Goal: Ask a question

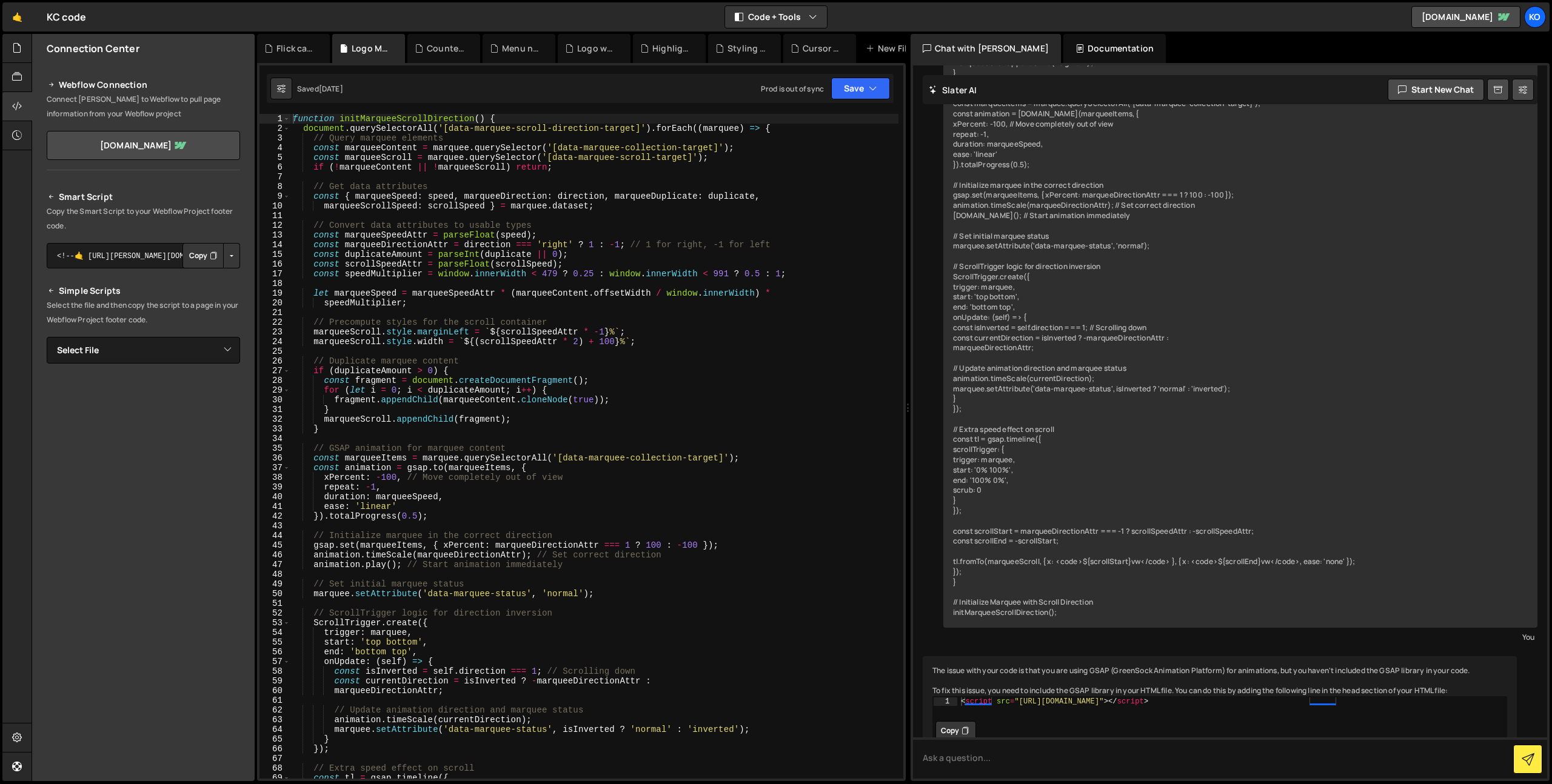
scroll to position [7837, 0]
click at [641, 46] on icon at bounding box center [644, 49] width 9 height 12
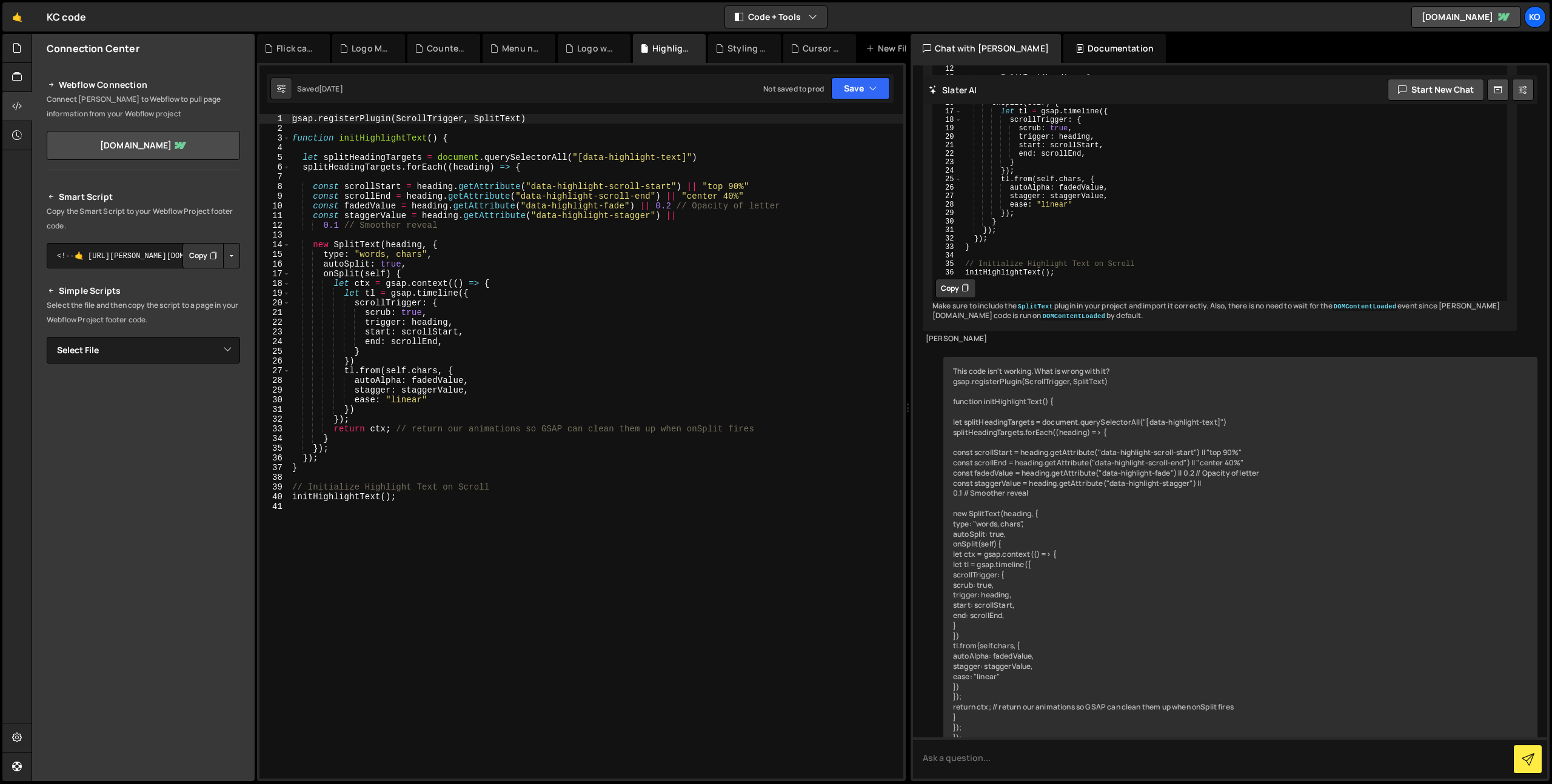
scroll to position [2737, 0]
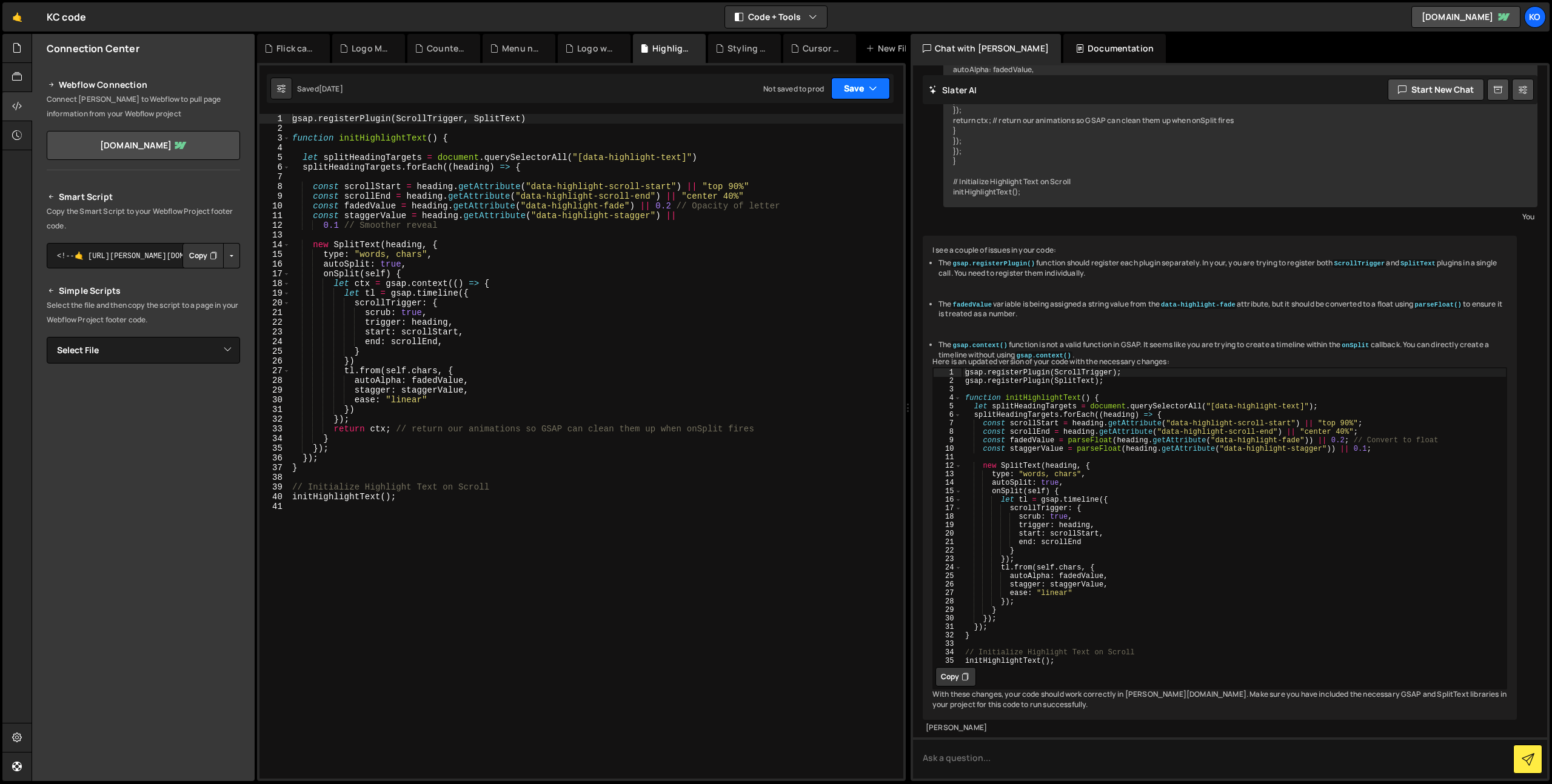
click at [850, 92] on button "Save" at bounding box center [860, 88] width 59 height 22
click at [823, 152] on div "Save to Production S" at bounding box center [820, 157] width 126 height 12
click at [737, 53] on div "Styling navigation menu.css" at bounding box center [747, 49] width 39 height 12
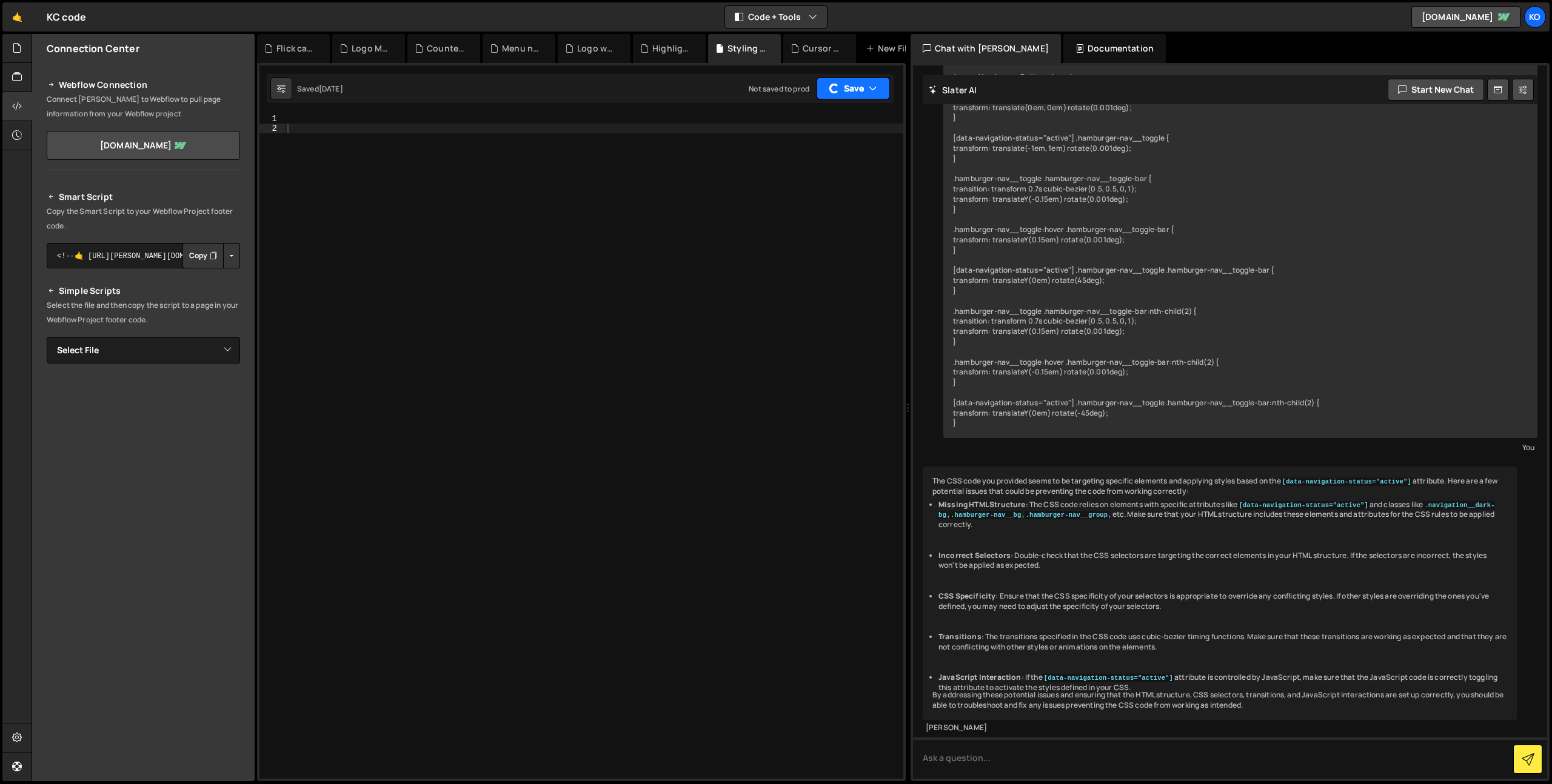
scroll to position [733, 0]
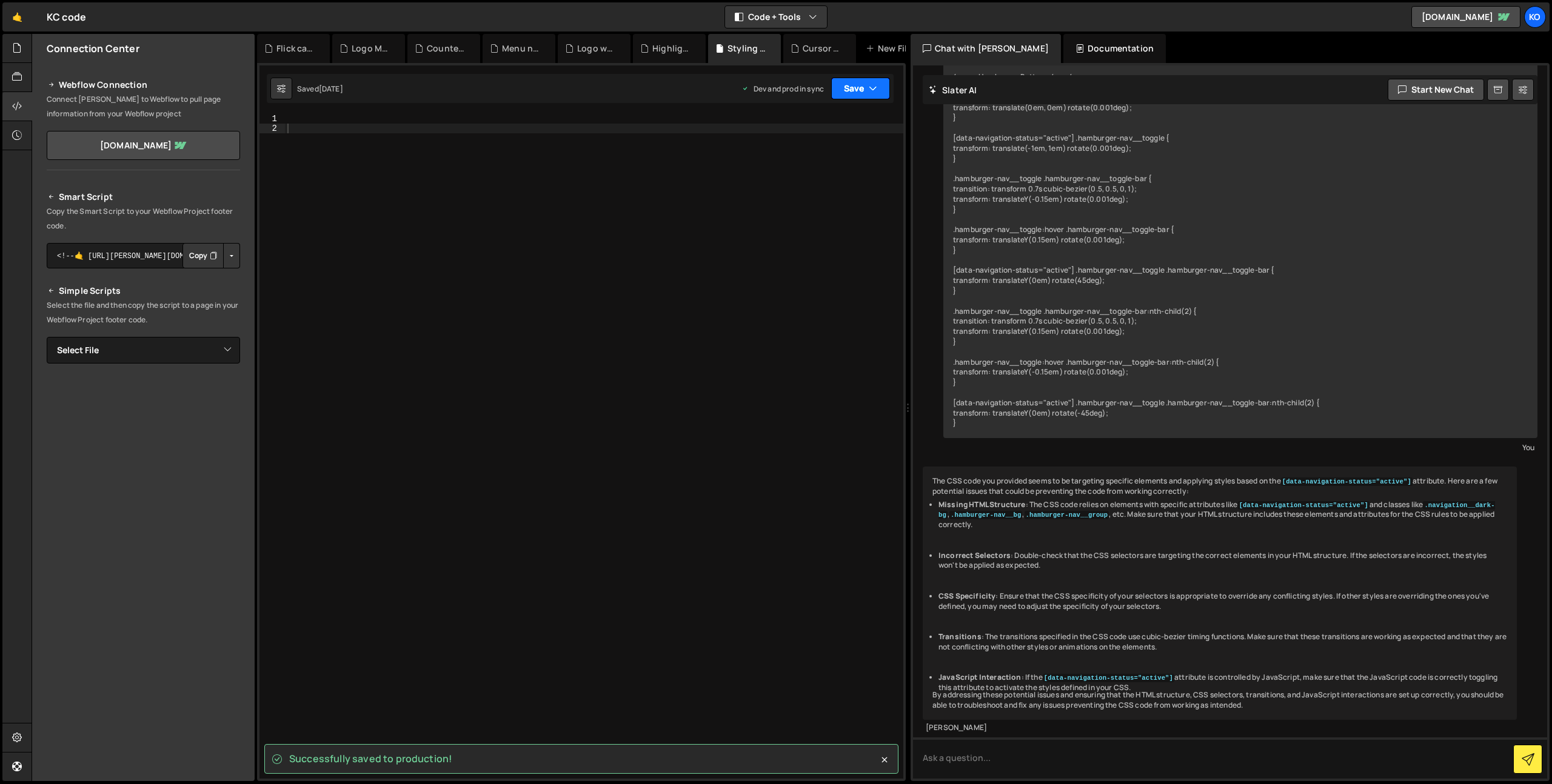
click at [858, 91] on button "Save" at bounding box center [860, 88] width 59 height 22
click at [800, 49] on div "Cursor trail effect.js" at bounding box center [816, 49] width 51 height 12
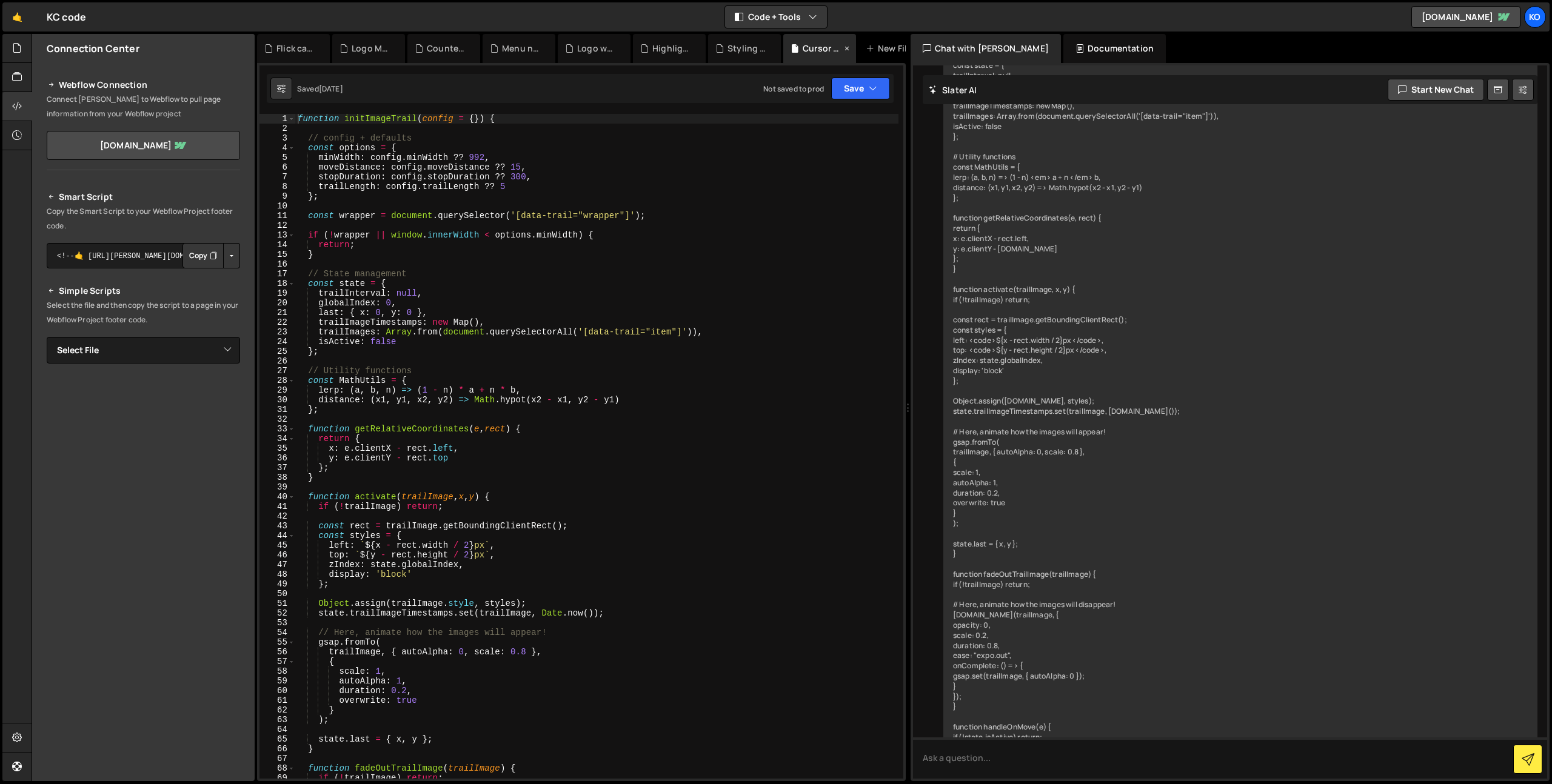
scroll to position [7948, 0]
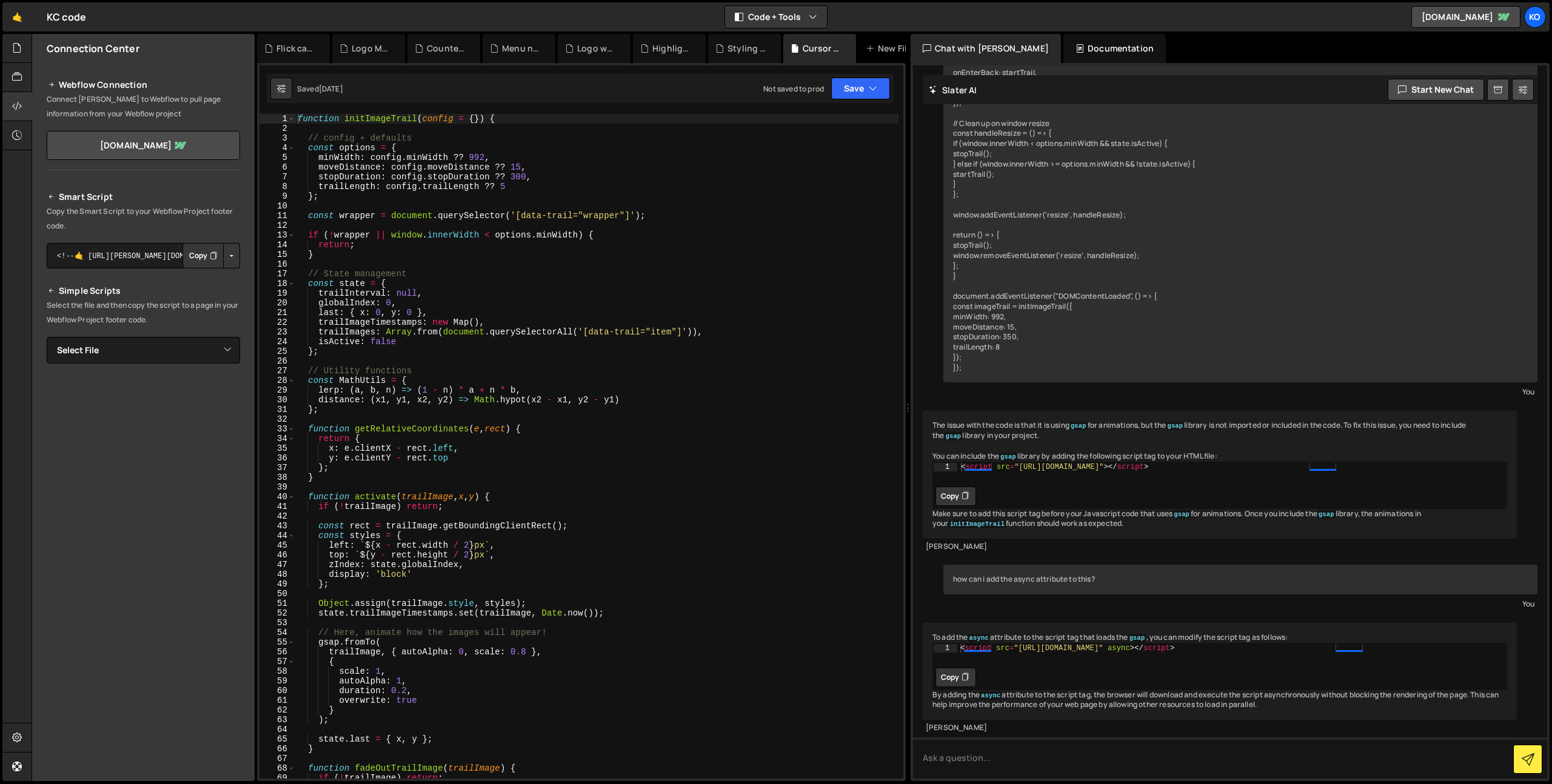
click at [866, 102] on div "Saved [DATE] Not saved to prod Upgrade to Edit Save Save to Staging S Saved [DA…" at bounding box center [580, 88] width 626 height 29
click at [864, 91] on button "Save" at bounding box center [860, 88] width 59 height 22
click at [834, 150] on button "Save to Production S Not saved to prod" at bounding box center [819, 165] width 146 height 39
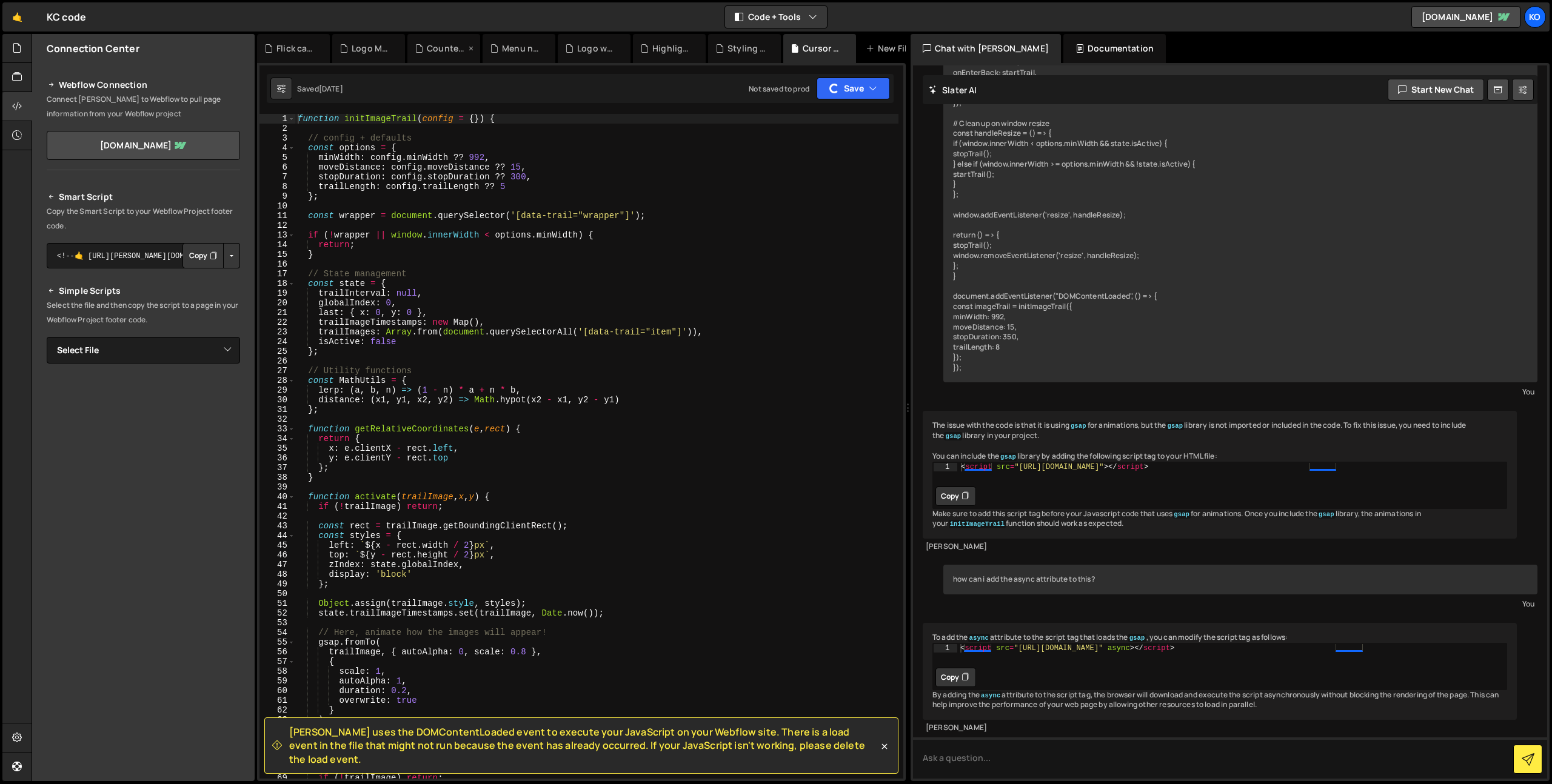
click at [420, 50] on icon at bounding box center [418, 49] width 9 height 12
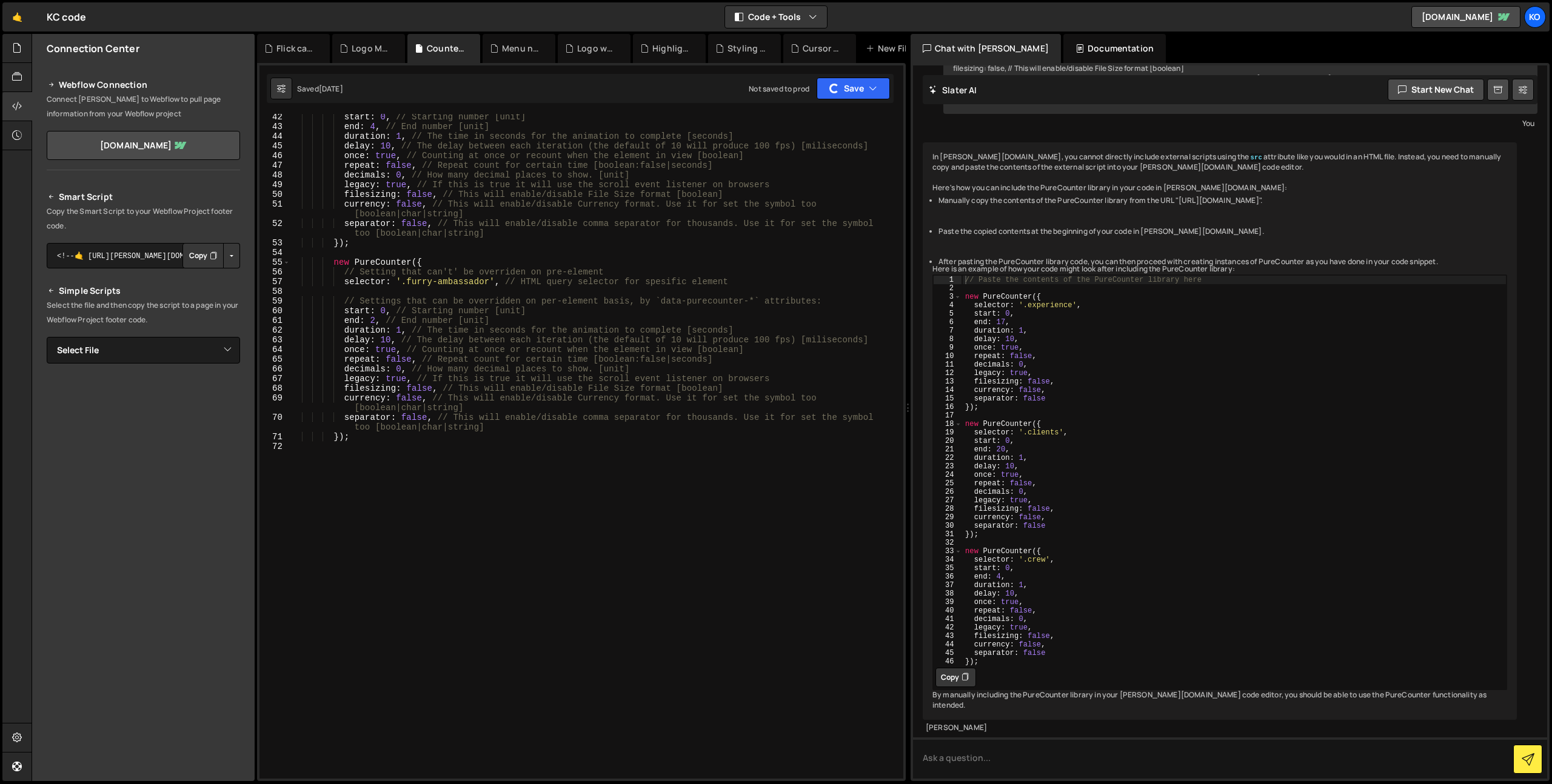
scroll to position [1898, 0]
click at [363, 58] on div "Logo Marquee.js" at bounding box center [368, 48] width 73 height 29
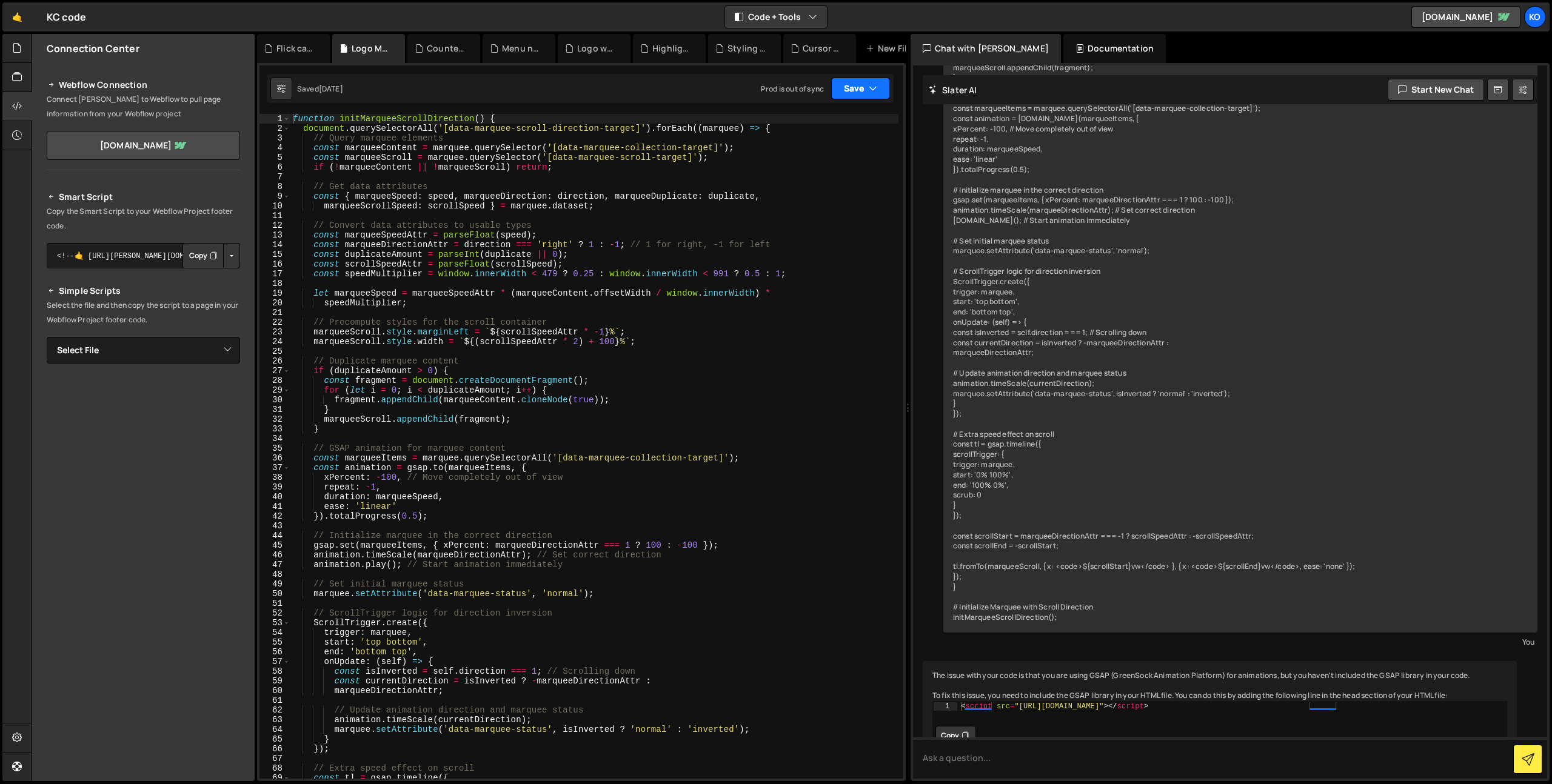
scroll to position [7837, 0]
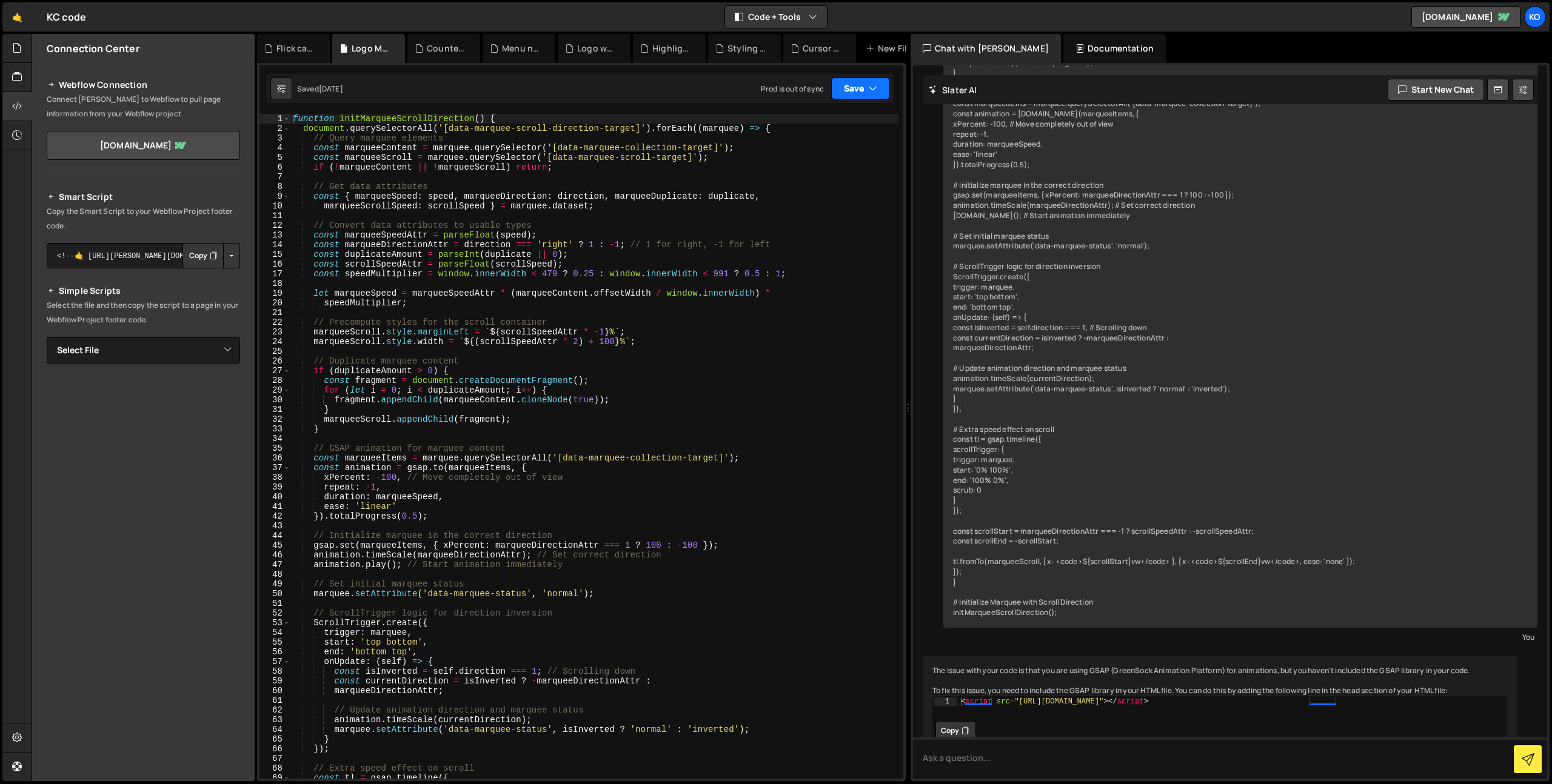
click at [856, 85] on button "Save" at bounding box center [860, 88] width 59 height 22
drag, startPoint x: 818, startPoint y: 158, endPoint x: 781, endPoint y: 150, distance: 37.9
click at [813, 157] on div "Save to Production S" at bounding box center [820, 157] width 126 height 12
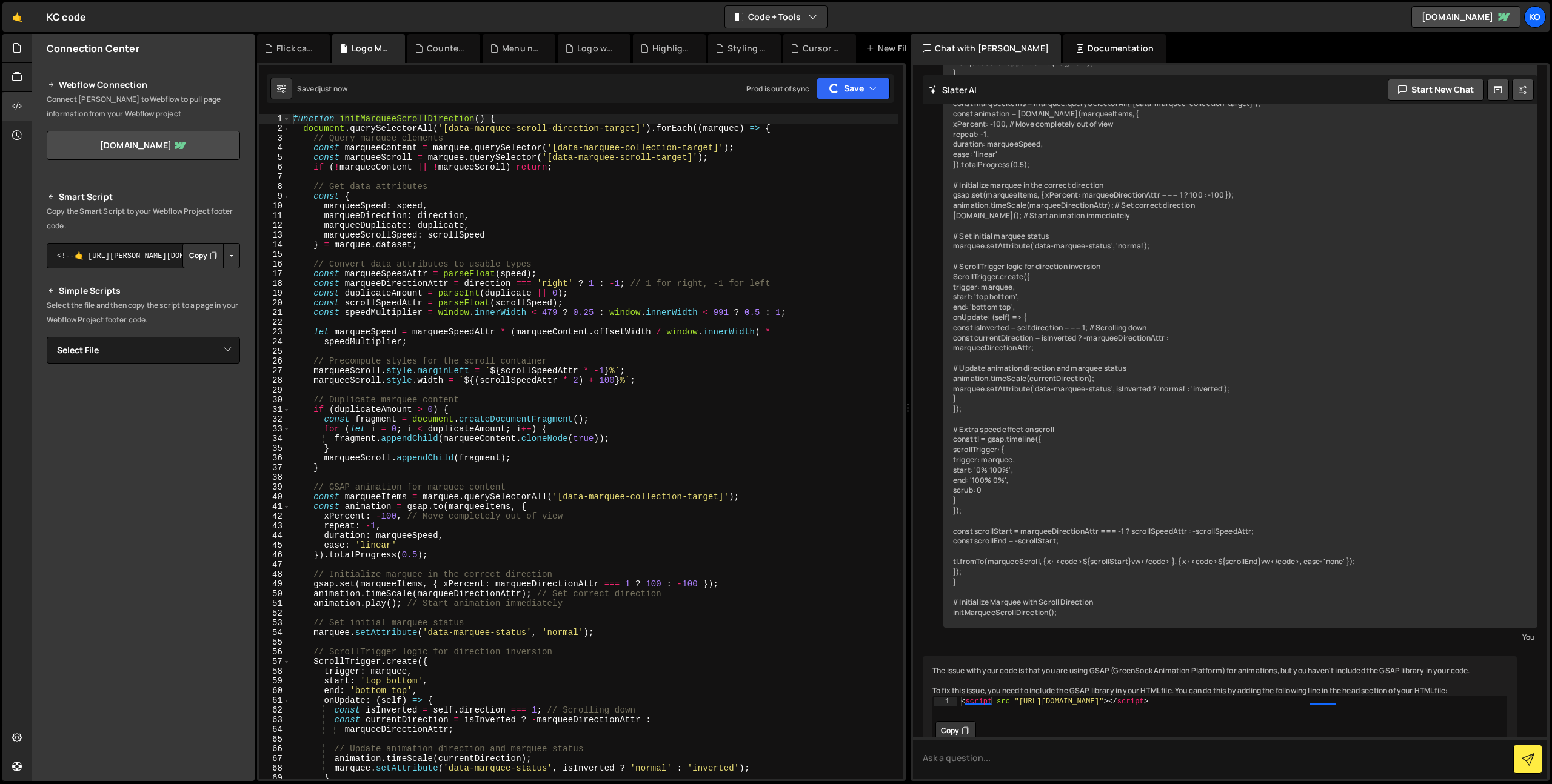
drag, startPoint x: 426, startPoint y: 49, endPoint x: 637, endPoint y: 71, distance: 212.1
click at [426, 49] on div "Counter when scrolled in view.js" at bounding box center [439, 49] width 51 height 12
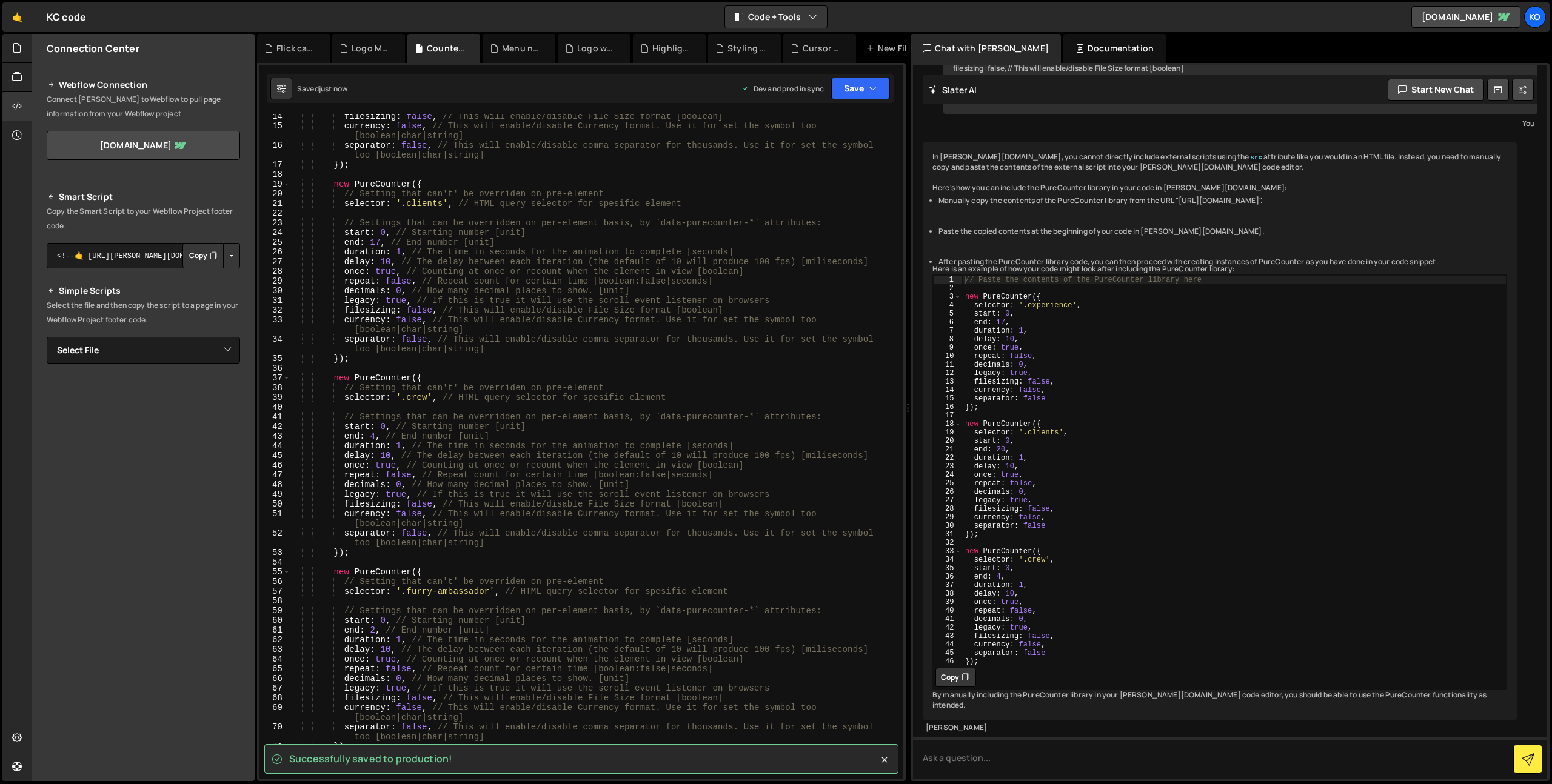
scroll to position [0, 0]
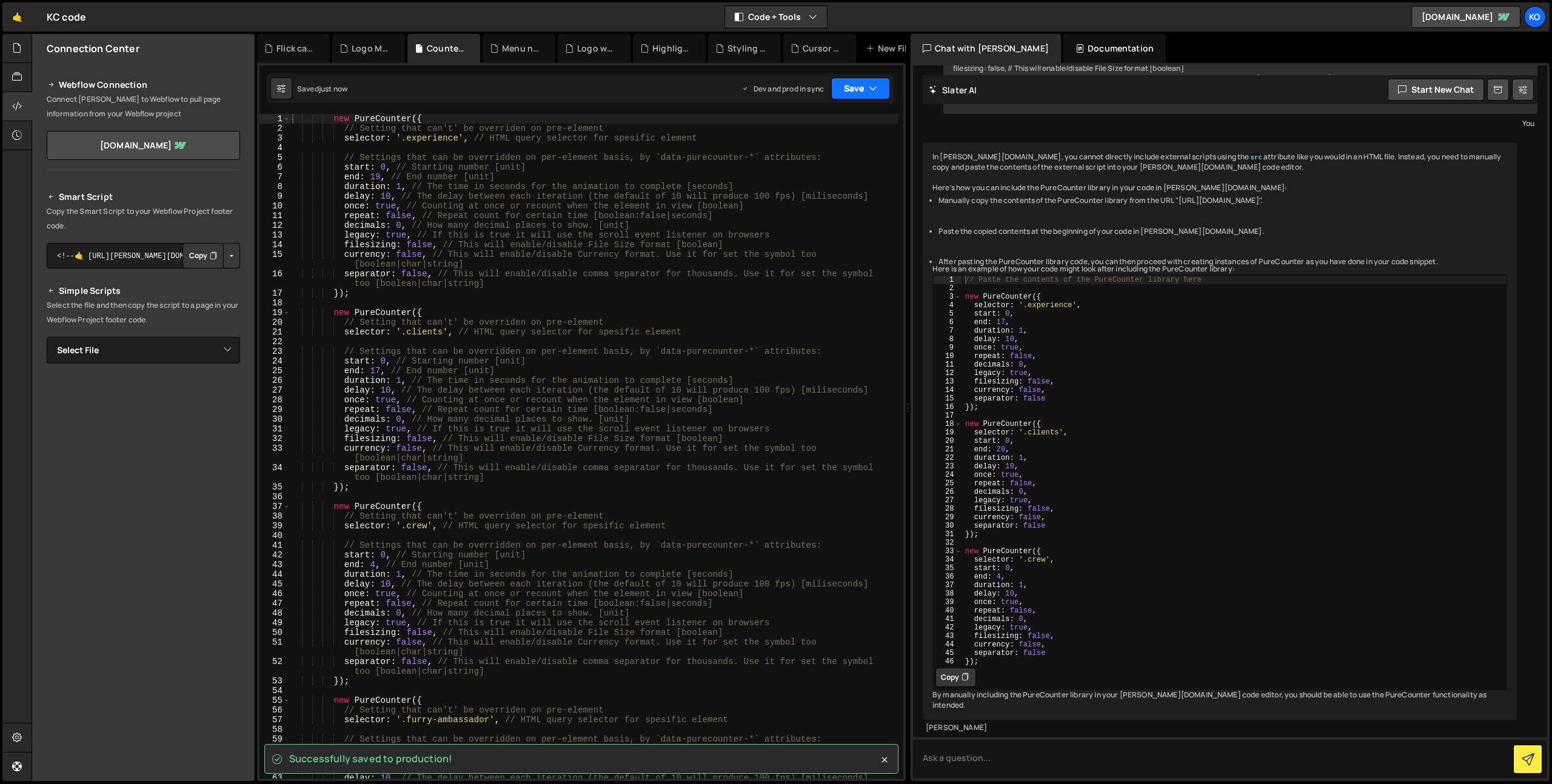
click at [856, 83] on button "Save" at bounding box center [860, 88] width 59 height 22
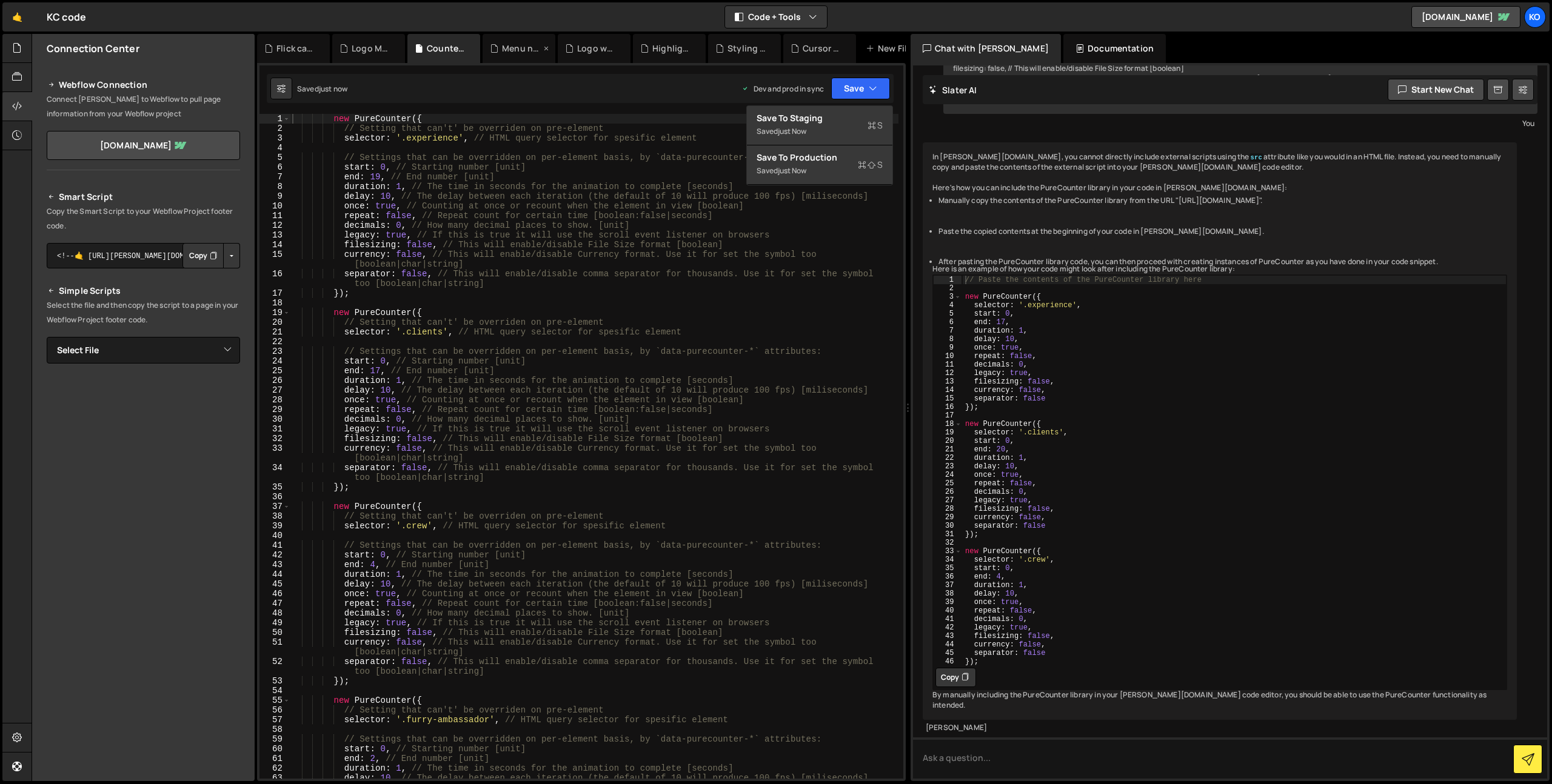
click at [512, 50] on div "Menu navigation.js" at bounding box center [521, 49] width 39 height 12
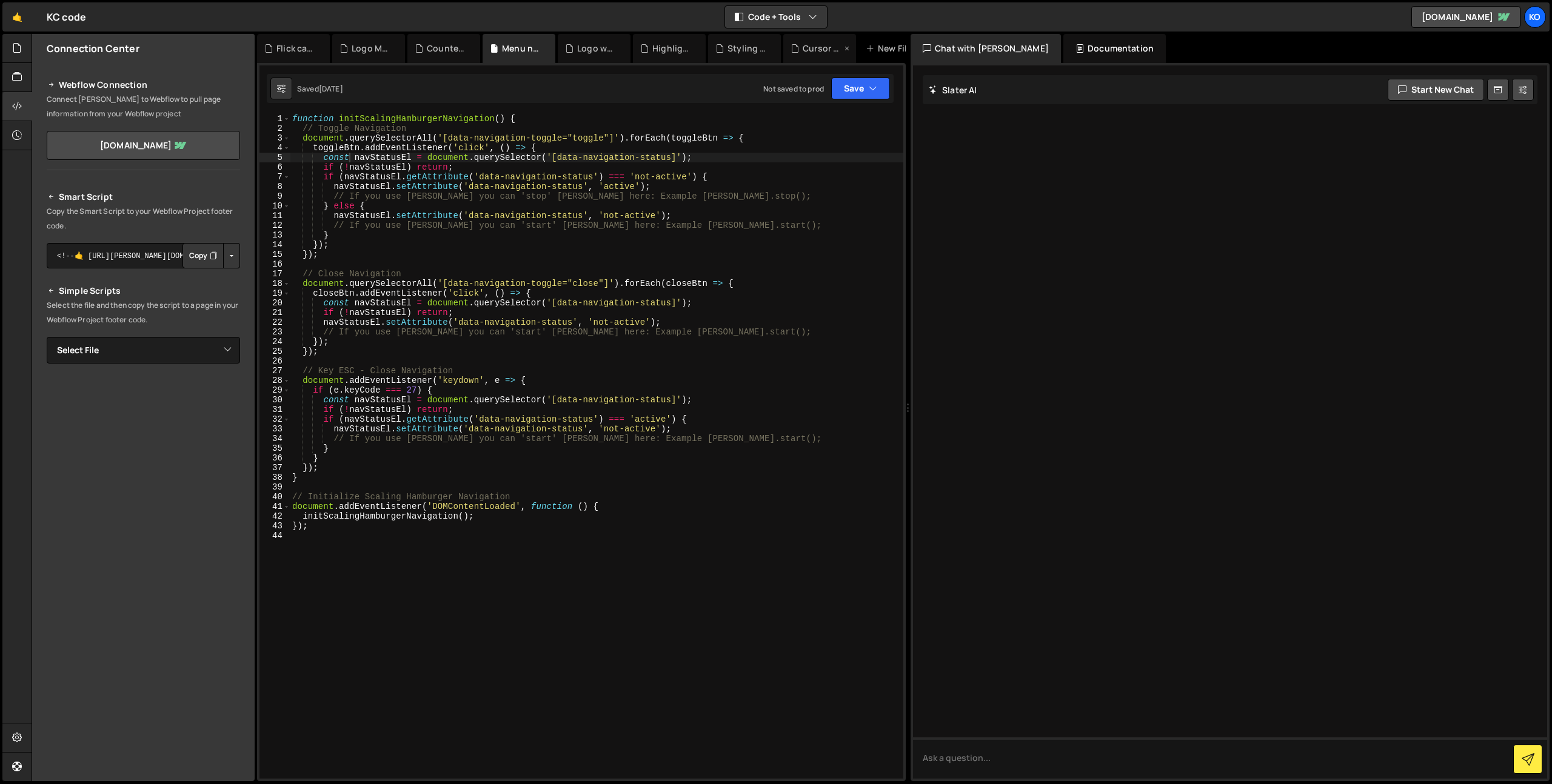
click at [801, 49] on div "Cursor trail effect.js" at bounding box center [816, 49] width 51 height 12
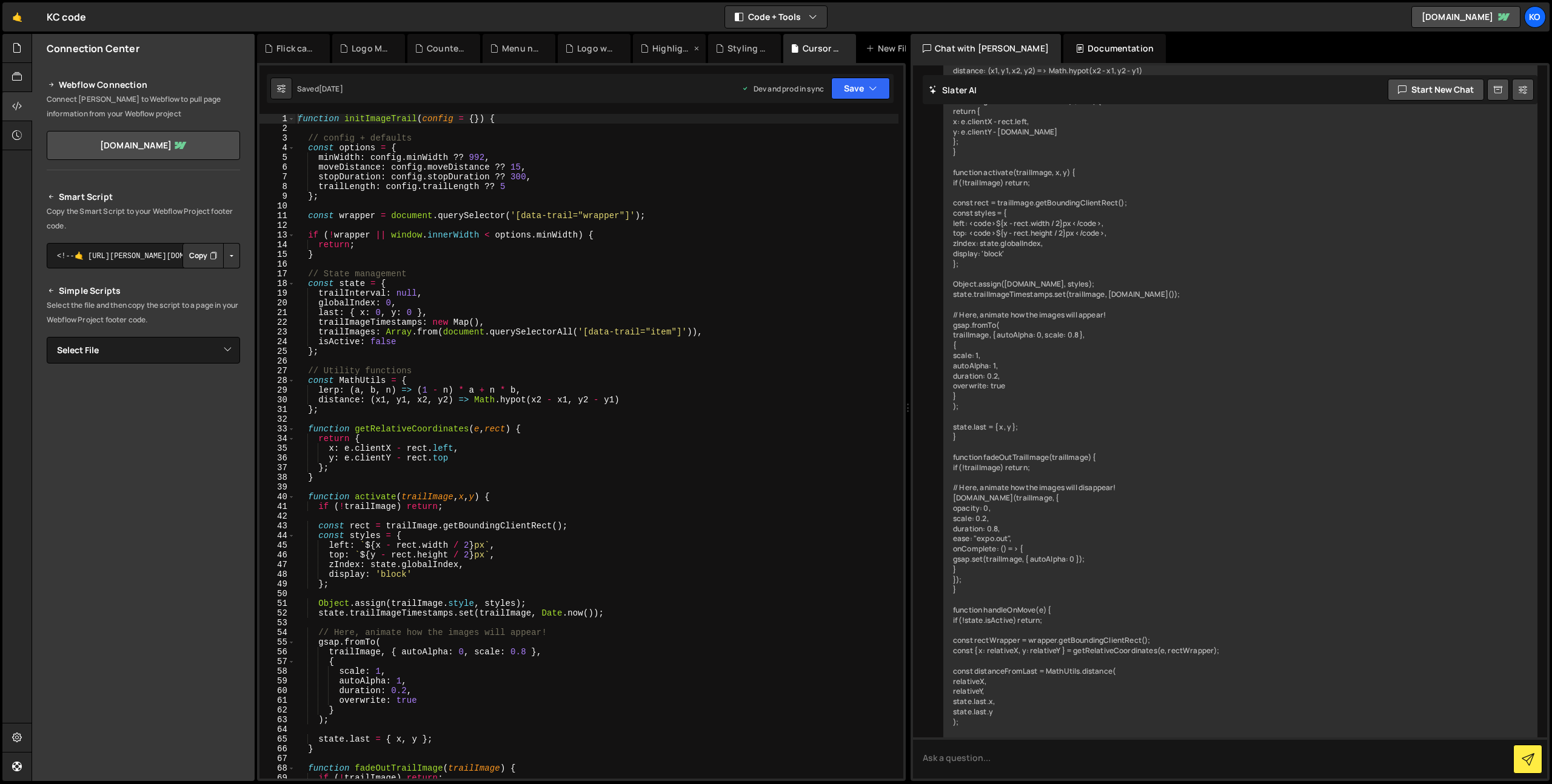
scroll to position [7948, 0]
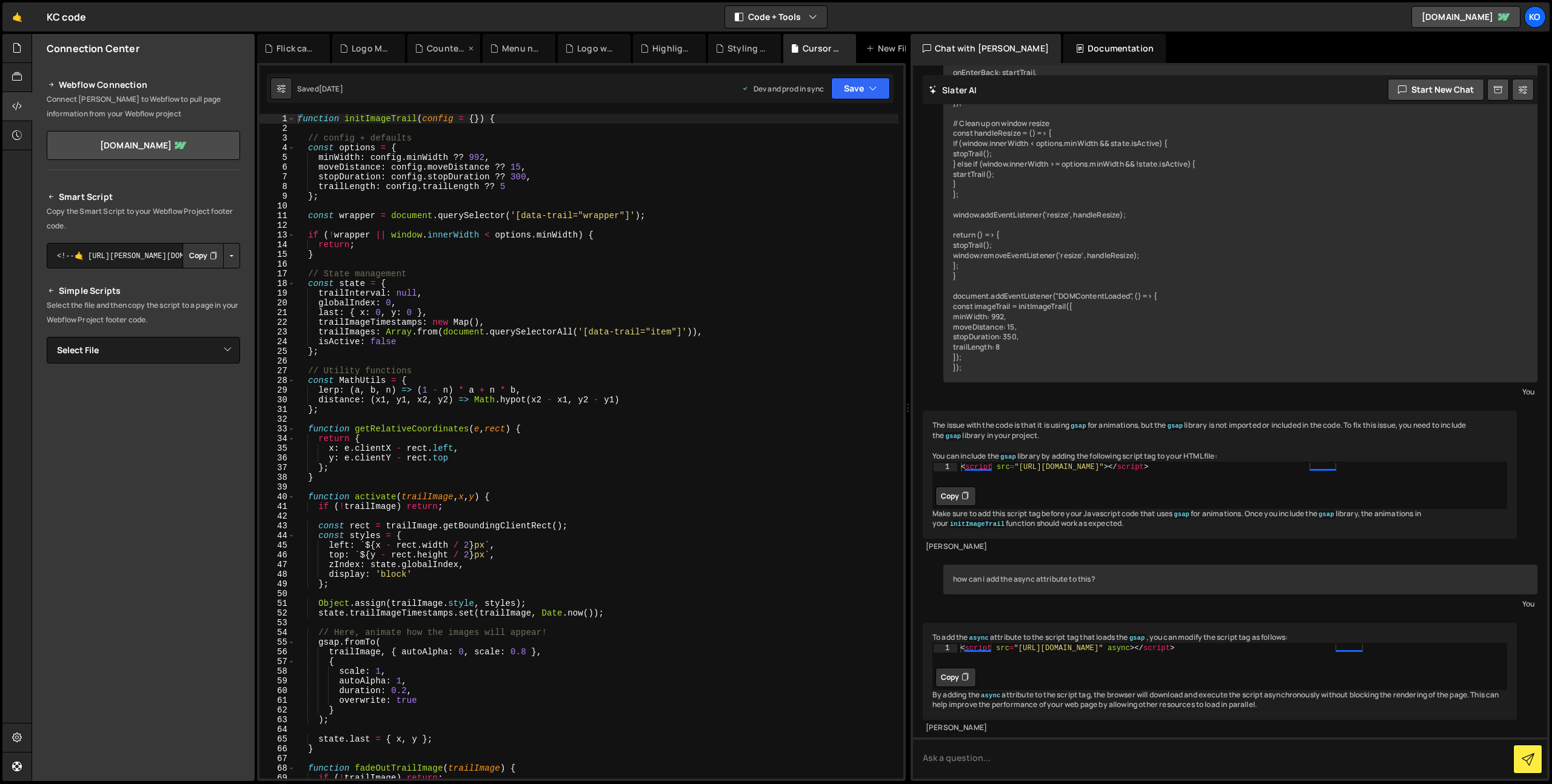
click at [421, 50] on icon at bounding box center [418, 49] width 9 height 12
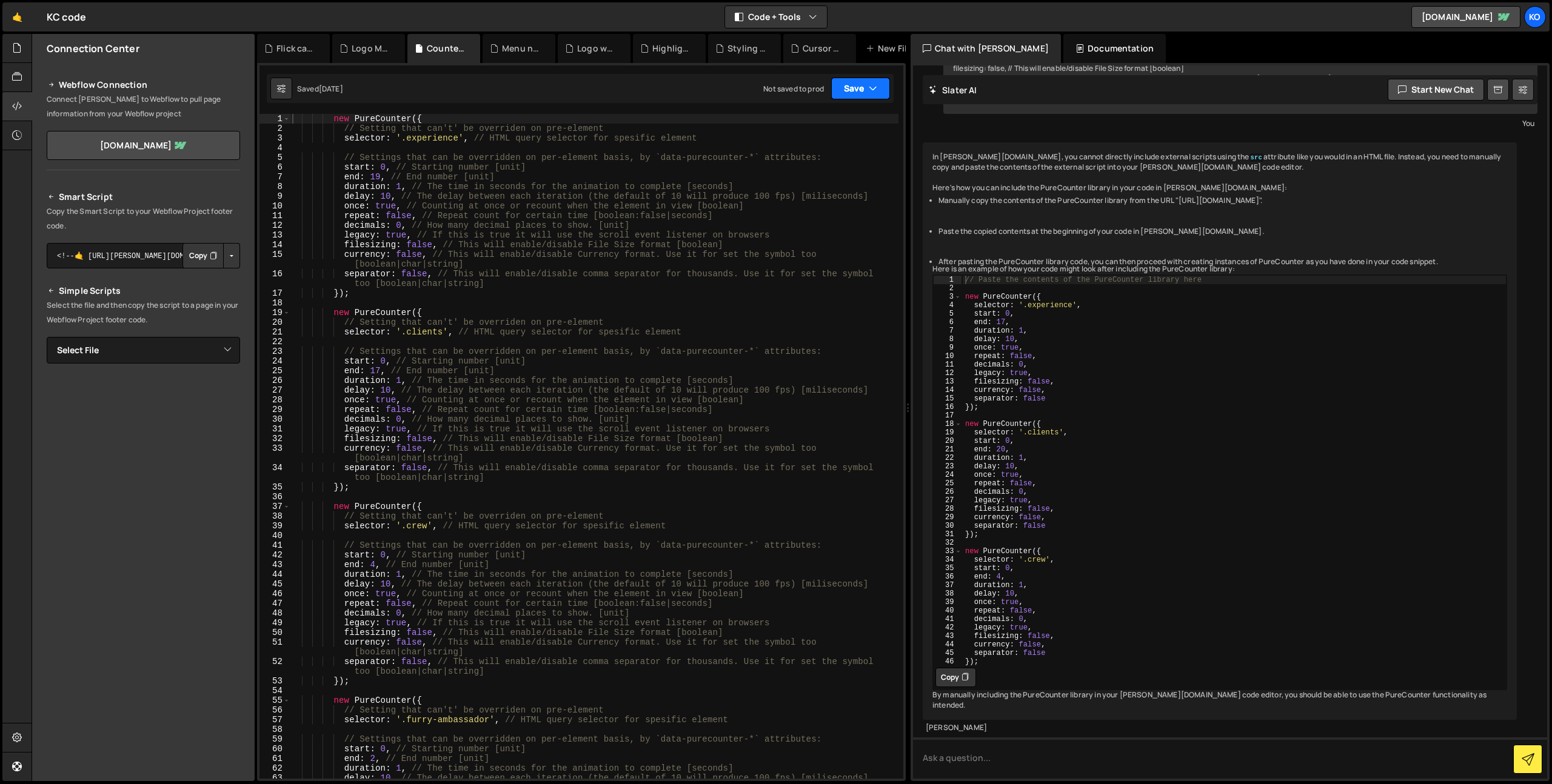
scroll to position [1898, 0]
click at [849, 91] on button "Save" at bounding box center [860, 88] width 59 height 22
click at [846, 167] on div "Not saved to prod" at bounding box center [820, 170] width 126 height 14
click at [363, 51] on div "Logo Marquee.js" at bounding box center [371, 49] width 39 height 12
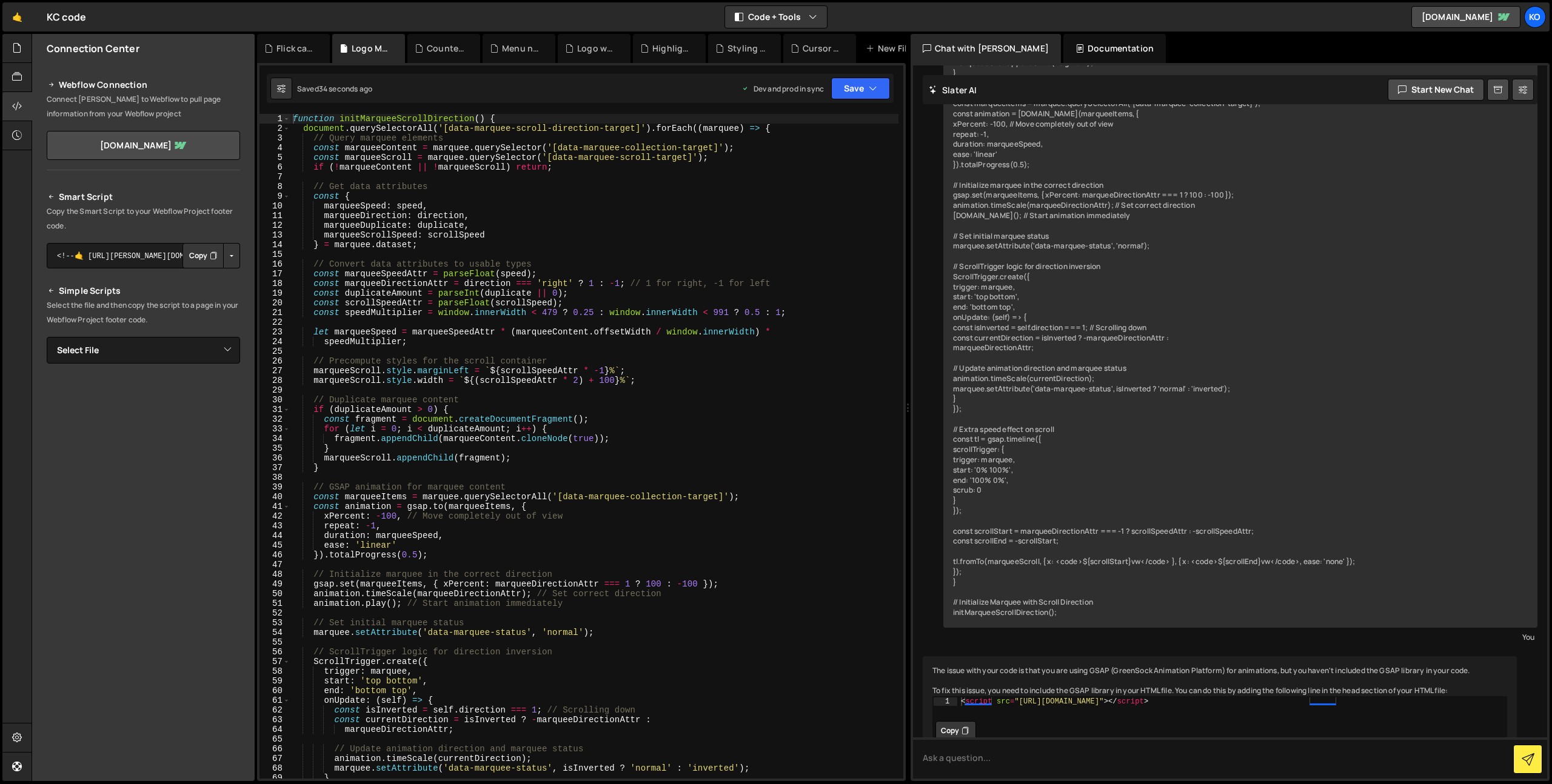
scroll to position [7837, 0]
click at [854, 80] on button "Save" at bounding box center [860, 88] width 59 height 22
click at [293, 45] on div "Flick card.js" at bounding box center [296, 49] width 39 height 12
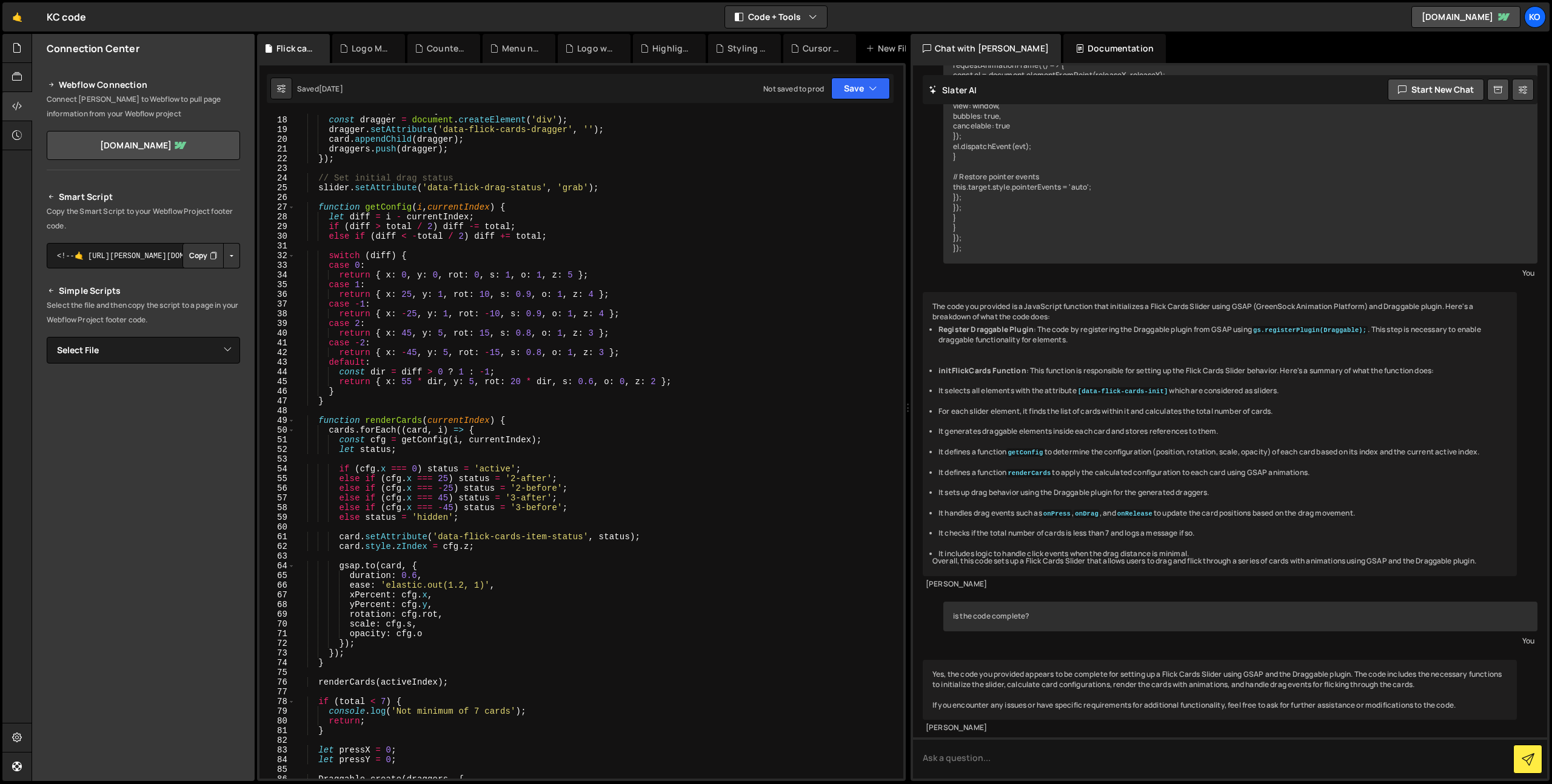
scroll to position [0, 0]
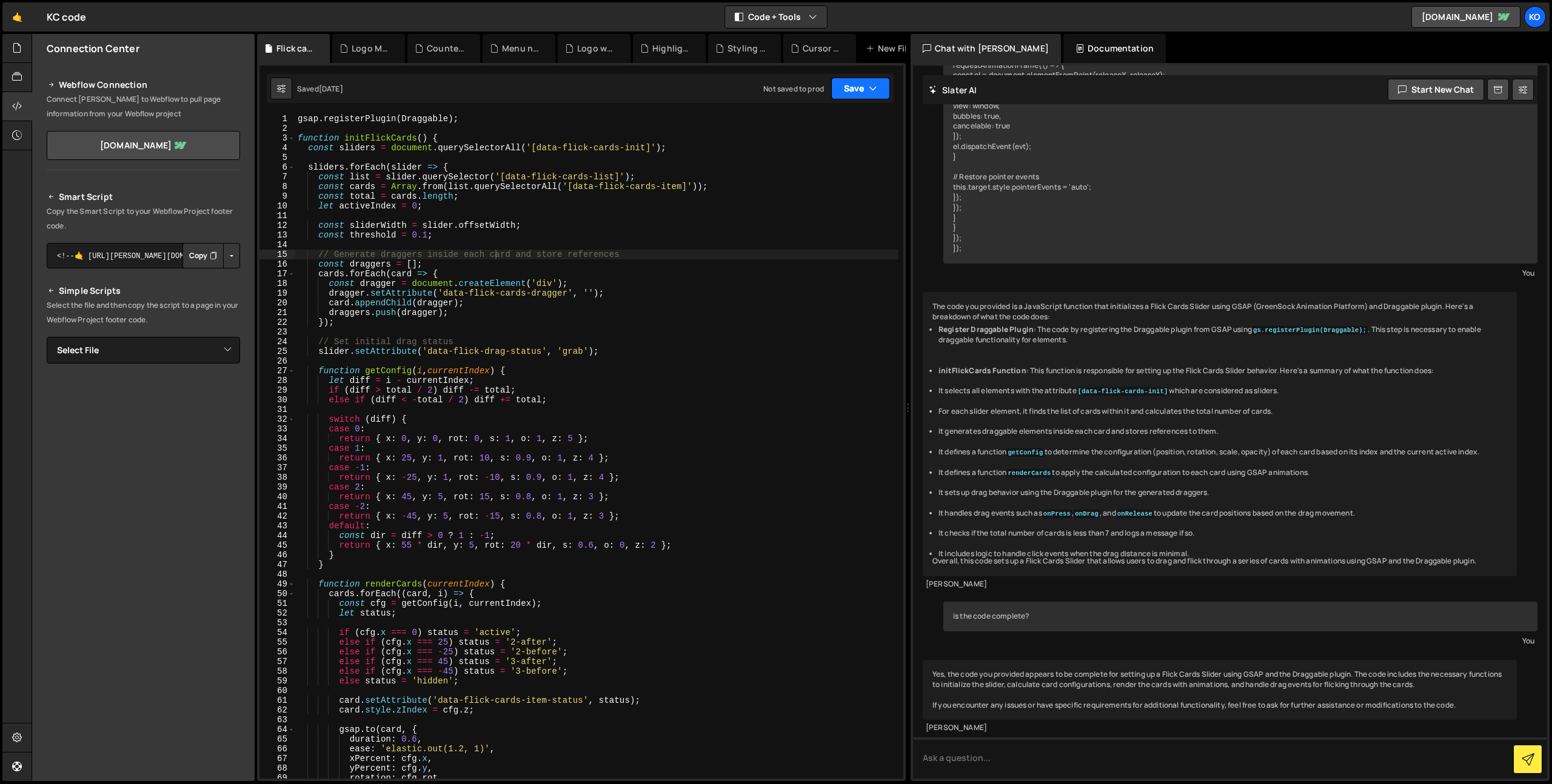
click at [847, 96] on button "Save" at bounding box center [860, 88] width 59 height 22
click at [779, 169] on div "Not saved to prod" at bounding box center [820, 170] width 126 height 14
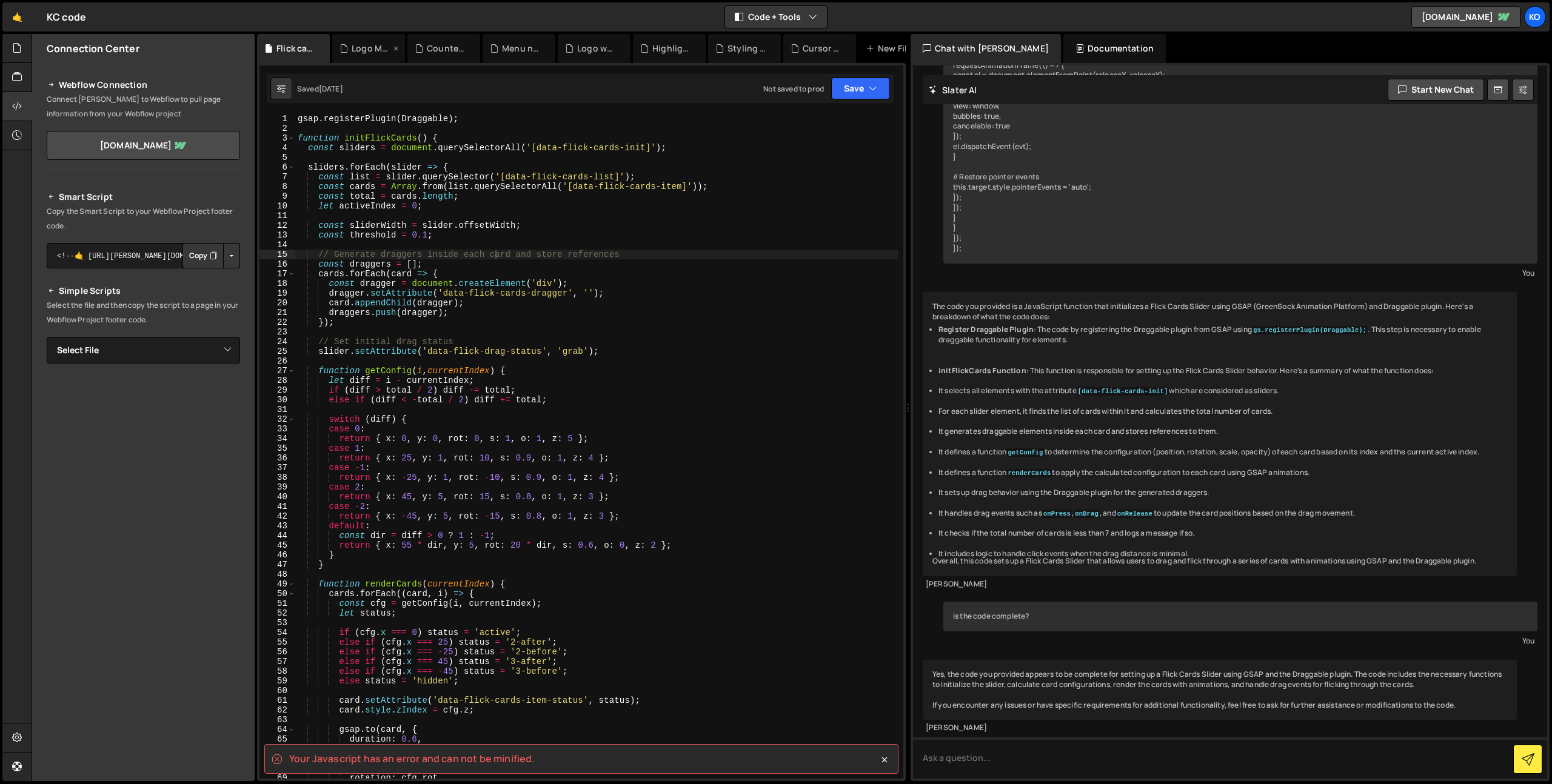
click at [363, 44] on div "Logo Marquee.js" at bounding box center [371, 49] width 39 height 12
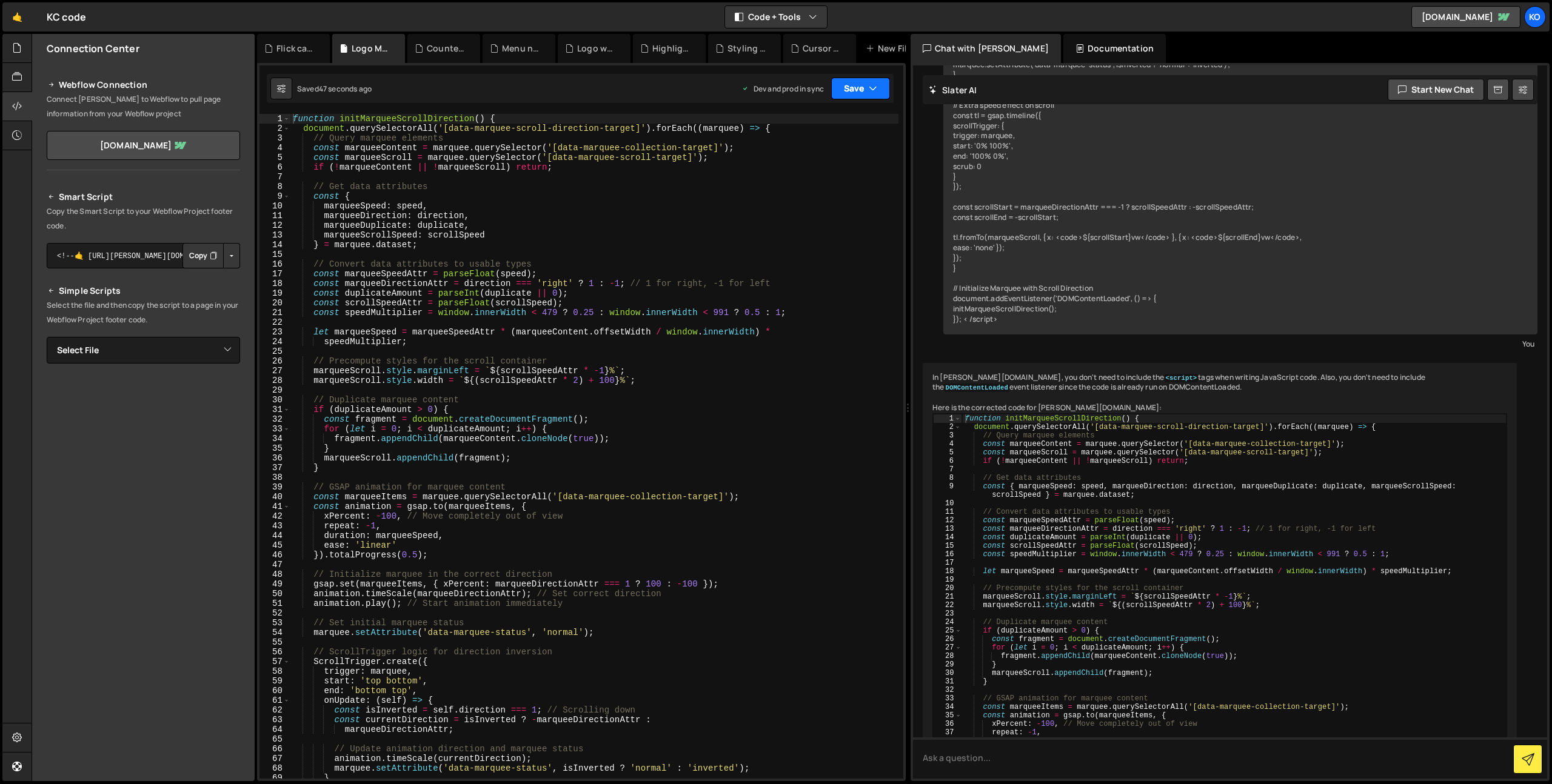
scroll to position [7837, 0]
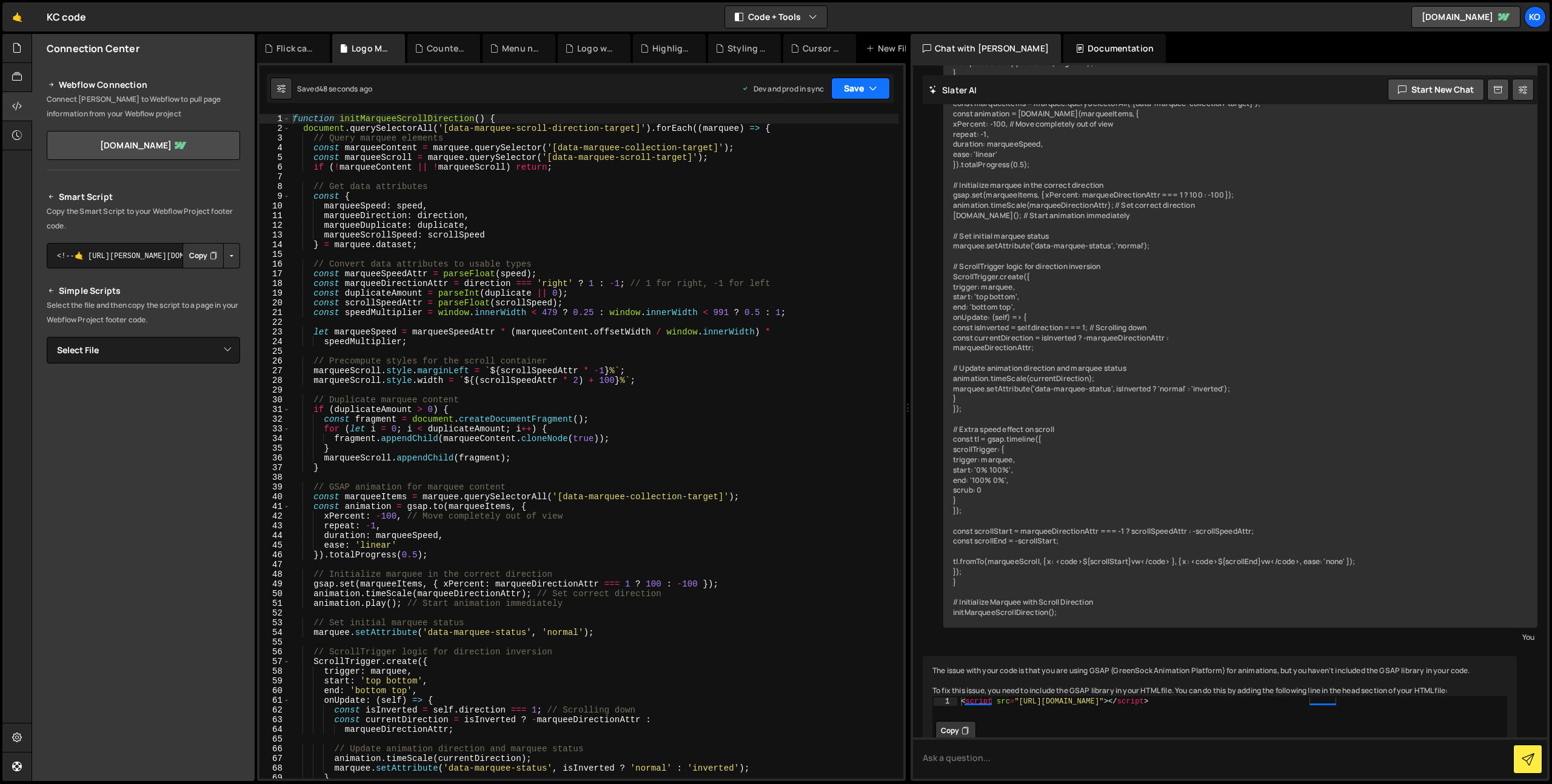
click at [863, 92] on button "Save" at bounding box center [860, 88] width 59 height 22
click at [429, 50] on div "Counter when scrolled in view.js" at bounding box center [445, 49] width 39 height 12
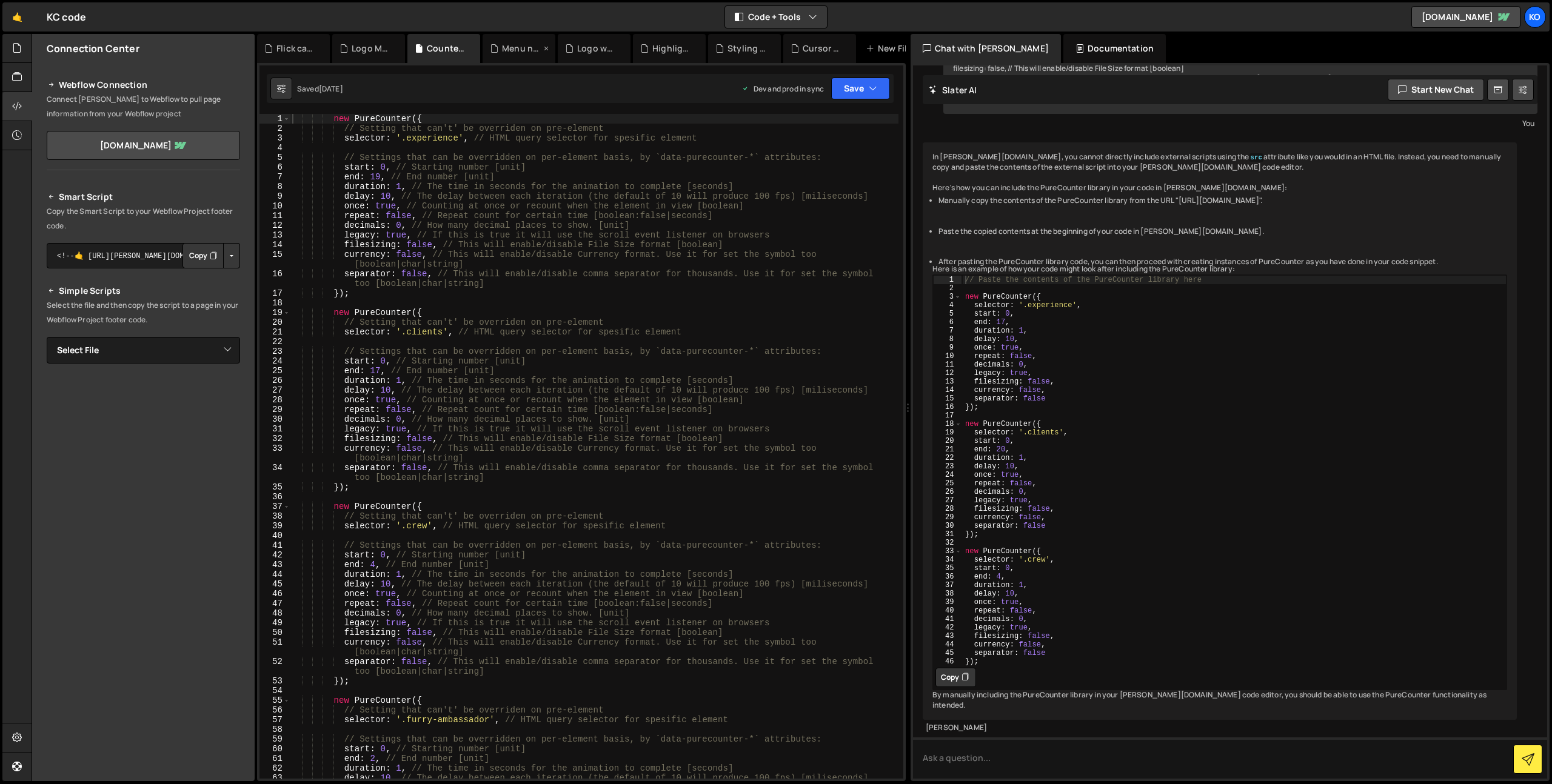
scroll to position [1898, 0]
click at [535, 49] on div "Menu navigation.js" at bounding box center [521, 49] width 39 height 12
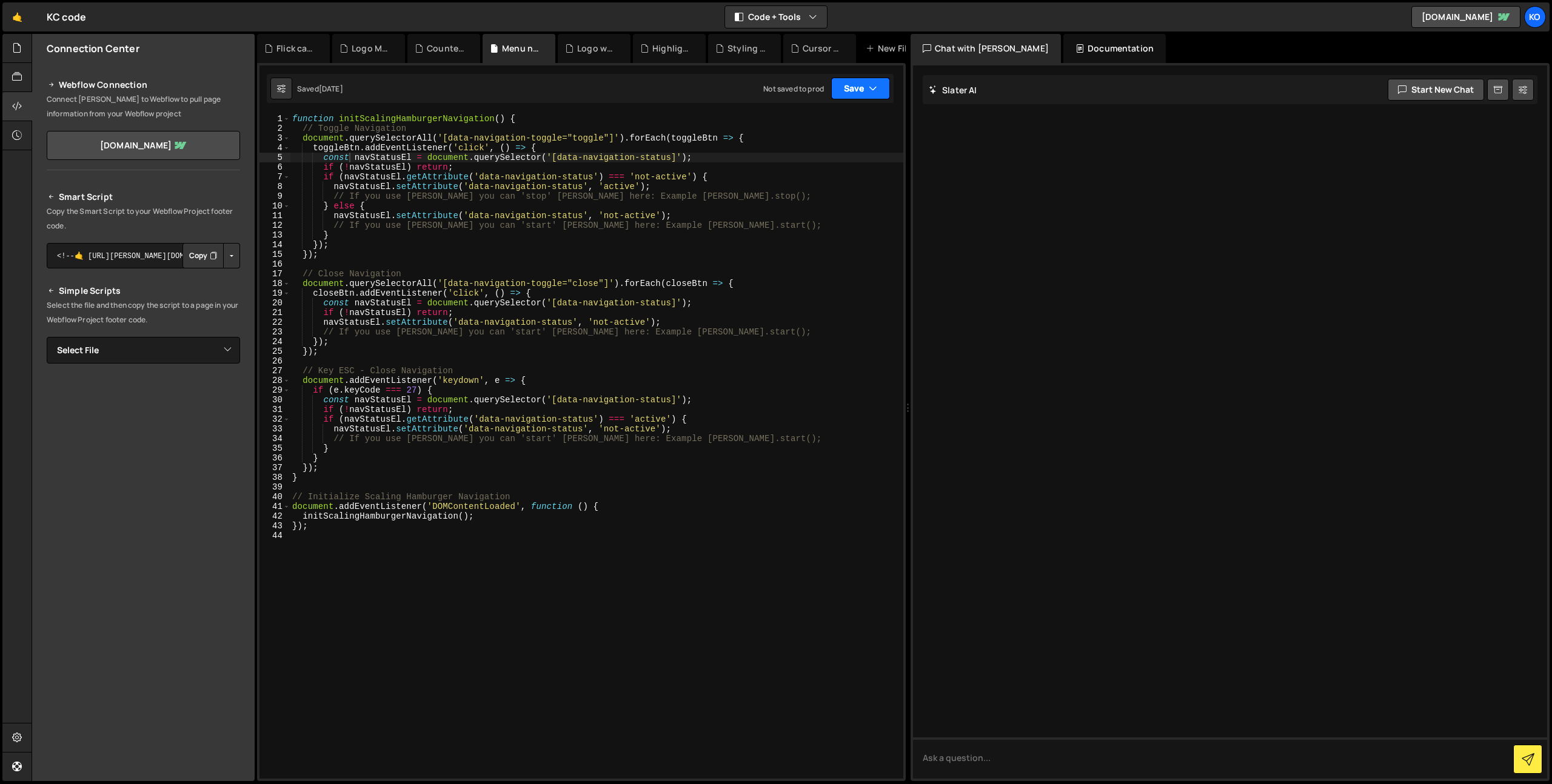
click at [869, 89] on icon "button" at bounding box center [873, 89] width 9 height 12
click at [845, 170] on div "Not saved to prod" at bounding box center [820, 170] width 126 height 14
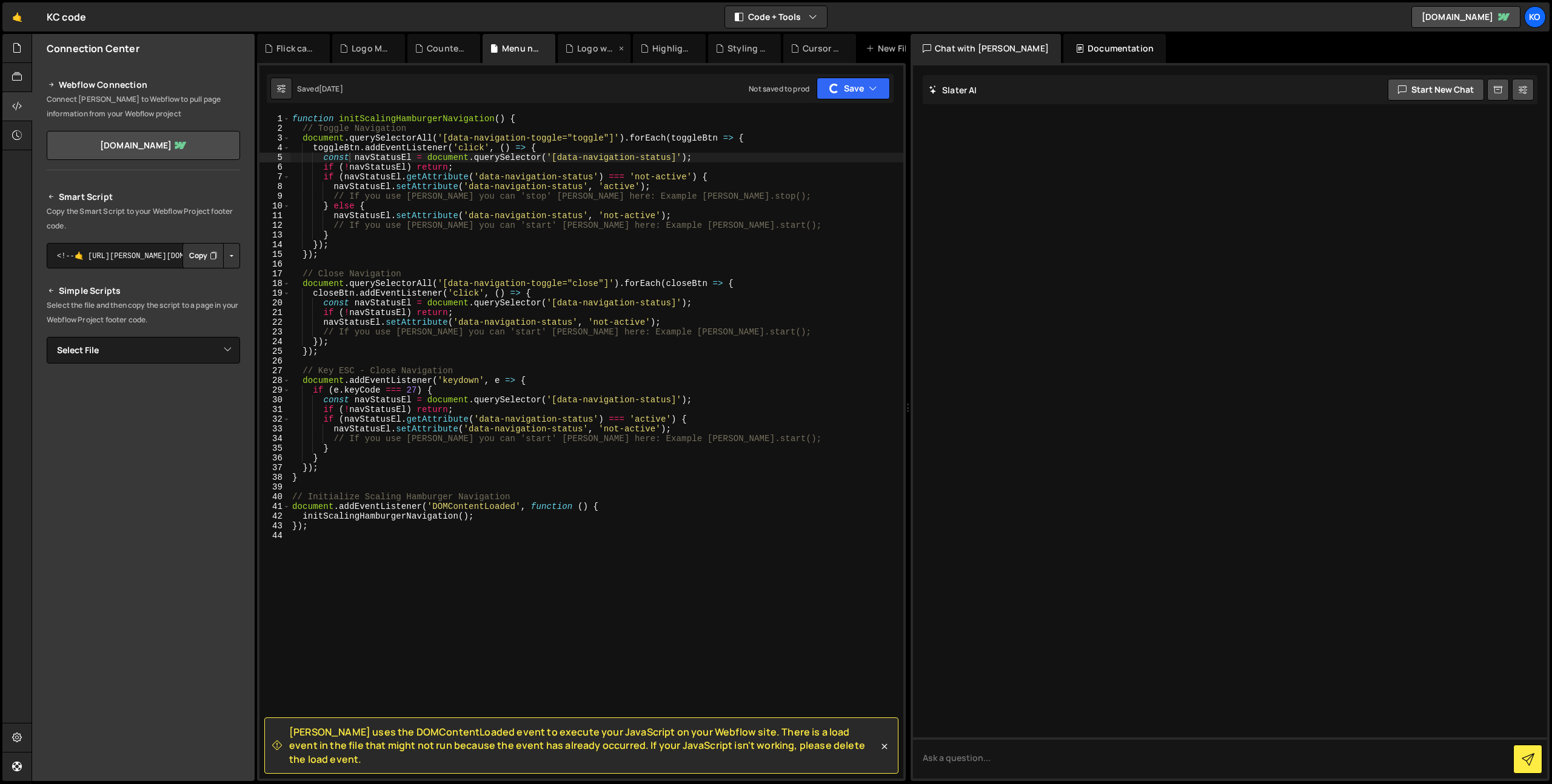
click at [576, 45] on div "Logo wall cycle.js" at bounding box center [590, 49] width 51 height 12
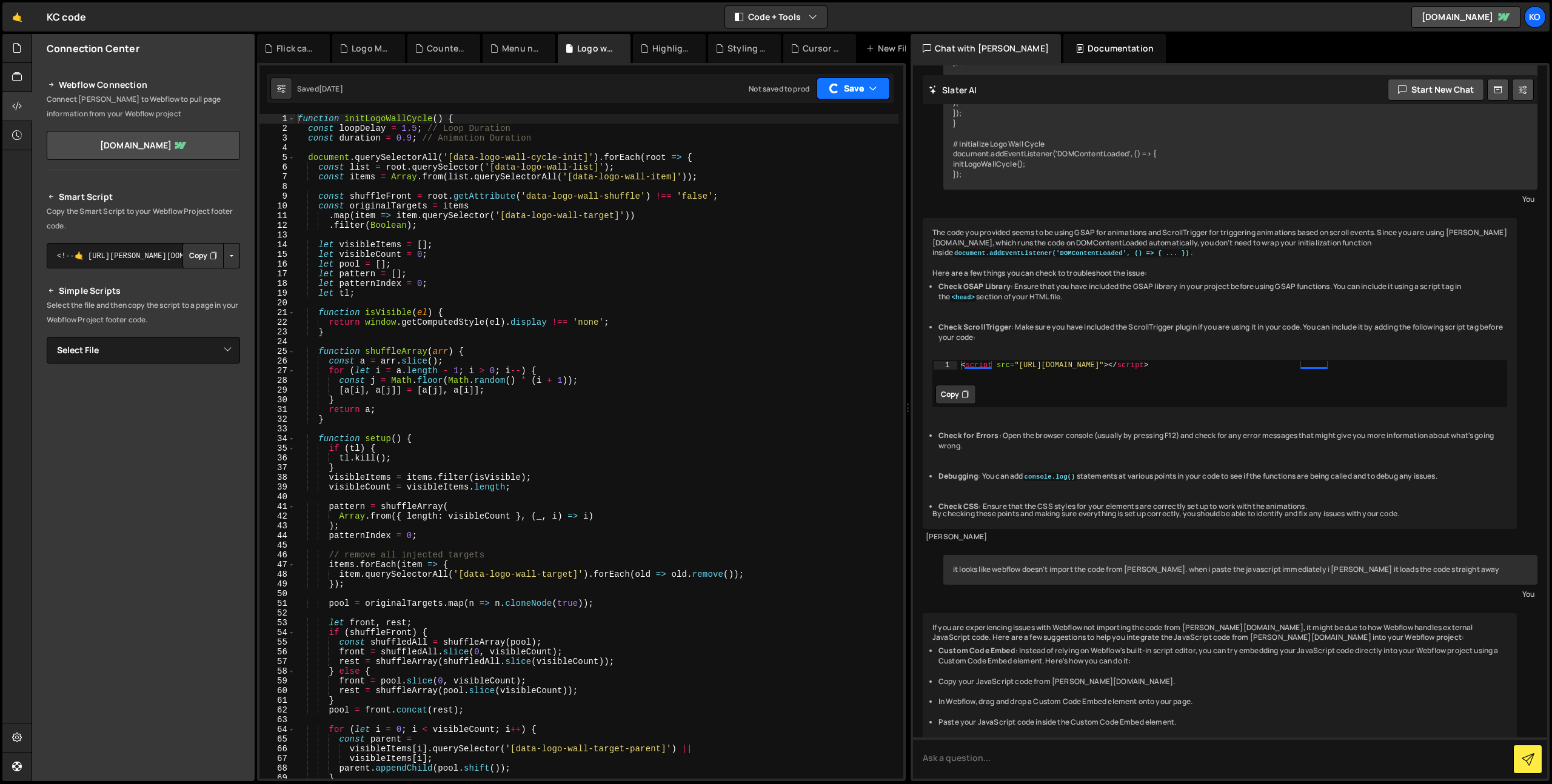
scroll to position [3769, 0]
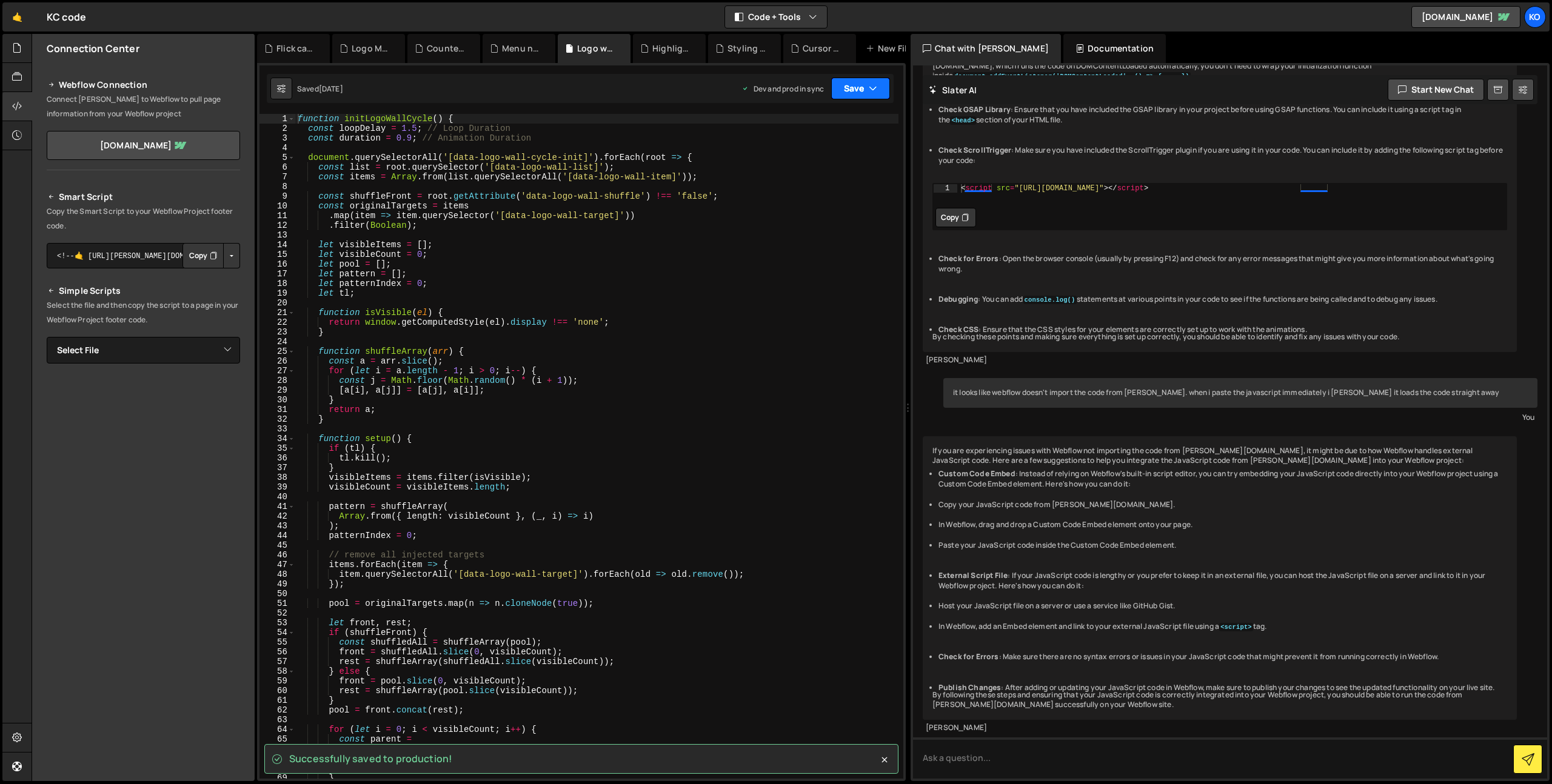
click at [851, 94] on button "Save" at bounding box center [860, 88] width 59 height 22
click at [682, 54] on div "Highlight text on Scroll.js" at bounding box center [671, 49] width 39 height 12
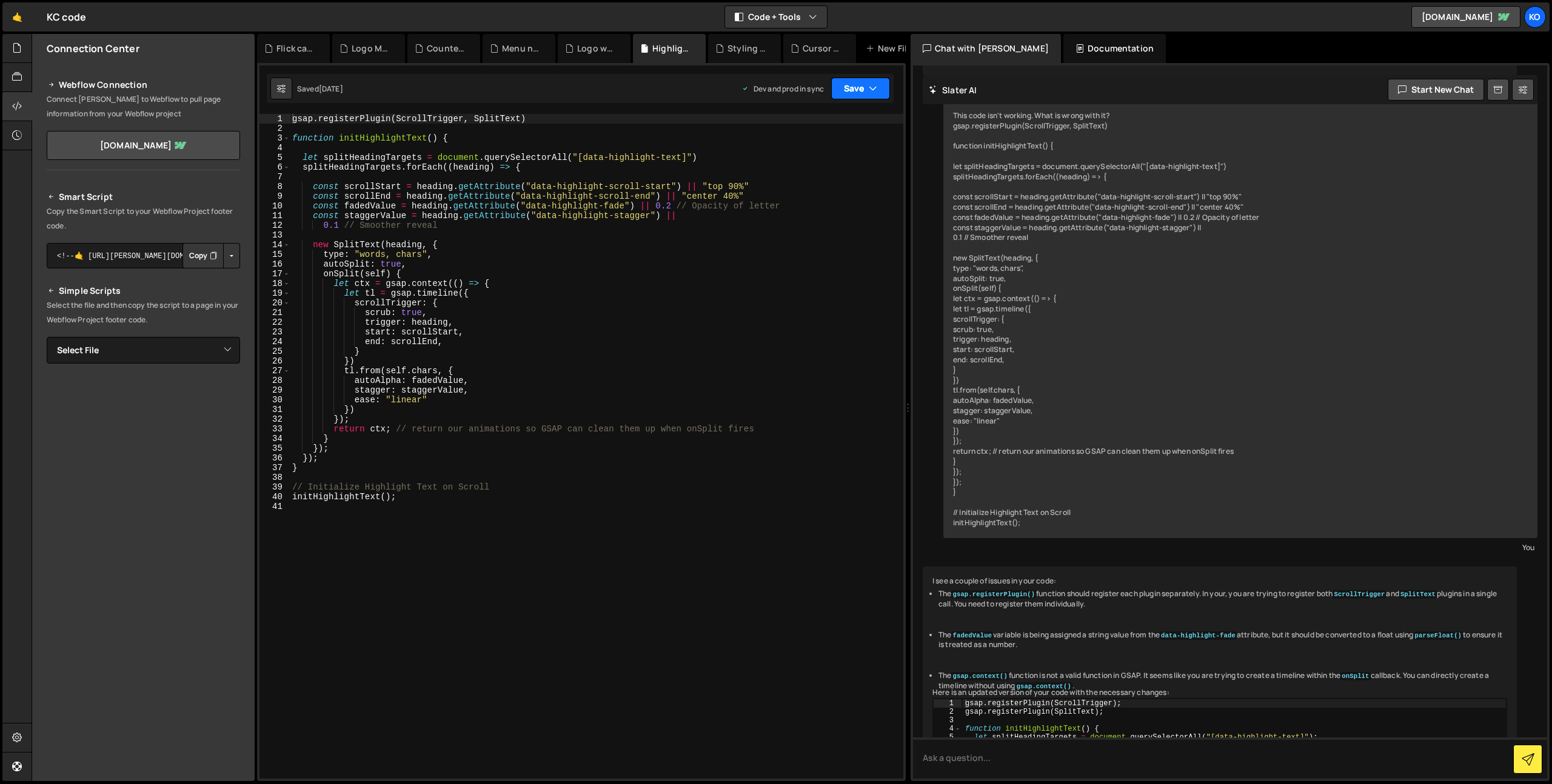
scroll to position [2737, 0]
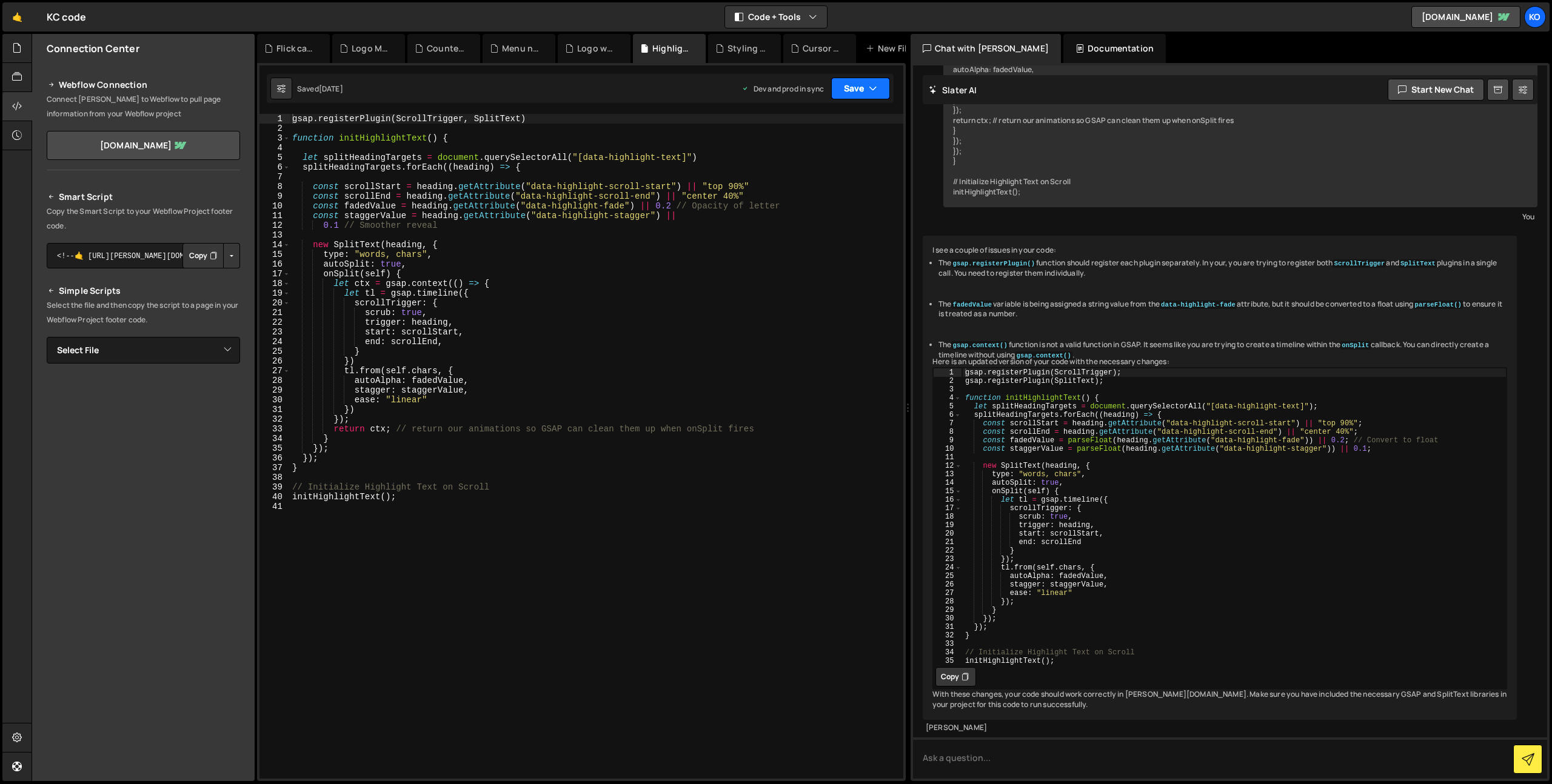
click at [842, 83] on button "Save" at bounding box center [860, 88] width 59 height 22
drag, startPoint x: 741, startPoint y: 52, endPoint x: 782, endPoint y: 60, distance: 41.8
click at [741, 51] on div "Styling navigation menu.css" at bounding box center [747, 49] width 39 height 12
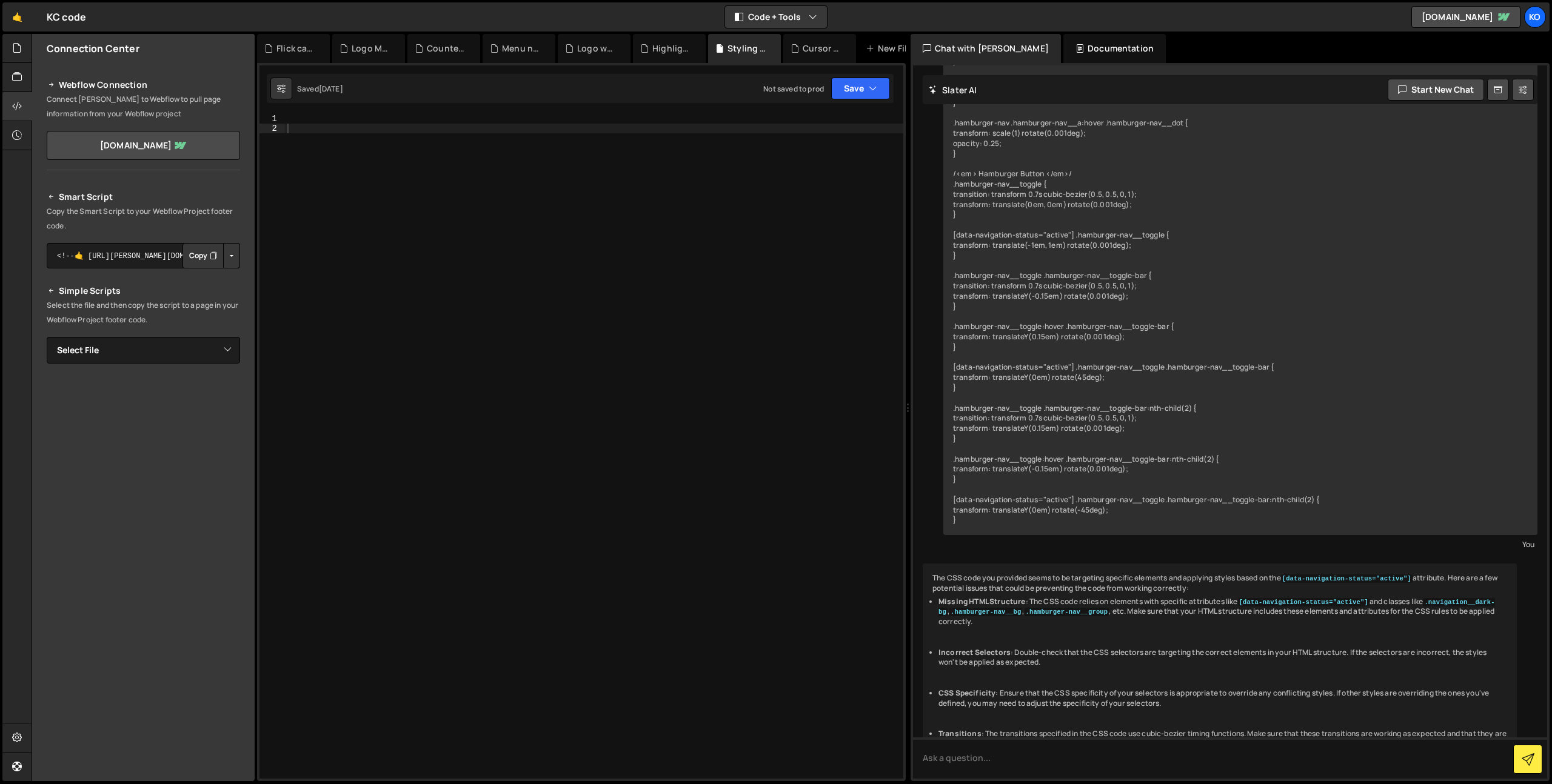
scroll to position [733, 0]
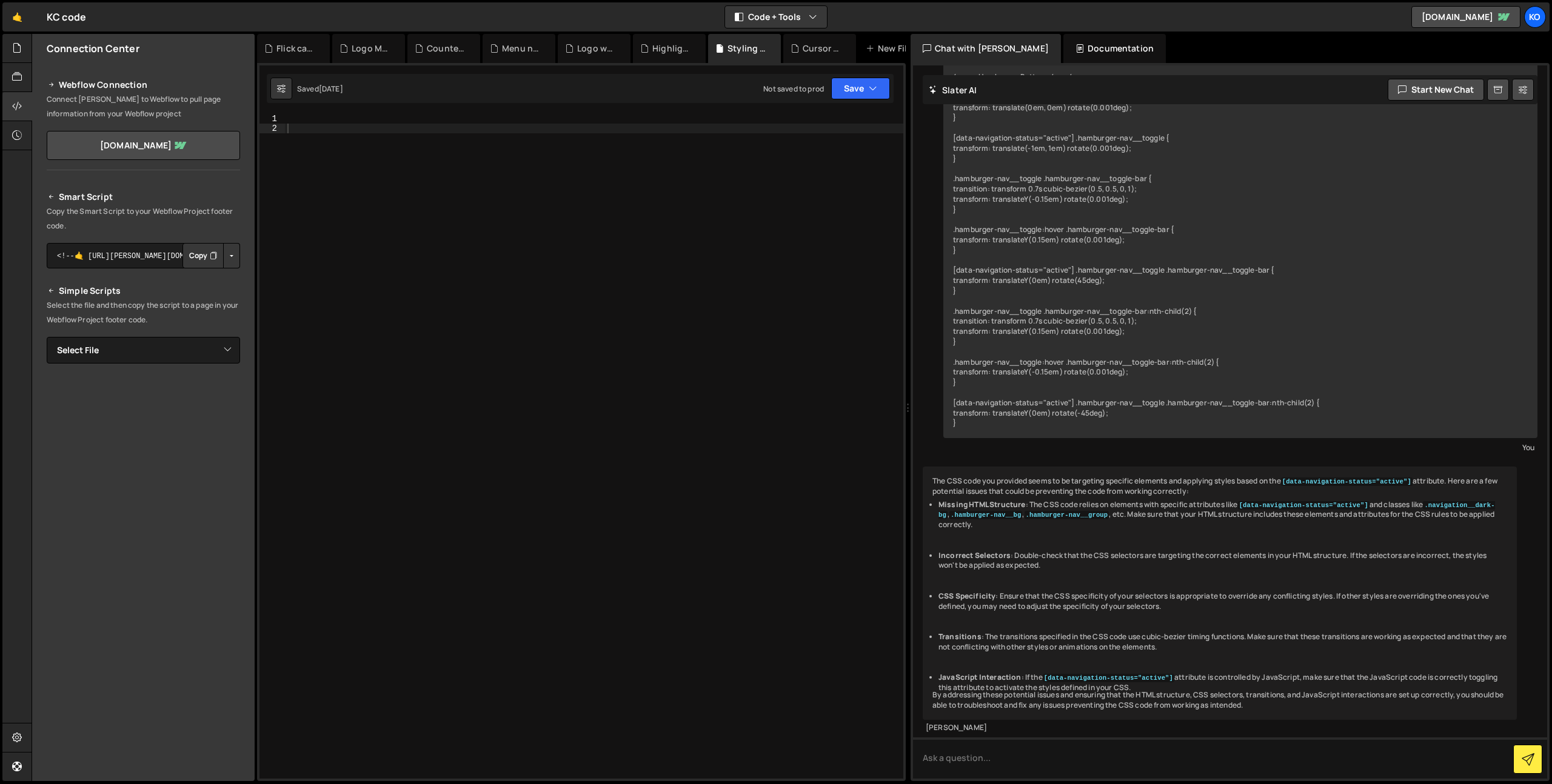
click at [856, 100] on div "Saved [DATE] Not saved to prod Upgrade to Edit Save Save to Staging S Saved [DA…" at bounding box center [580, 88] width 626 height 29
click at [856, 91] on button "Save" at bounding box center [860, 88] width 59 height 22
click at [801, 55] on div "Cursor trail effect.js" at bounding box center [819, 48] width 73 height 29
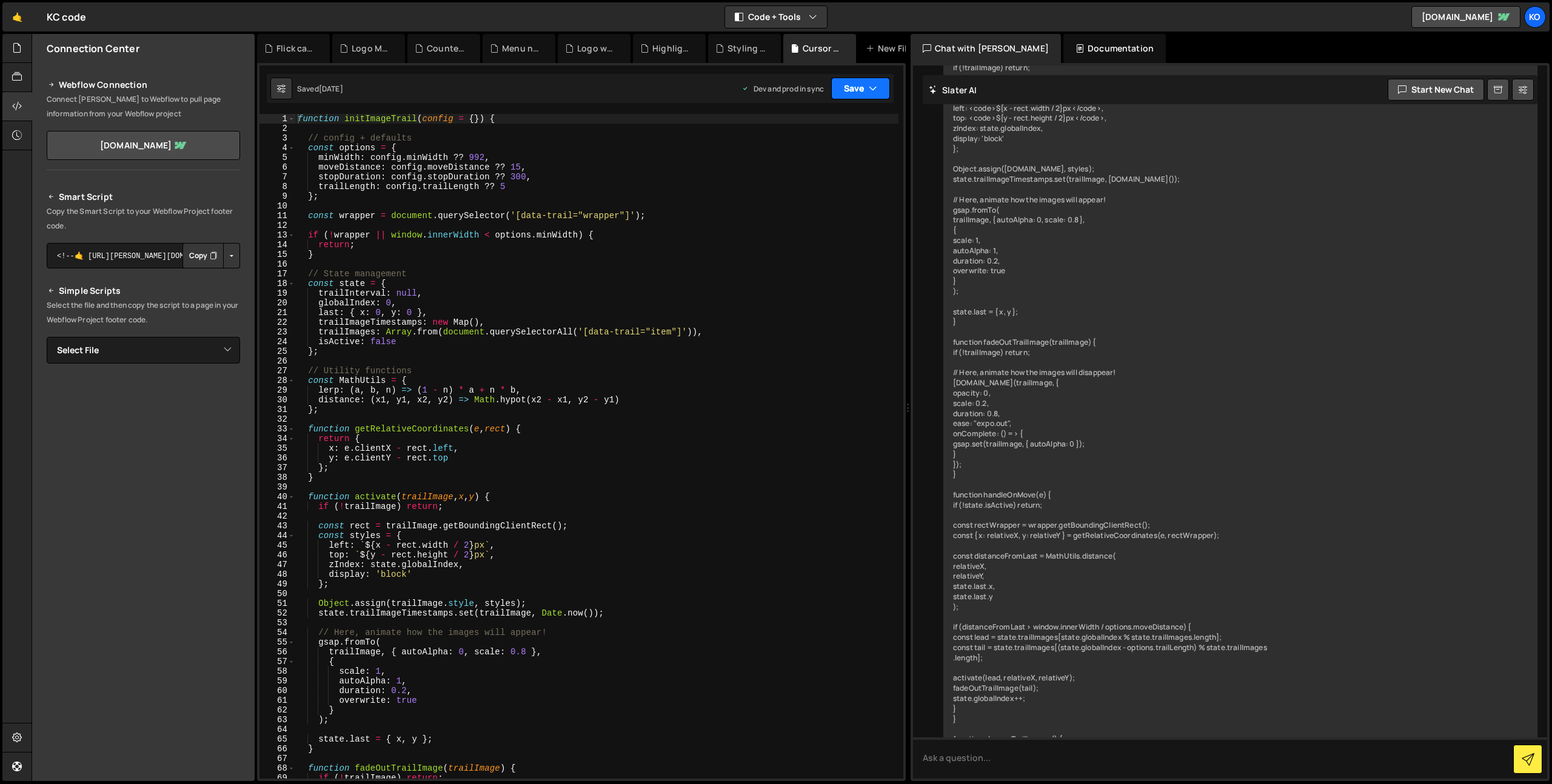
scroll to position [7948, 0]
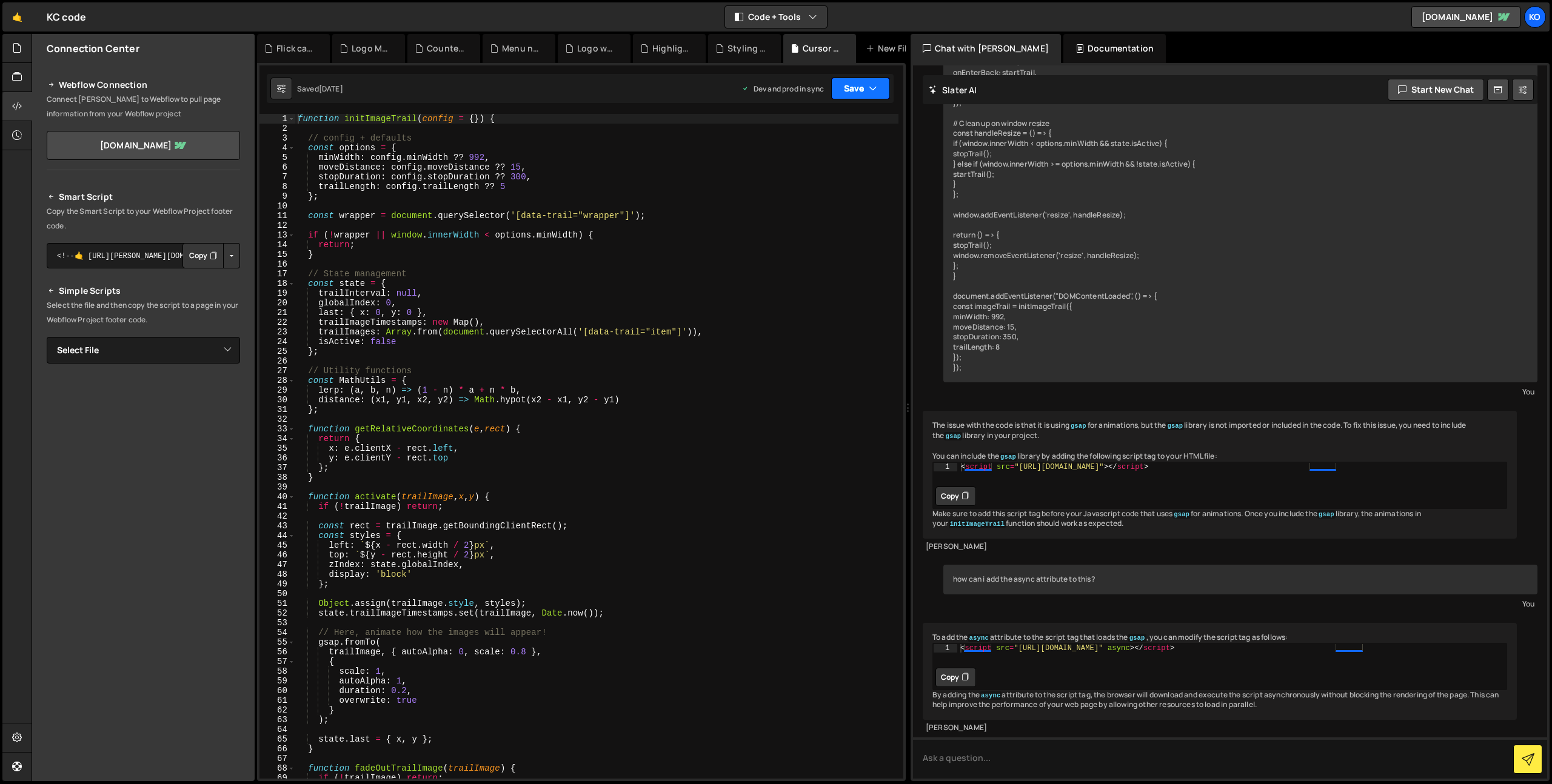
click at [831, 91] on button "Save" at bounding box center [860, 88] width 59 height 22
click at [518, 43] on div "Menu navigation.js" at bounding box center [521, 49] width 39 height 12
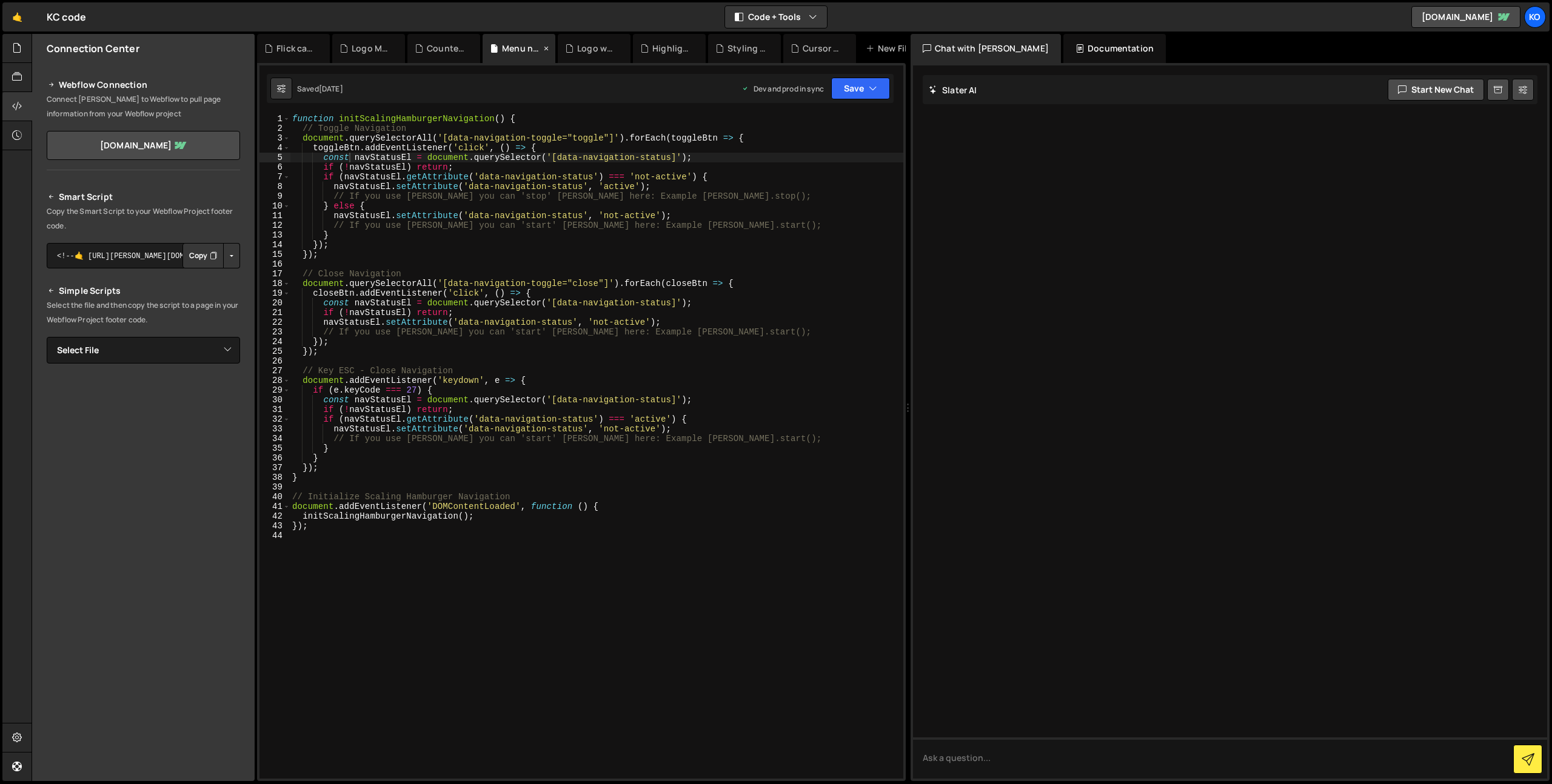
scroll to position [0, 0]
click at [660, 54] on div "Highlight text on Scroll.js" at bounding box center [669, 48] width 73 height 29
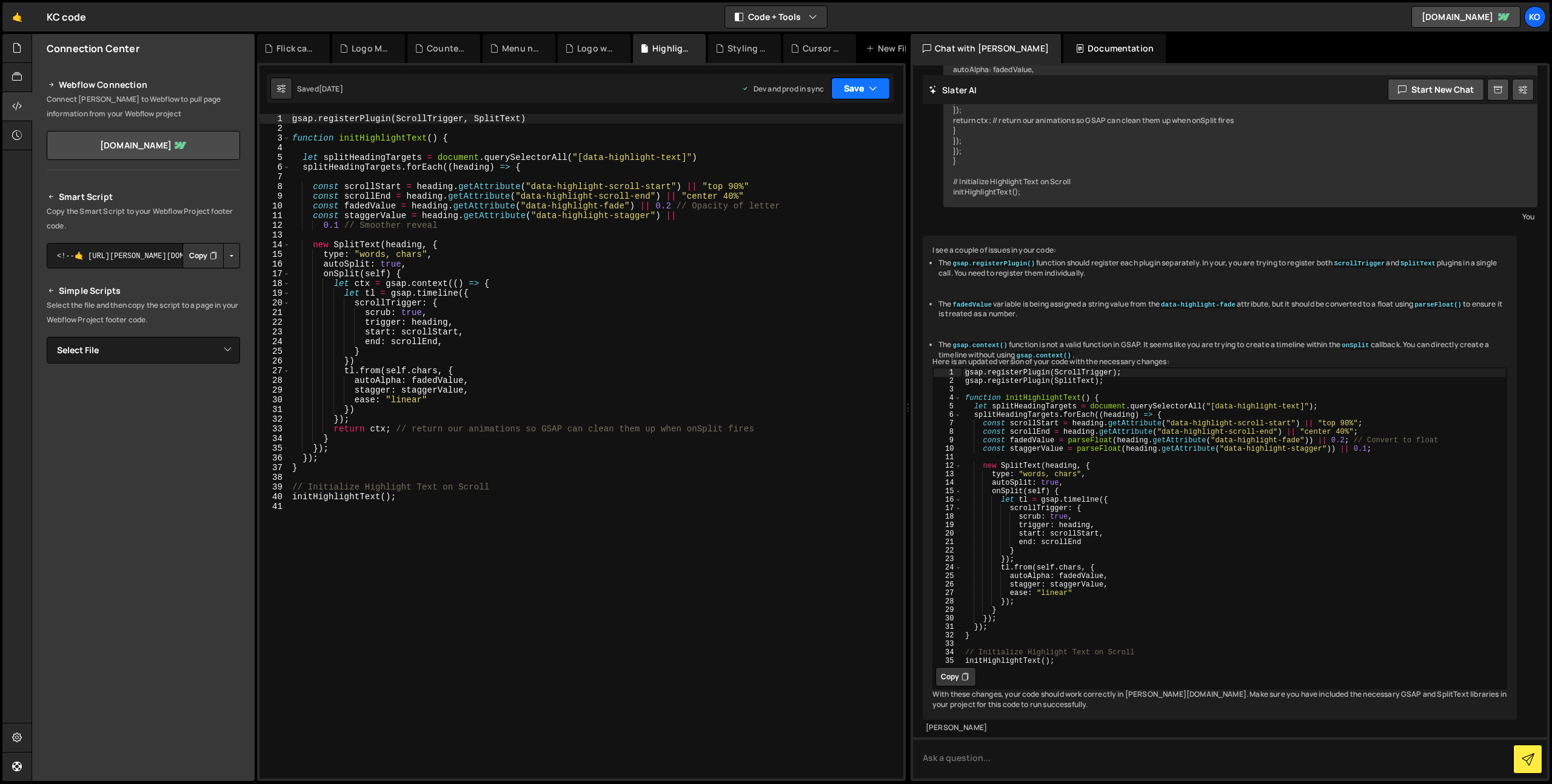
scroll to position [2737, 0]
click at [843, 96] on button "Save" at bounding box center [860, 88] width 59 height 22
click at [793, 59] on div "Cursor trail effect.js" at bounding box center [819, 48] width 73 height 29
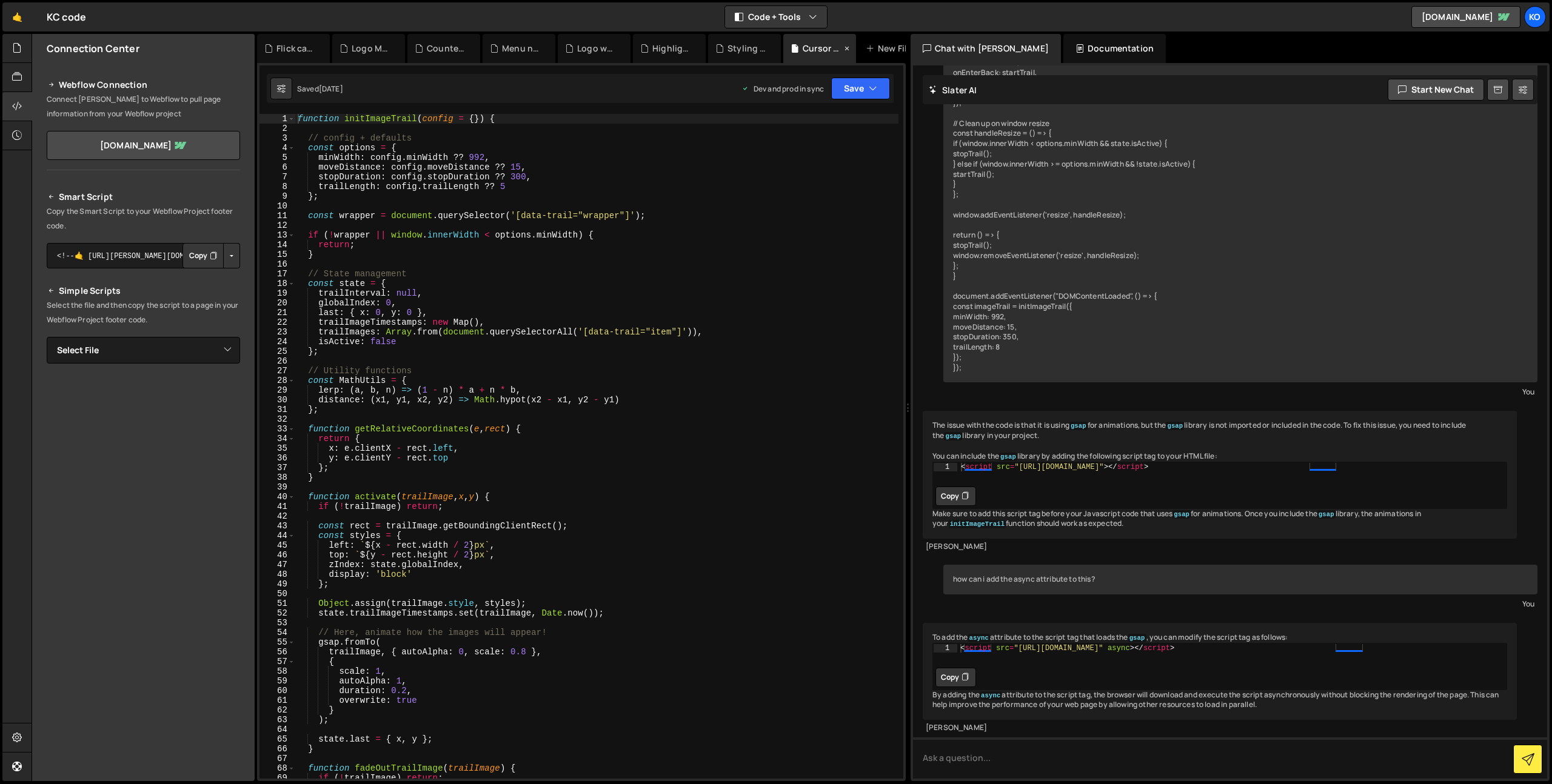
scroll to position [7948, 0]
click at [289, 54] on div "Flick card.js" at bounding box center [293, 48] width 73 height 29
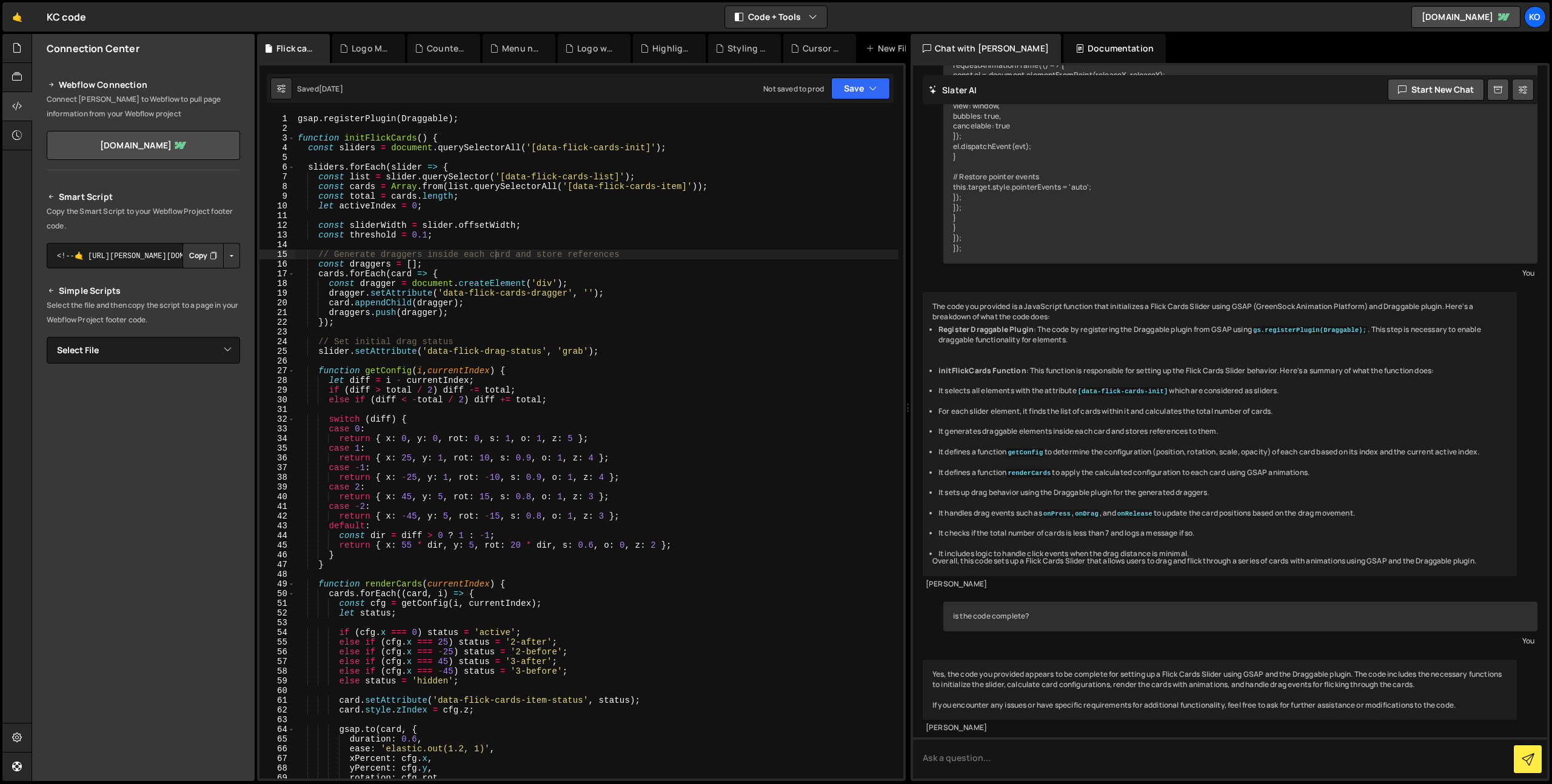
scroll to position [10250, 0]
click at [367, 54] on div "Logo Marquee.js" at bounding box center [368, 48] width 73 height 29
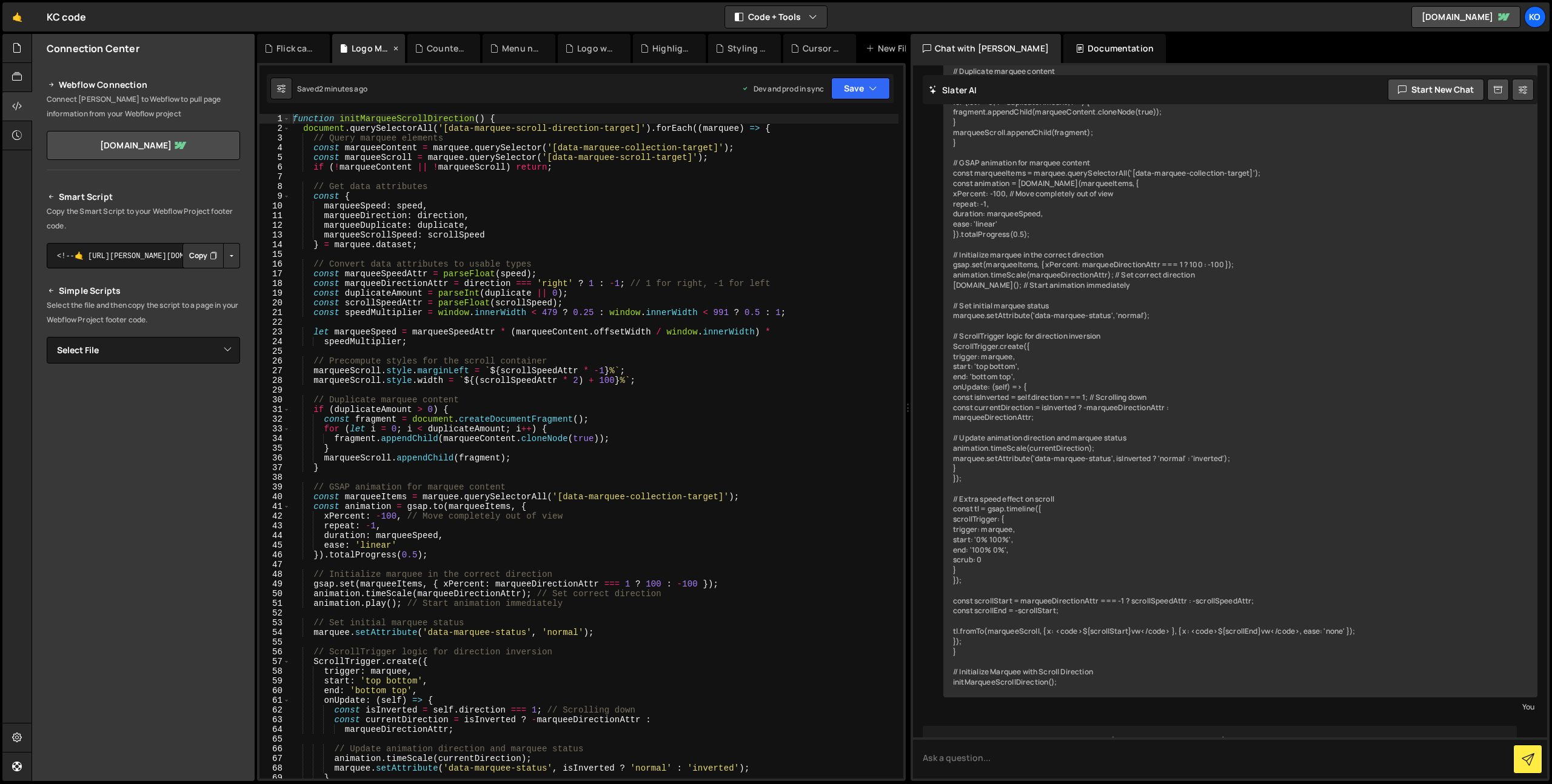
scroll to position [7837, 0]
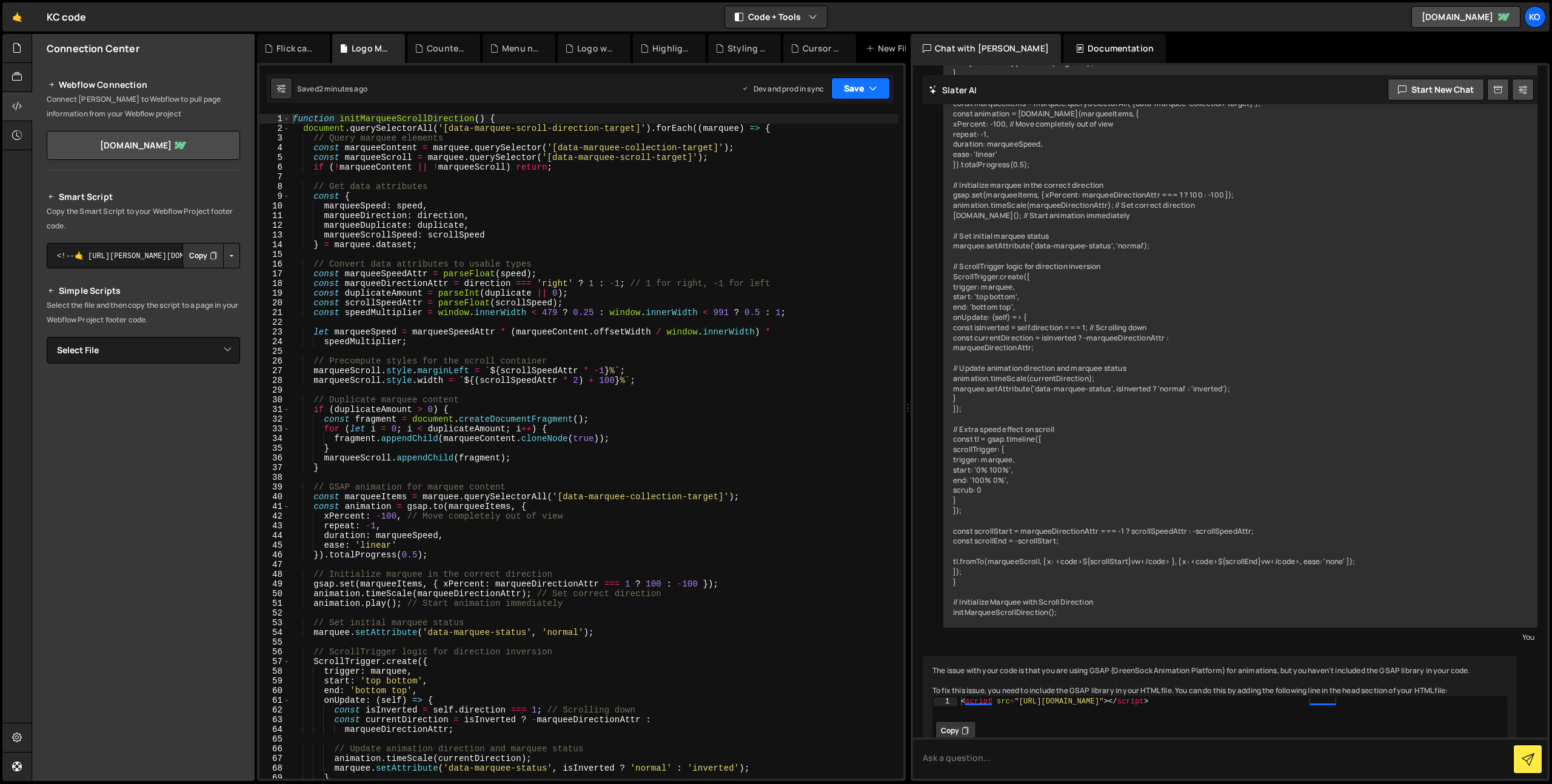
click at [873, 89] on icon "button" at bounding box center [873, 89] width 9 height 12
click at [843, 154] on div "Save to Production S" at bounding box center [820, 157] width 126 height 12
click at [280, 49] on div "Flick card.js" at bounding box center [296, 49] width 39 height 12
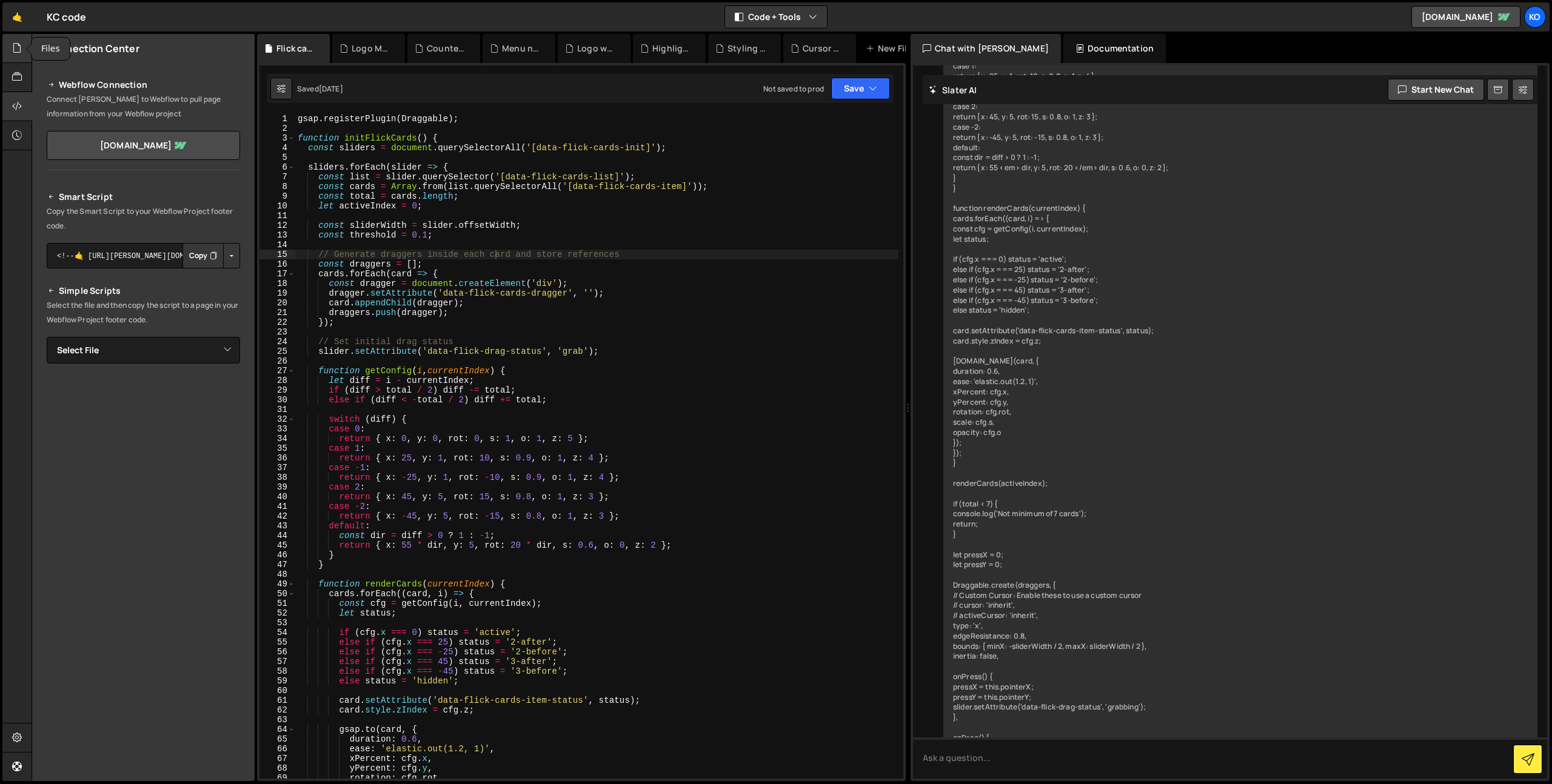
scroll to position [10250, 0]
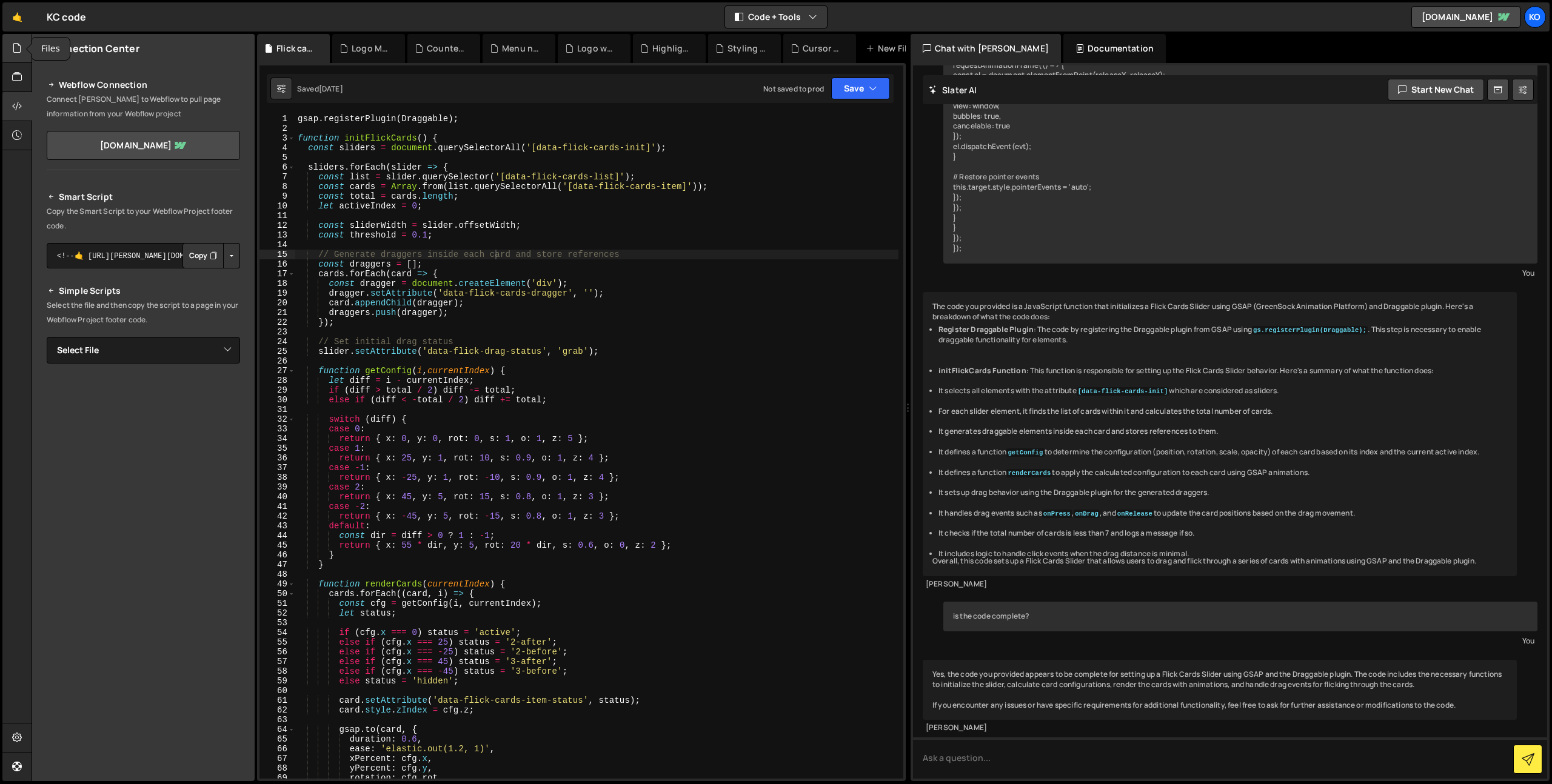
click at [13, 51] on icon at bounding box center [17, 48] width 9 height 14
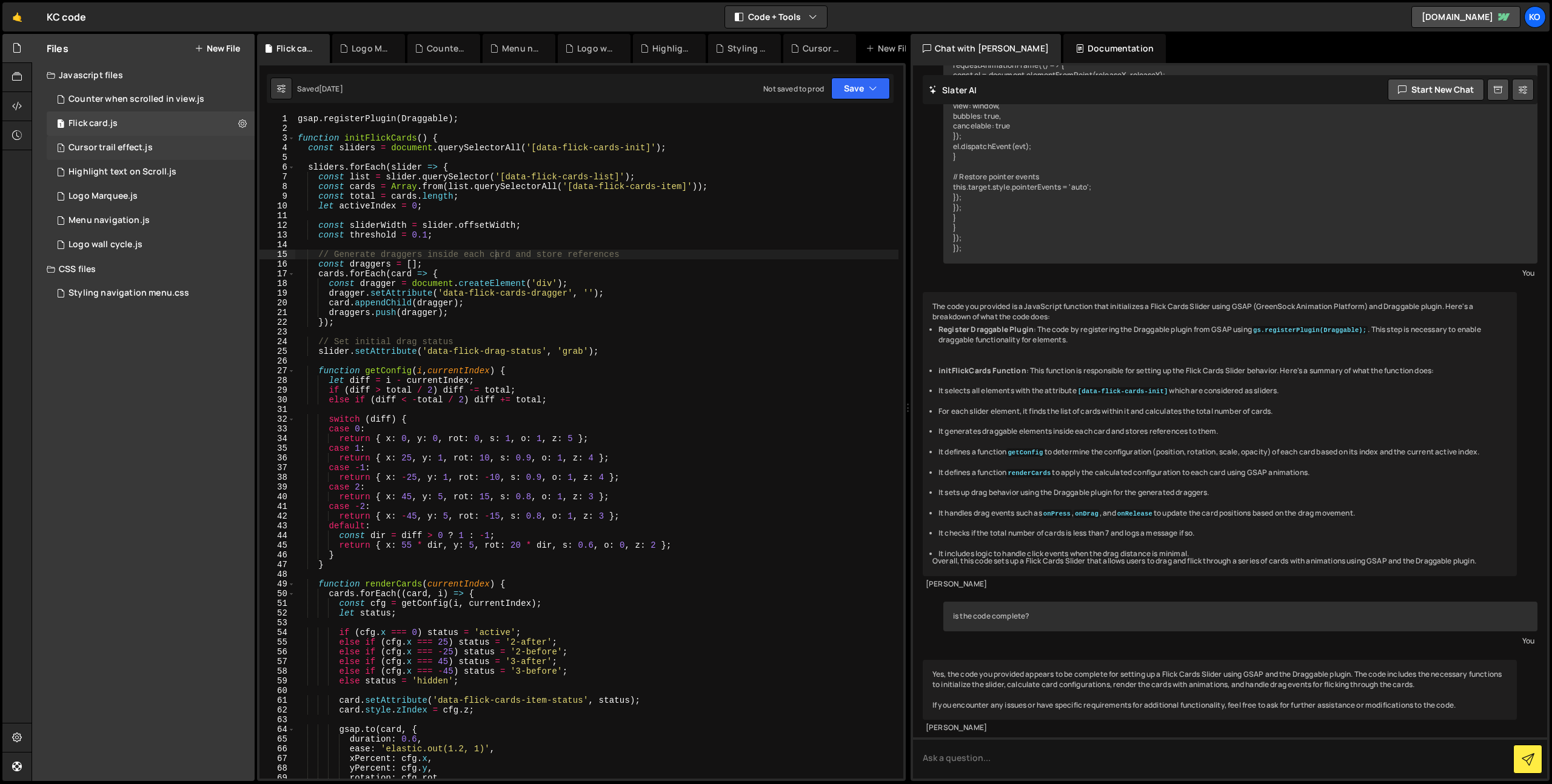
click at [111, 146] on div "Cursor trail effect.js" at bounding box center [111, 148] width 84 height 11
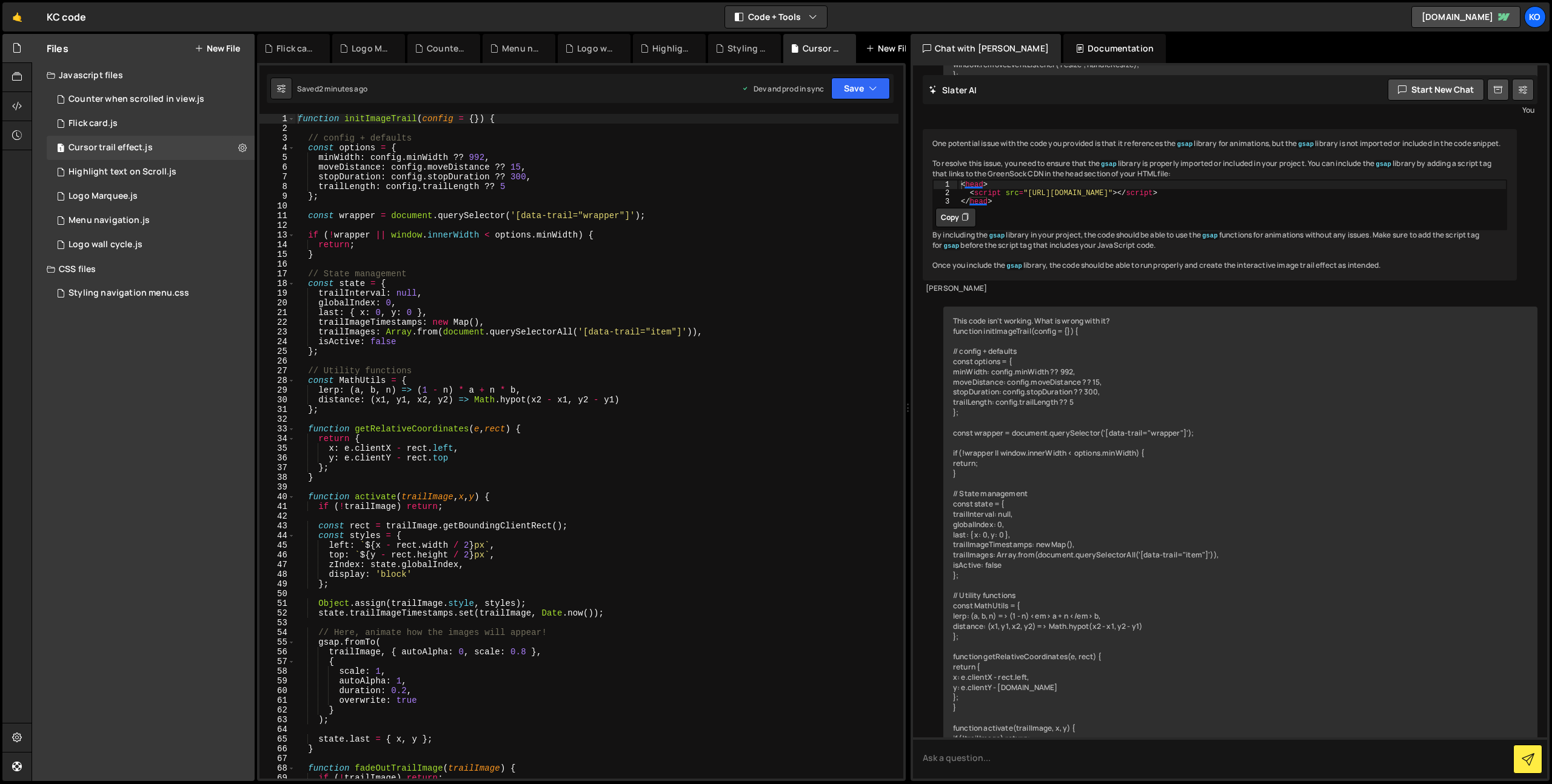
scroll to position [7948, 0]
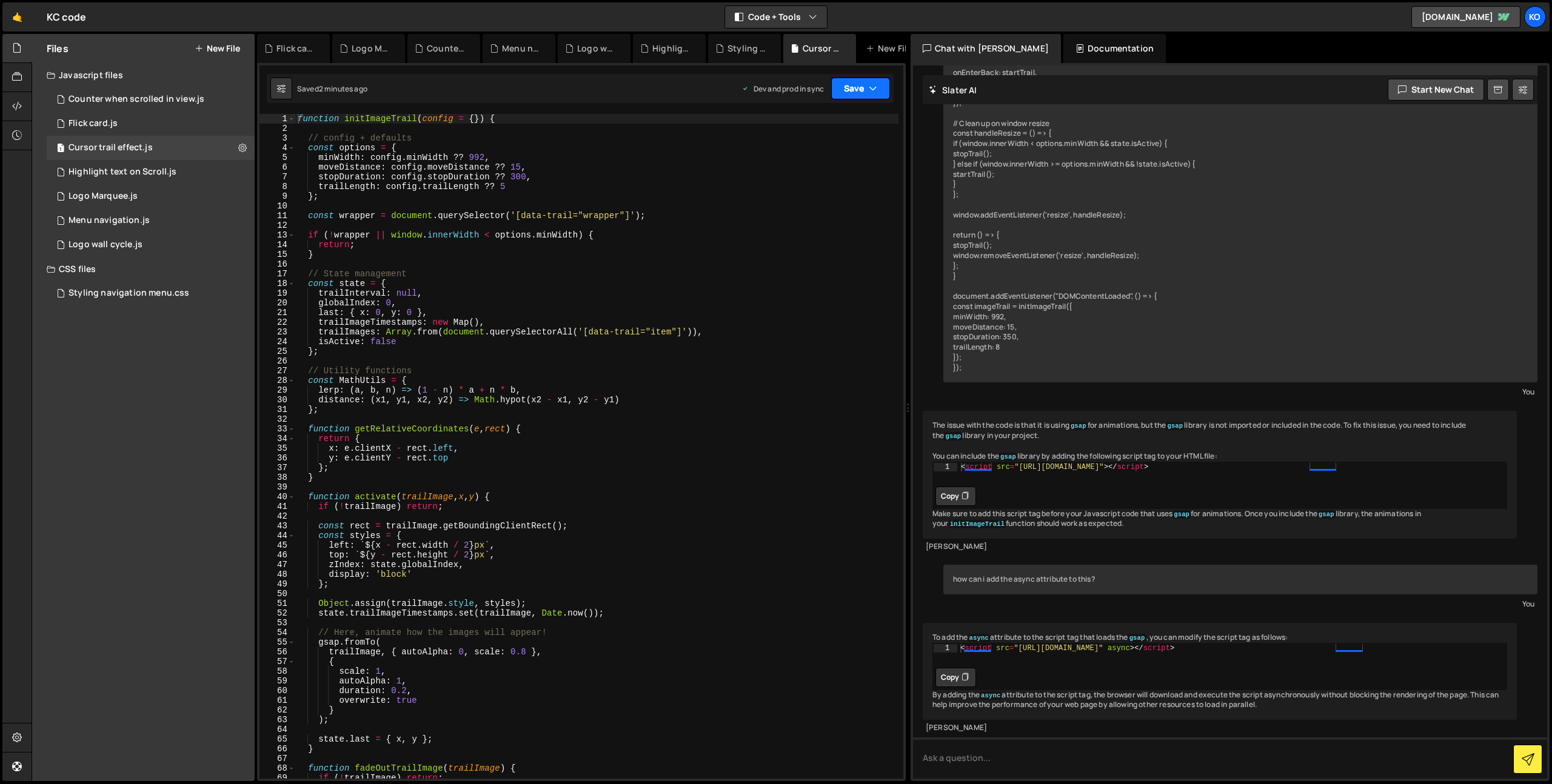
click at [856, 87] on button "Save" at bounding box center [860, 88] width 59 height 22
click at [829, 169] on div "Saved 2 minutes ago" at bounding box center [820, 170] width 126 height 14
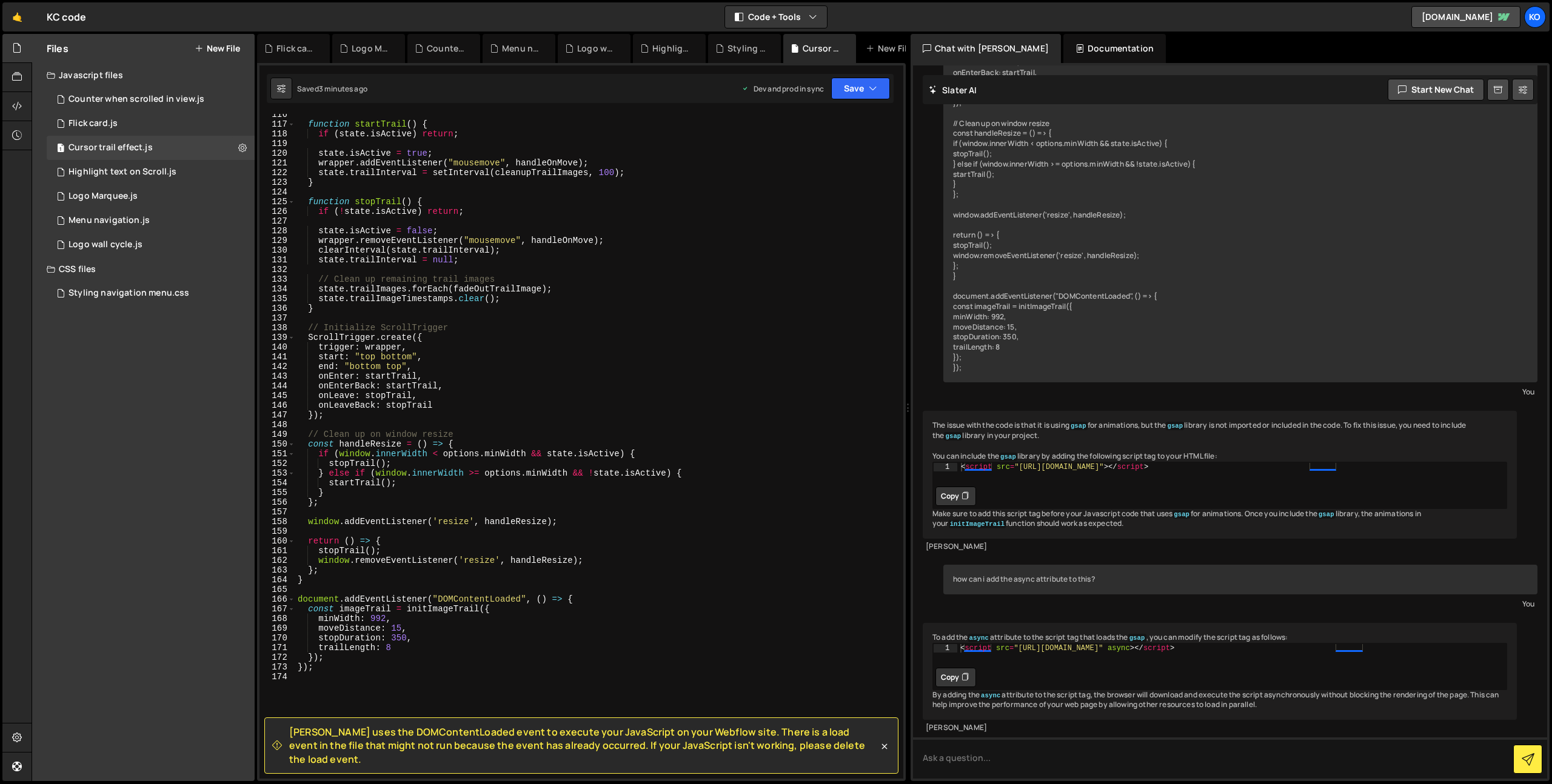
scroll to position [1350, 0]
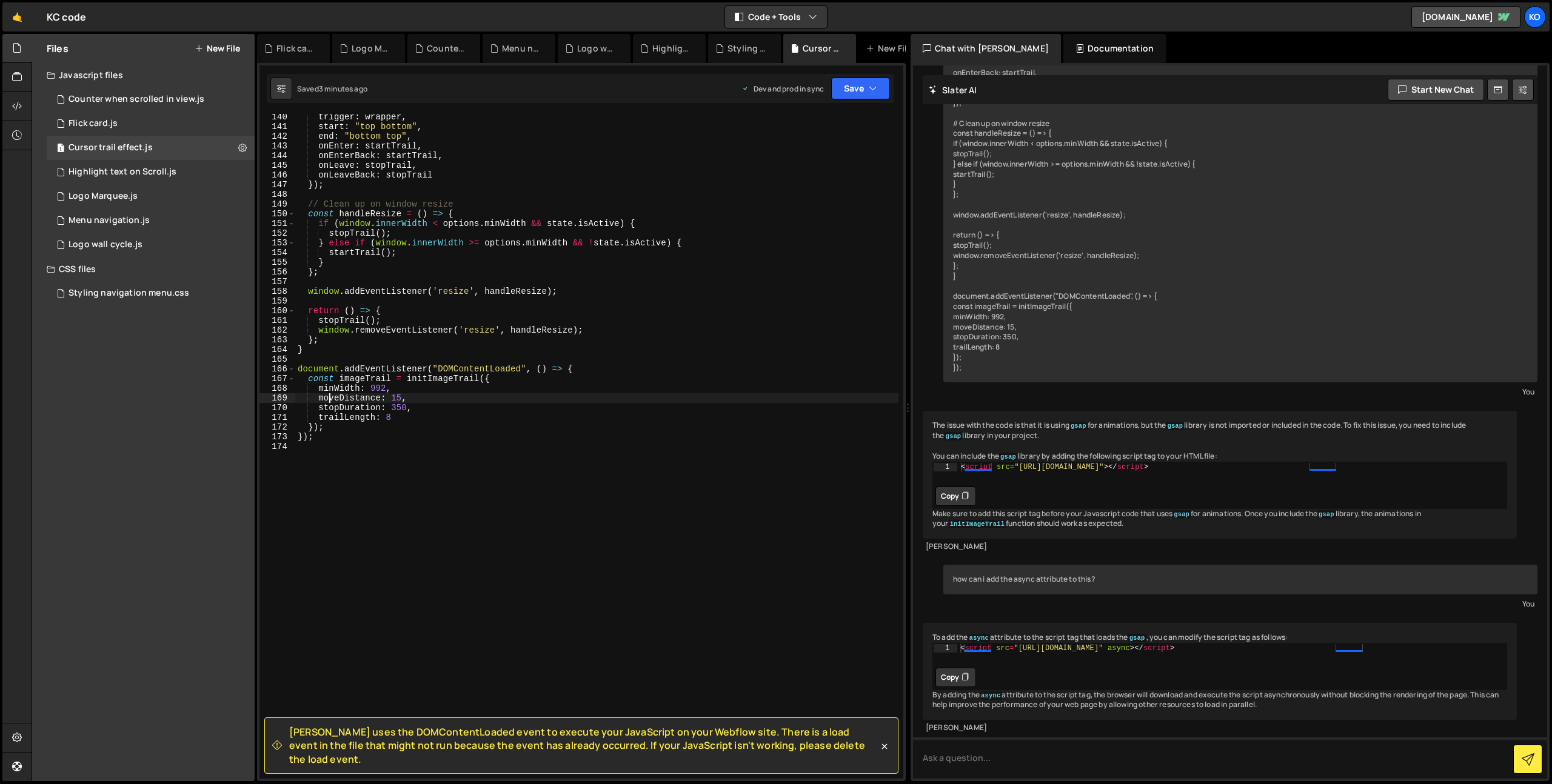
drag, startPoint x: 331, startPoint y: 394, endPoint x: 351, endPoint y: 395, distance: 20.0
click at [334, 394] on div "trigger : wrapper , start : "top bottom" , end : "bottom top" , onEnter : start…" at bounding box center [597, 453] width 603 height 684
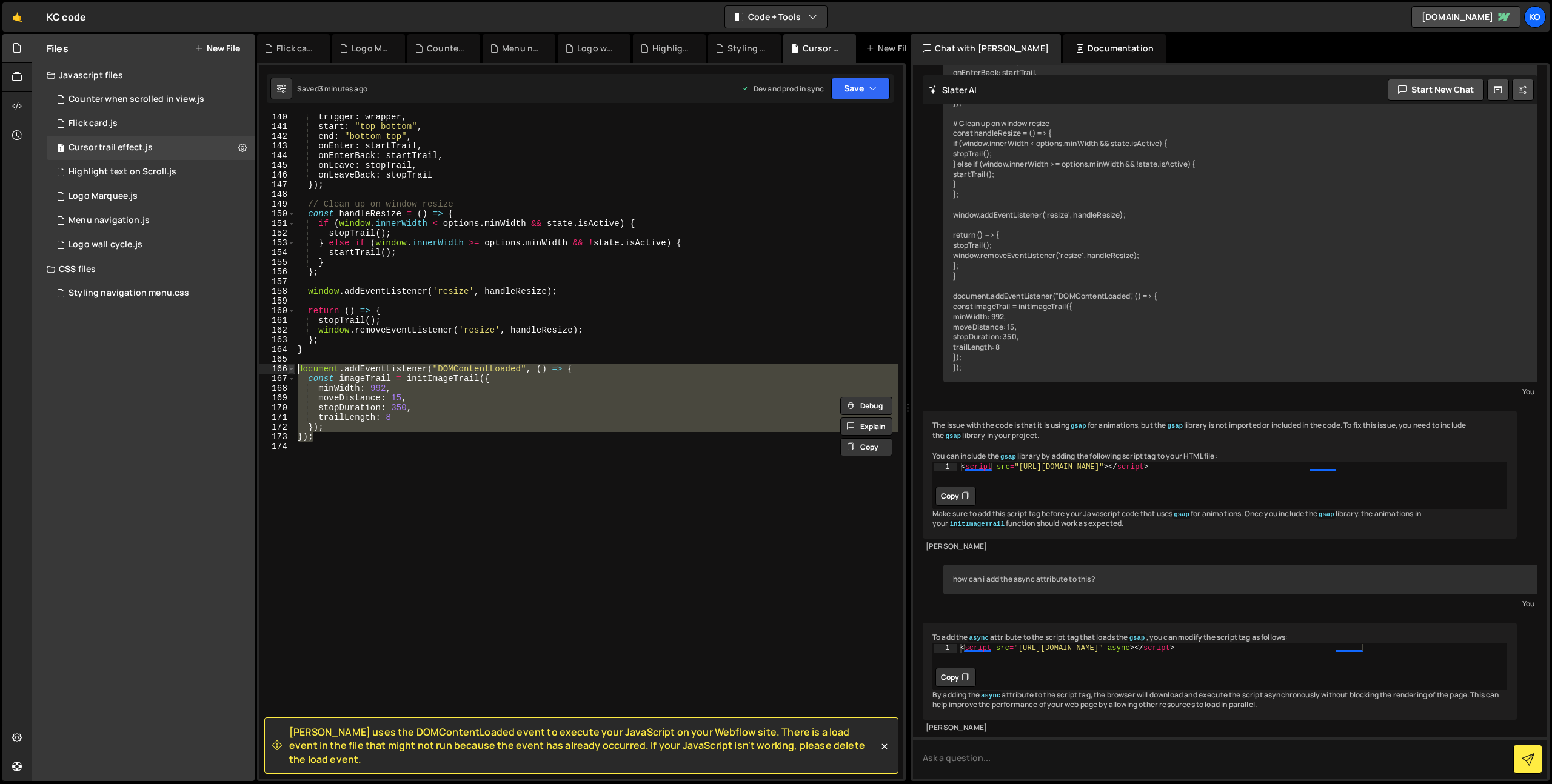
drag, startPoint x: 335, startPoint y: 441, endPoint x: 290, endPoint y: 371, distance: 83.2
click at [290, 371] on div "moveDistance: 15, 140 141 142 143 144 145 146 147 148 149 150 151 152 153 154 1…" at bounding box center [581, 446] width 643 height 665
type textarea "document.addEventListener("DOMContentLoaded", () => { const imageTrail = initIm…"
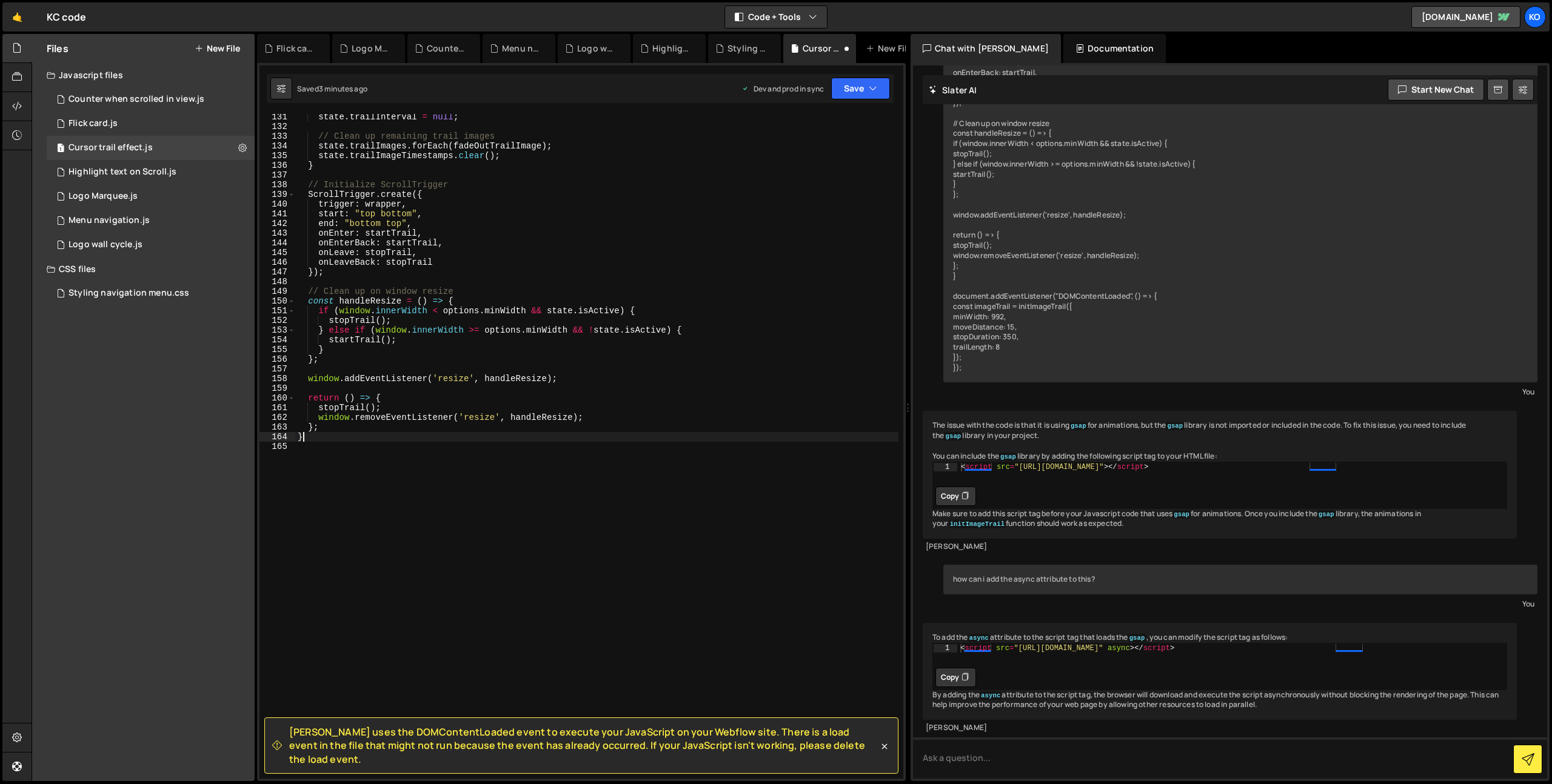
scroll to position [1262, 0]
click at [854, 96] on button "Save" at bounding box center [860, 88] width 59 height 22
click at [828, 160] on div "Save to Production S" at bounding box center [820, 157] width 126 height 12
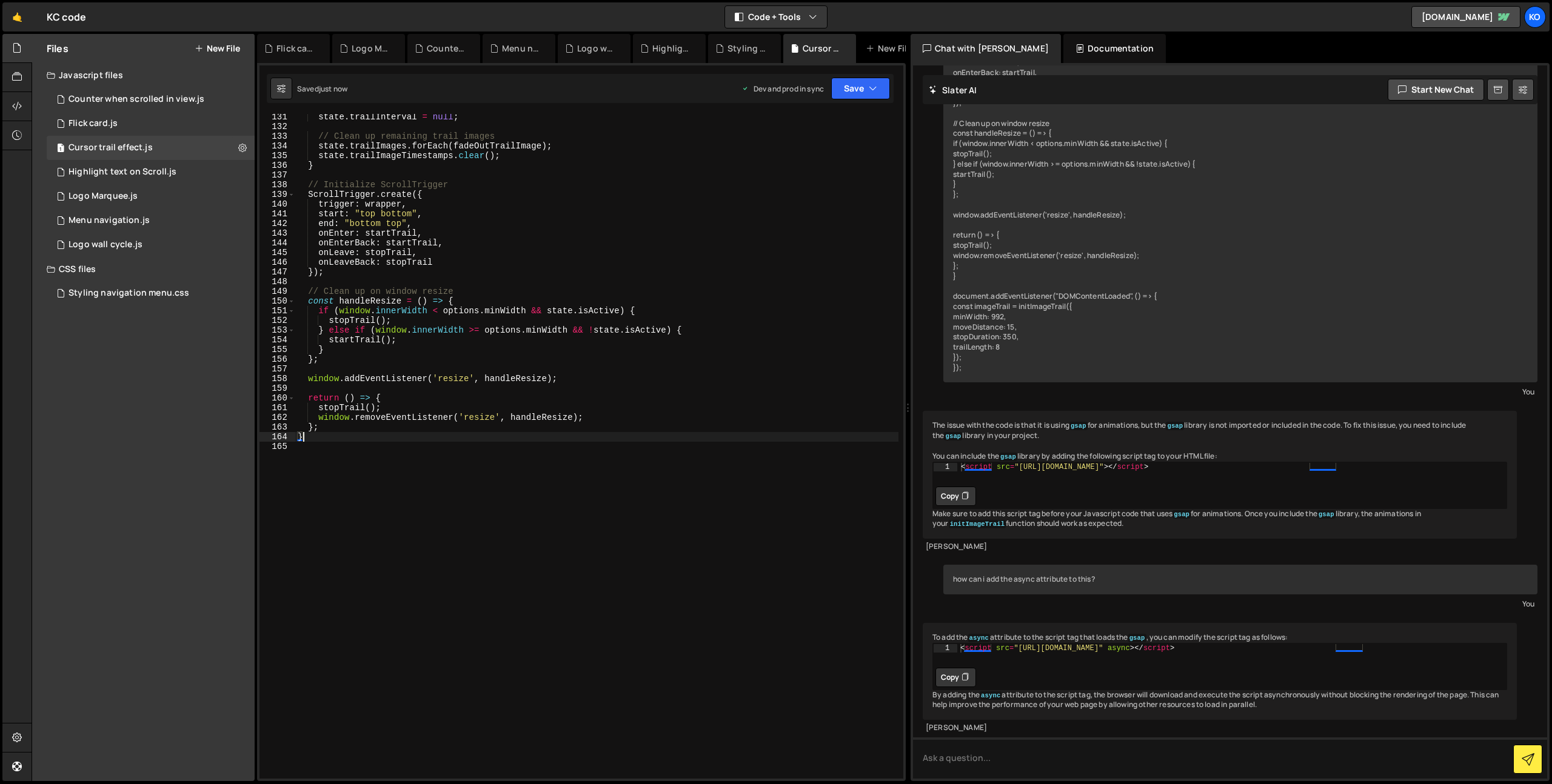
drag, startPoint x: 316, startPoint y: 434, endPoint x: 302, endPoint y: 435, distance: 14.0
click at [302, 435] on div "state . trailInterval = null ; // Clean up remaining trail images state . trail…" at bounding box center [597, 453] width 603 height 684
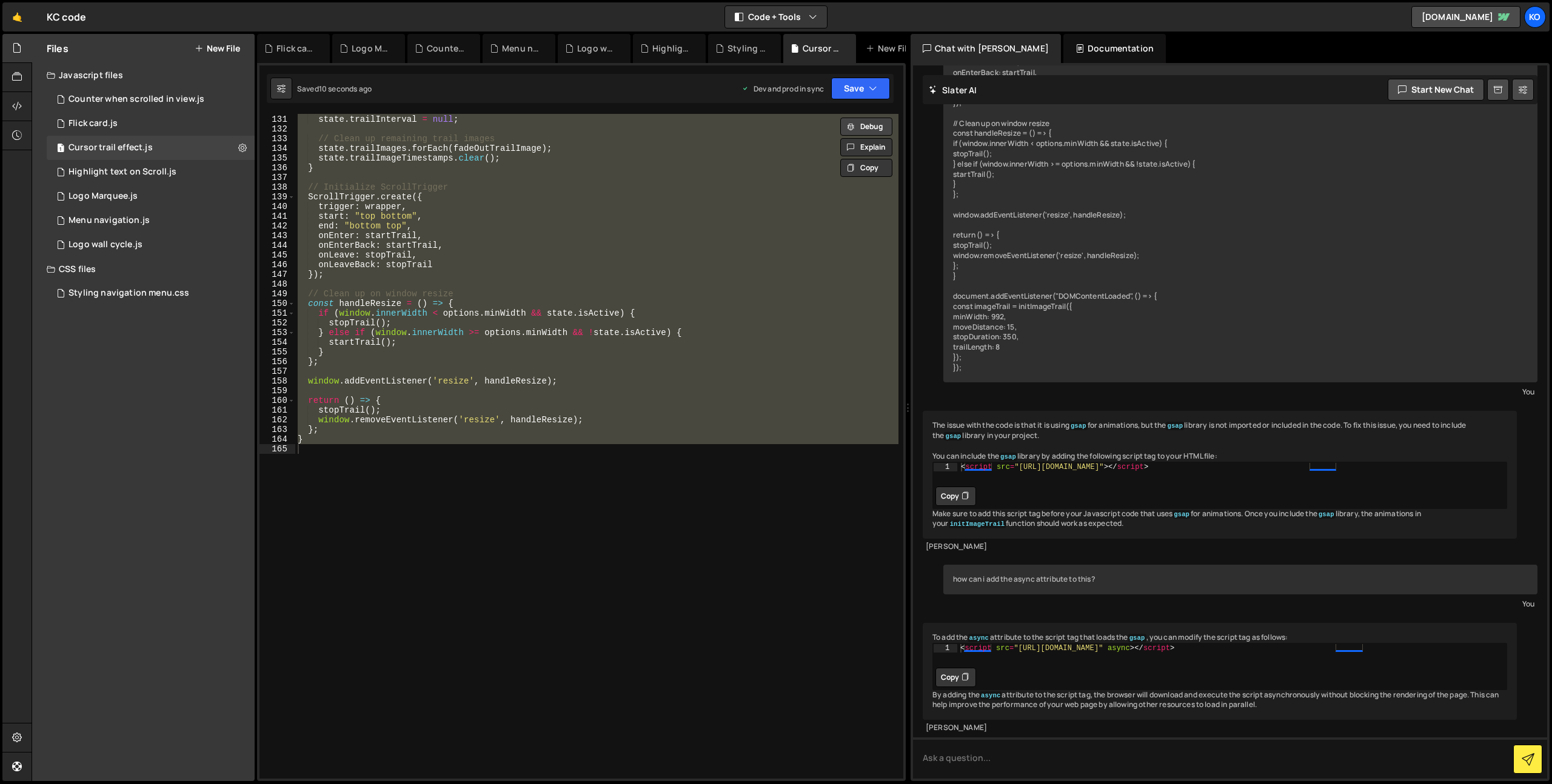
click at [855, 125] on button "Debug" at bounding box center [866, 126] width 52 height 18
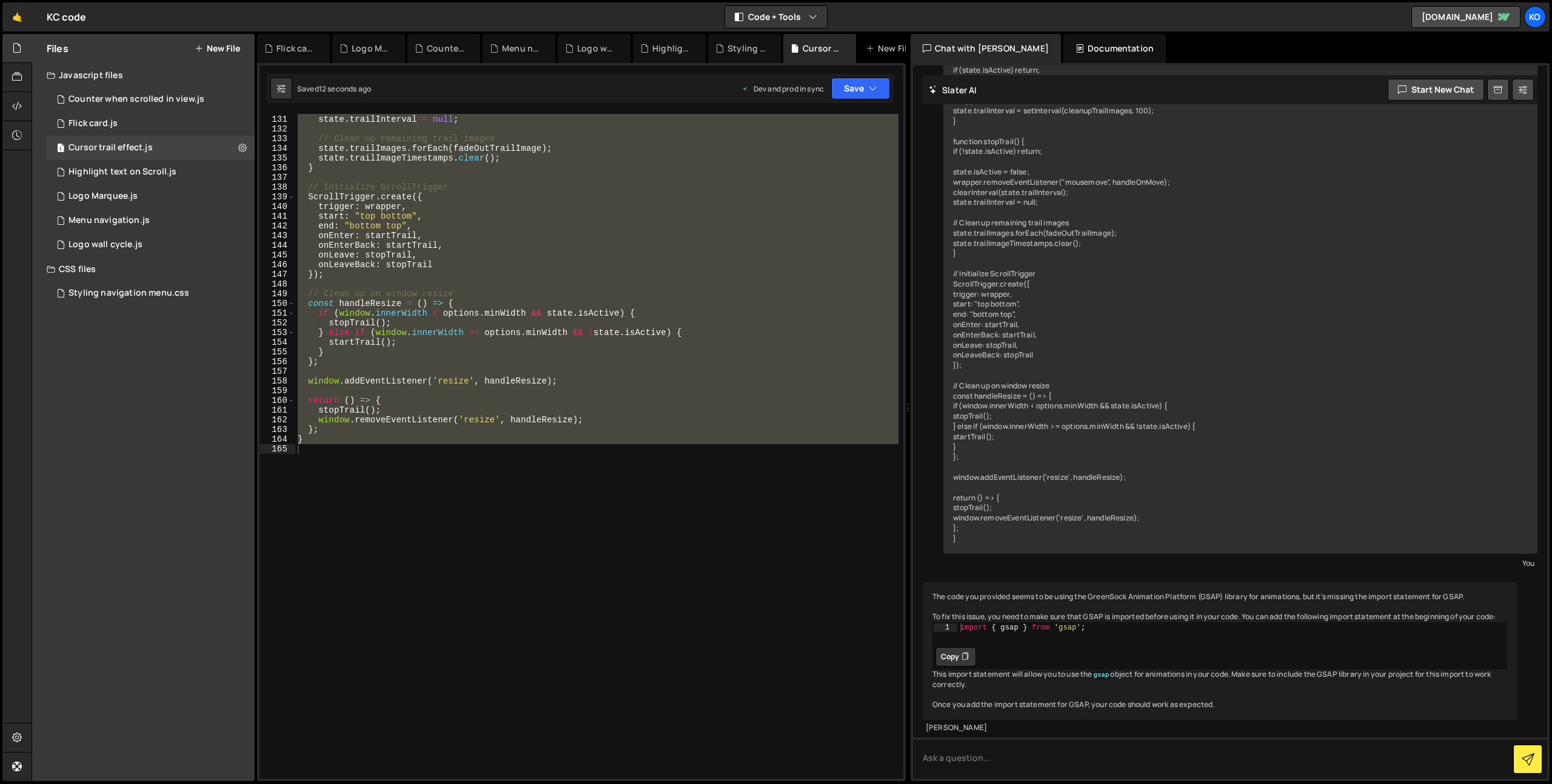
scroll to position [9879, 0]
click at [950, 647] on button "Copy" at bounding box center [955, 657] width 41 height 20
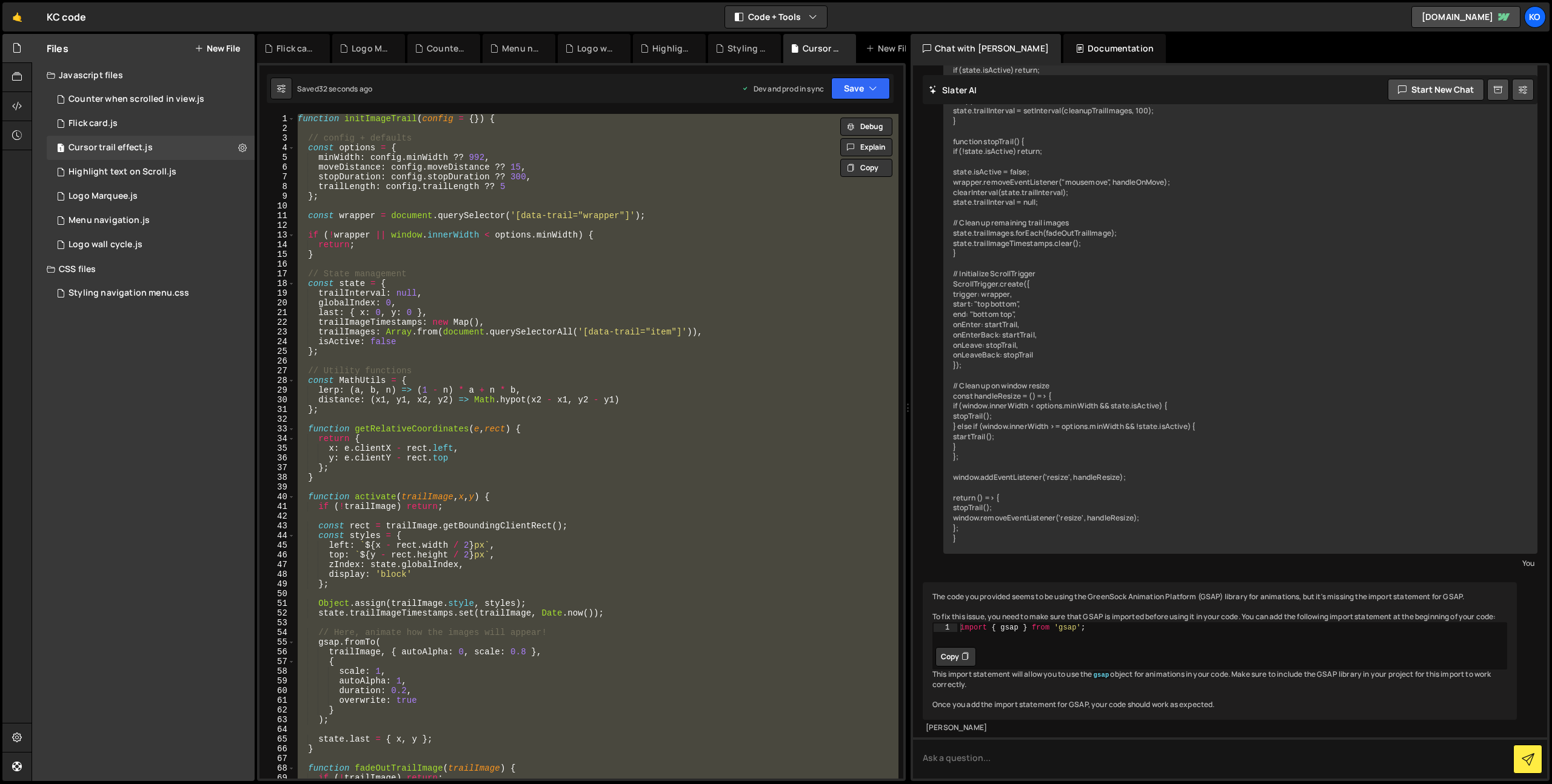
scroll to position [0, 0]
click at [343, 136] on div "function initImageTrail ( config = { }) { // config + defaults const options = …" at bounding box center [597, 446] width 603 height 665
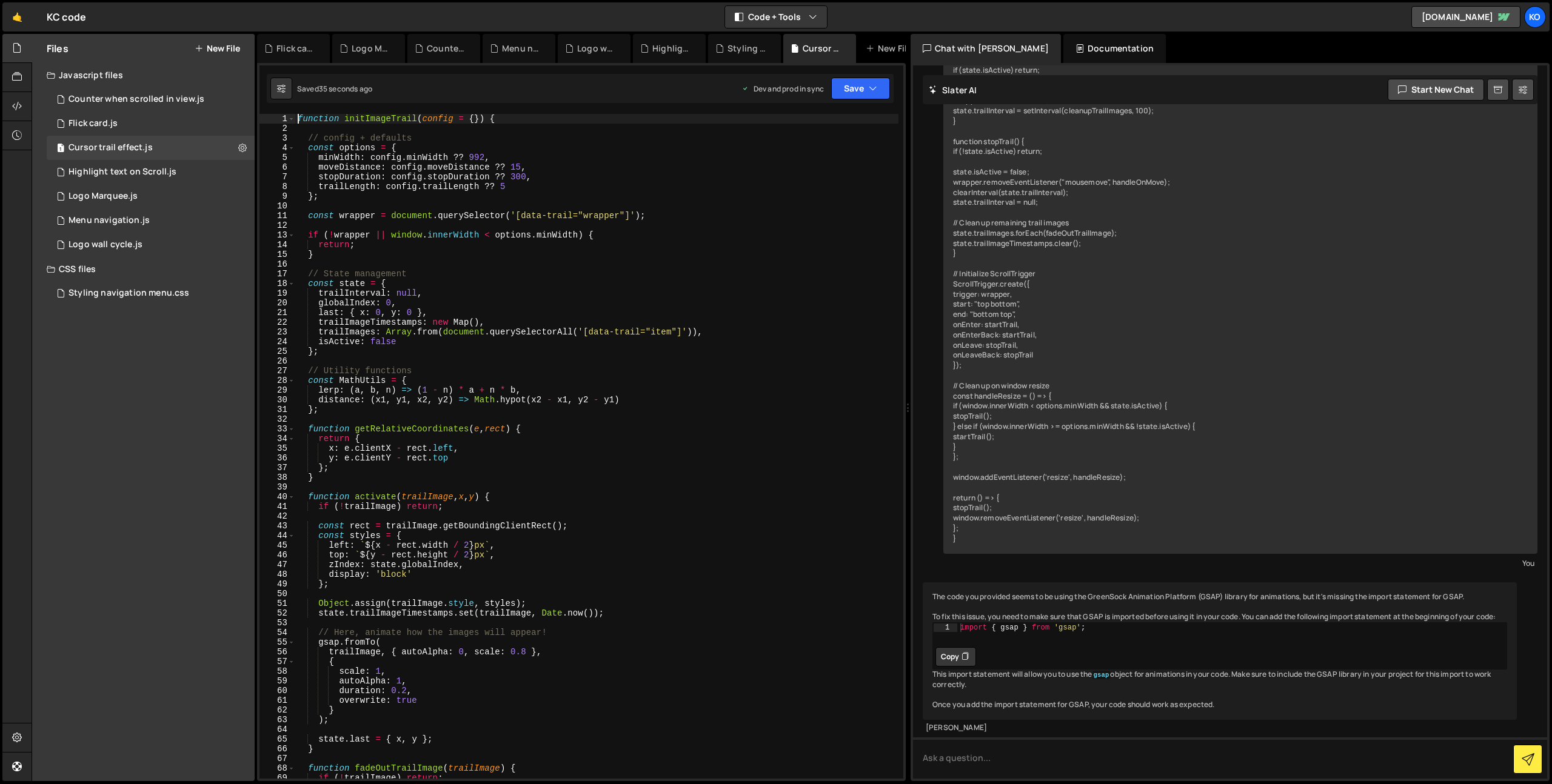
click at [300, 121] on div "function initImageTrail ( config = { }) { // config + defaults const options = …" at bounding box center [597, 455] width 603 height 684
paste textarea "import { gsap } from 'gsap';"
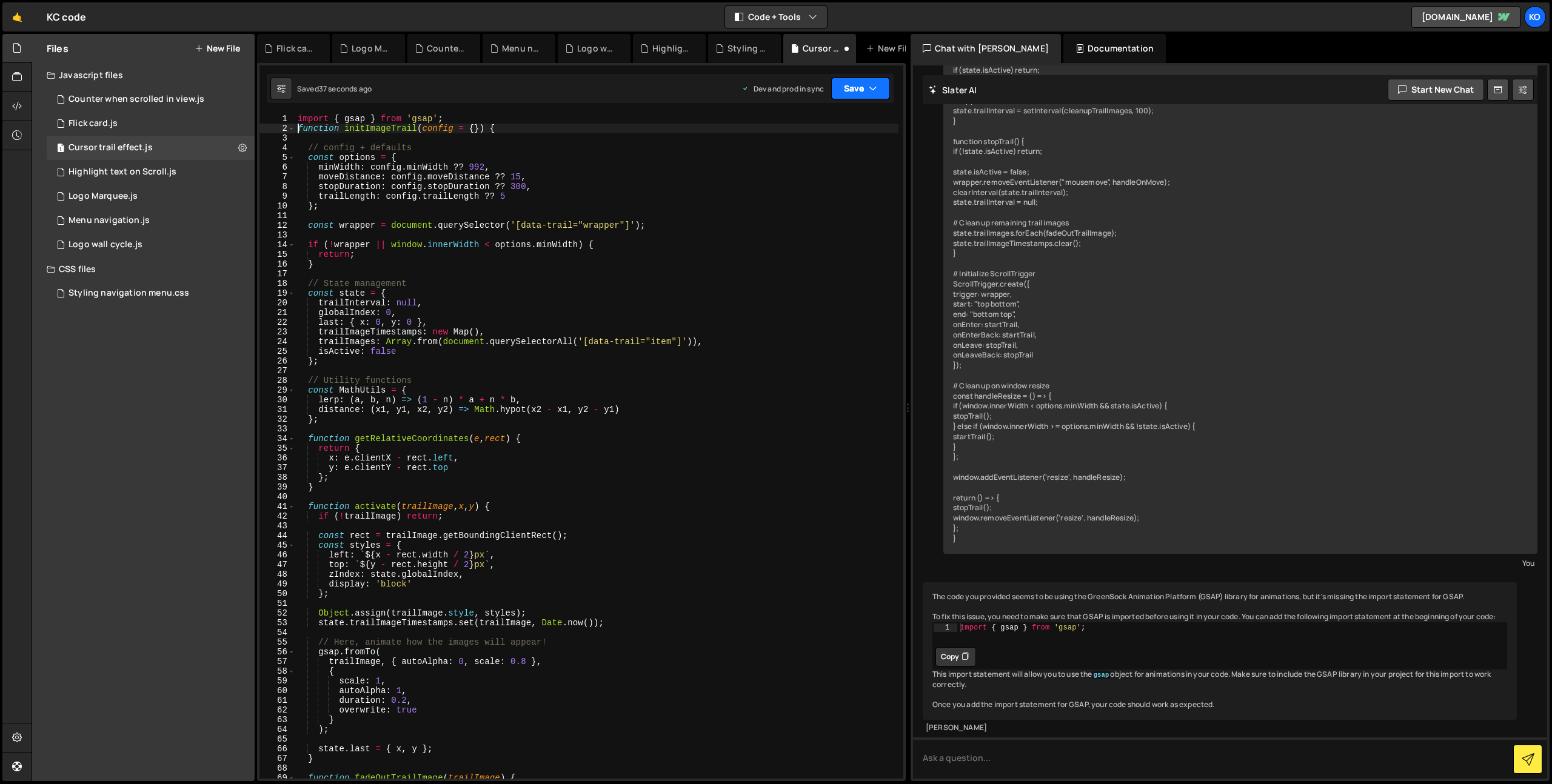
type textarea "function initImageTrail(config = {}) {"
drag, startPoint x: 872, startPoint y: 86, endPoint x: 845, endPoint y: 171, distance: 89.2
click at [872, 87] on icon "button" at bounding box center [873, 89] width 9 height 12
click at [829, 169] on div "35 seconds ago" at bounding box center [805, 170] width 54 height 10
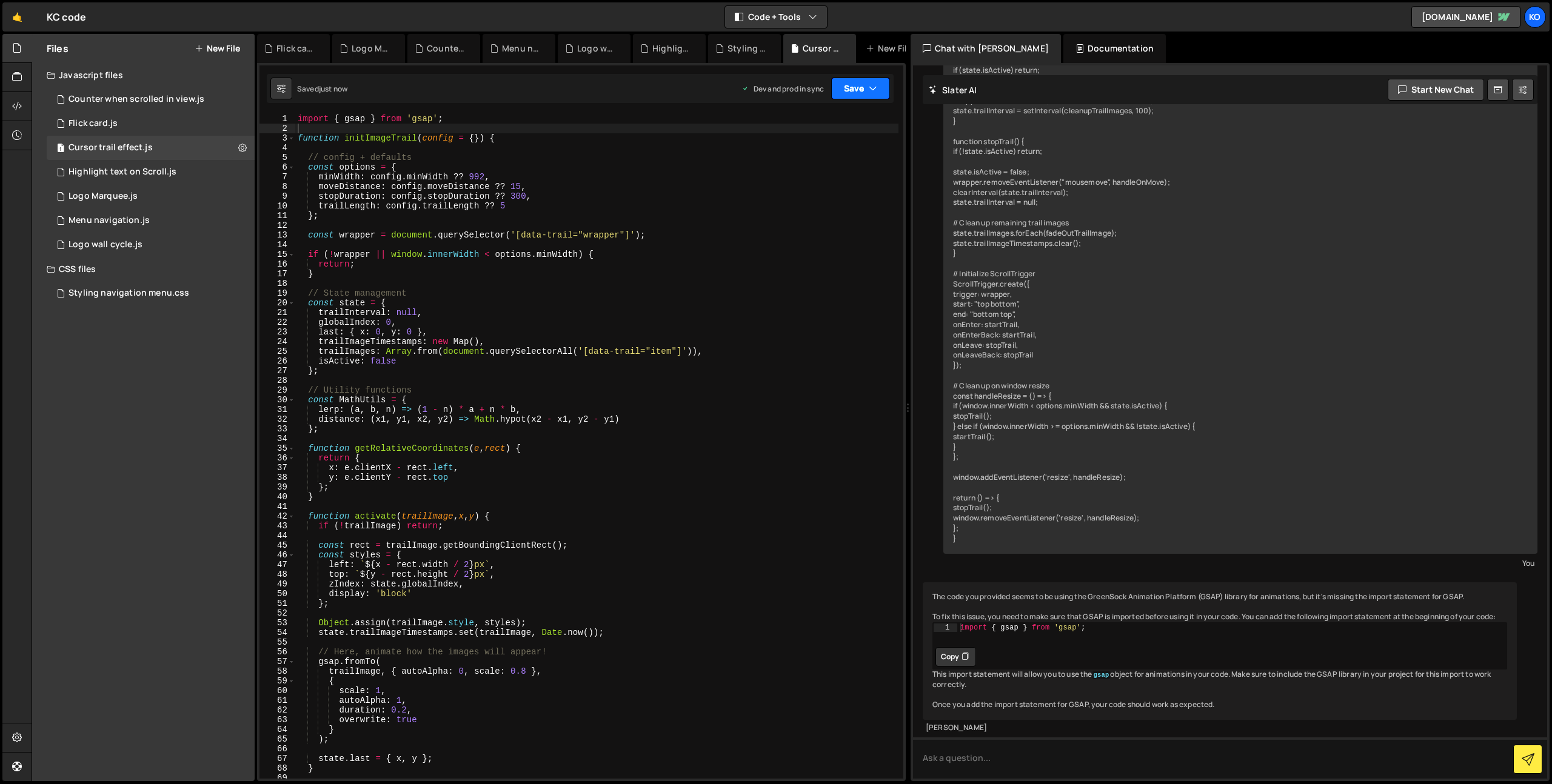
click at [856, 90] on button "Save" at bounding box center [860, 88] width 59 height 22
click at [851, 114] on div "Save to Staging S" at bounding box center [820, 118] width 126 height 12
click at [241, 142] on icon at bounding box center [242, 147] width 9 height 12
click at [238, 148] on icon at bounding box center [242, 147] width 9 height 12
click at [18, 78] on icon at bounding box center [17, 77] width 9 height 14
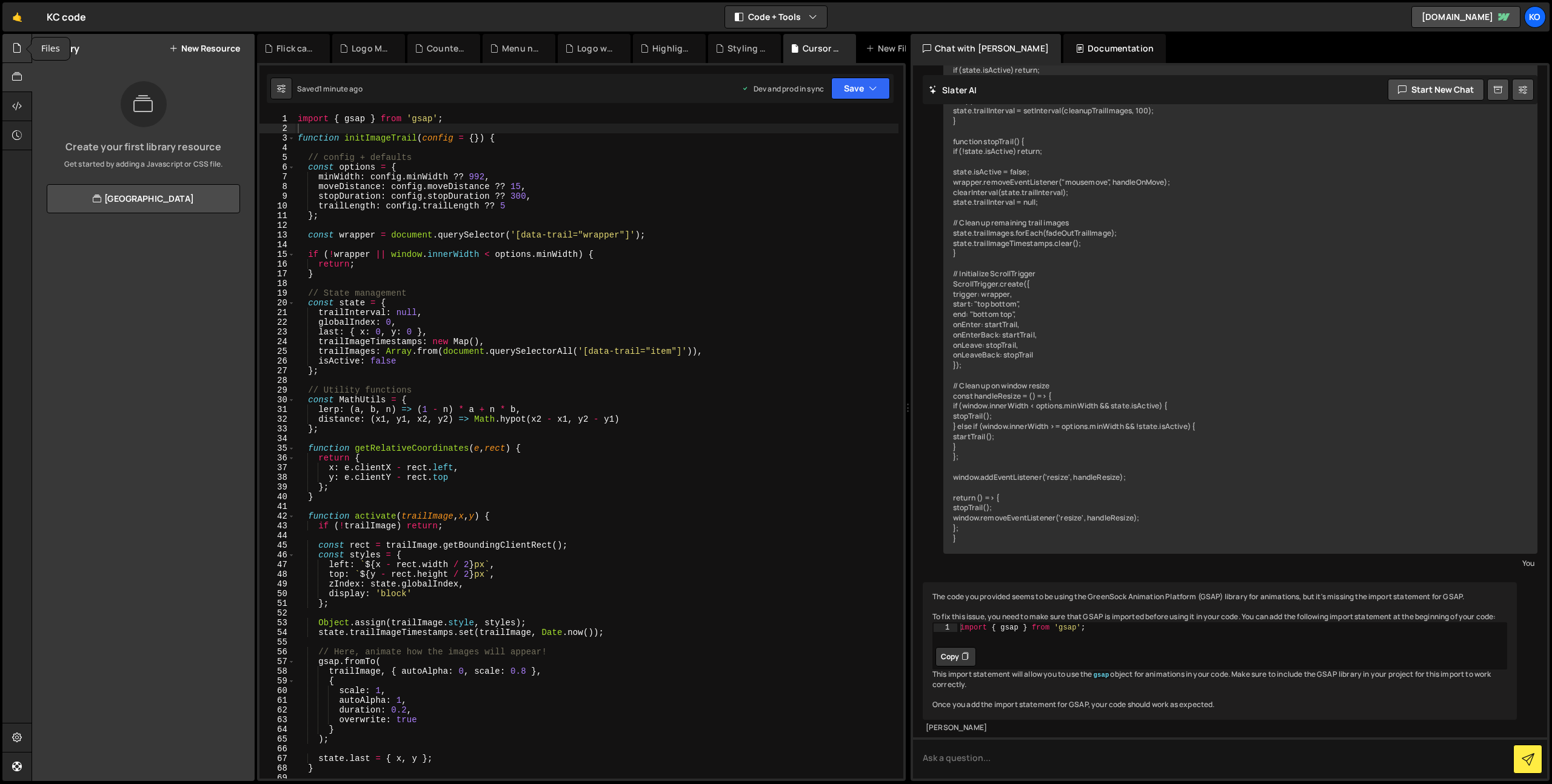
click at [17, 47] on icon at bounding box center [17, 48] width 9 height 14
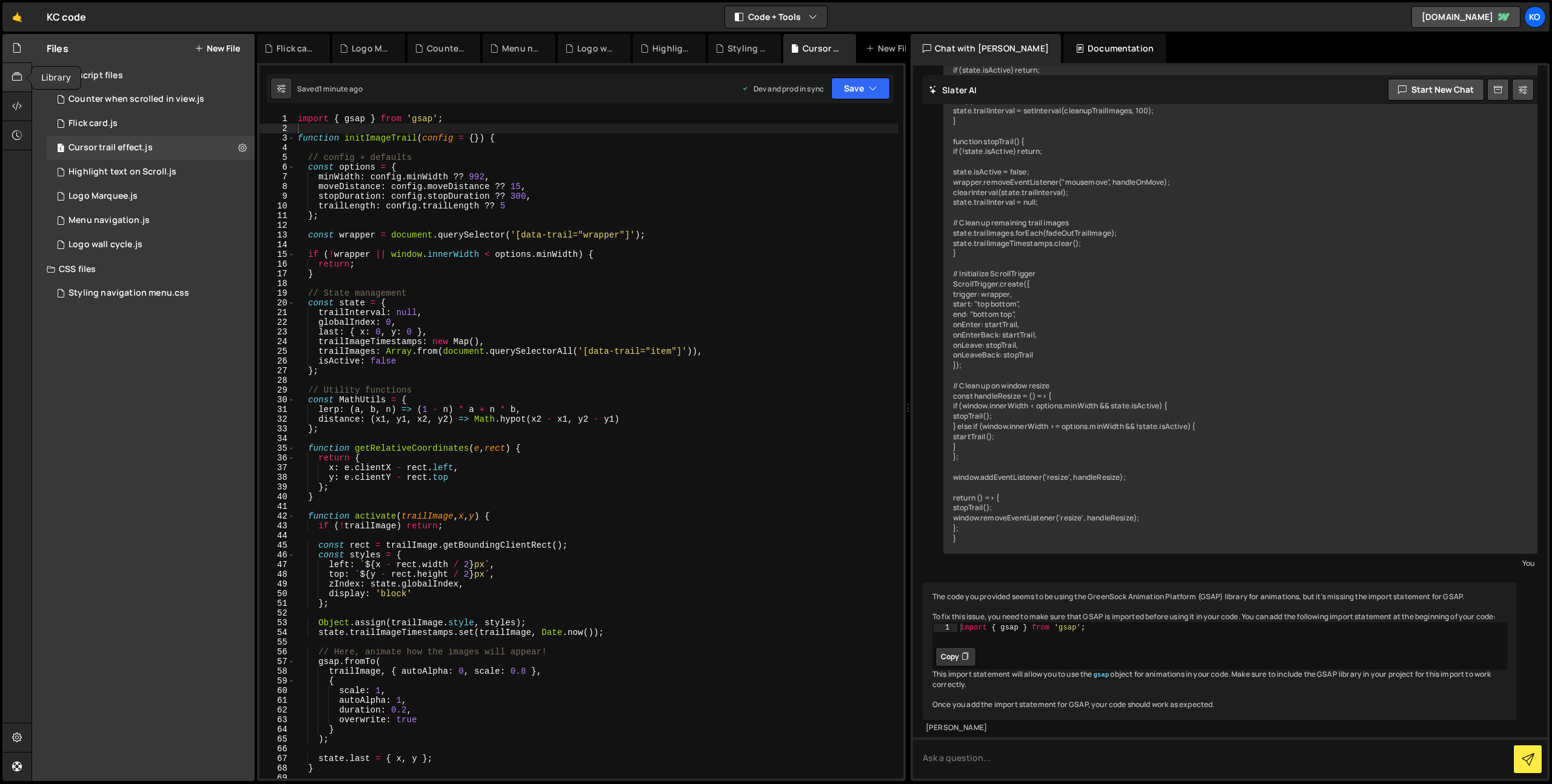
click at [14, 83] on div at bounding box center [18, 77] width 30 height 29
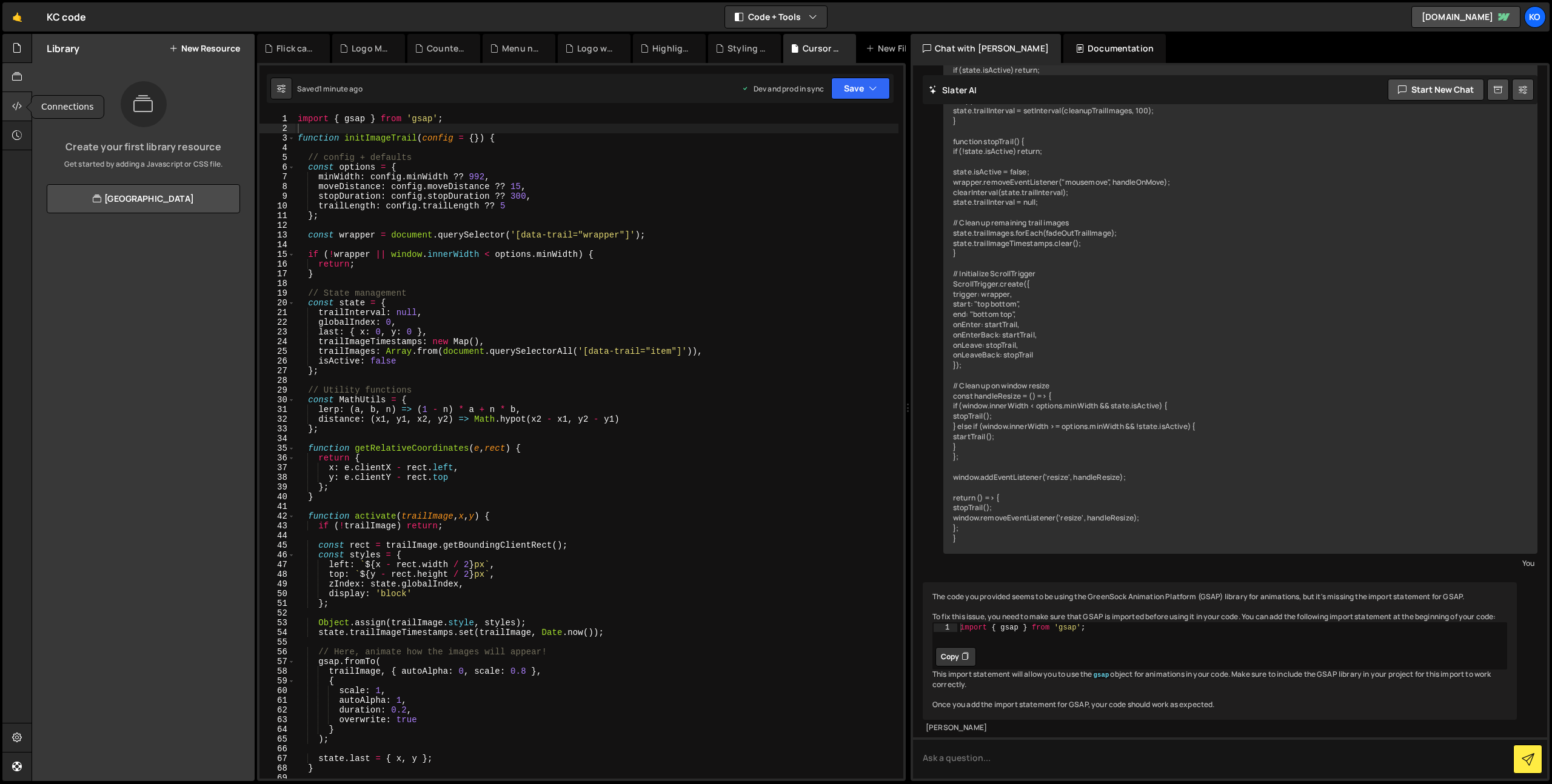
click at [16, 106] on icon at bounding box center [17, 106] width 9 height 14
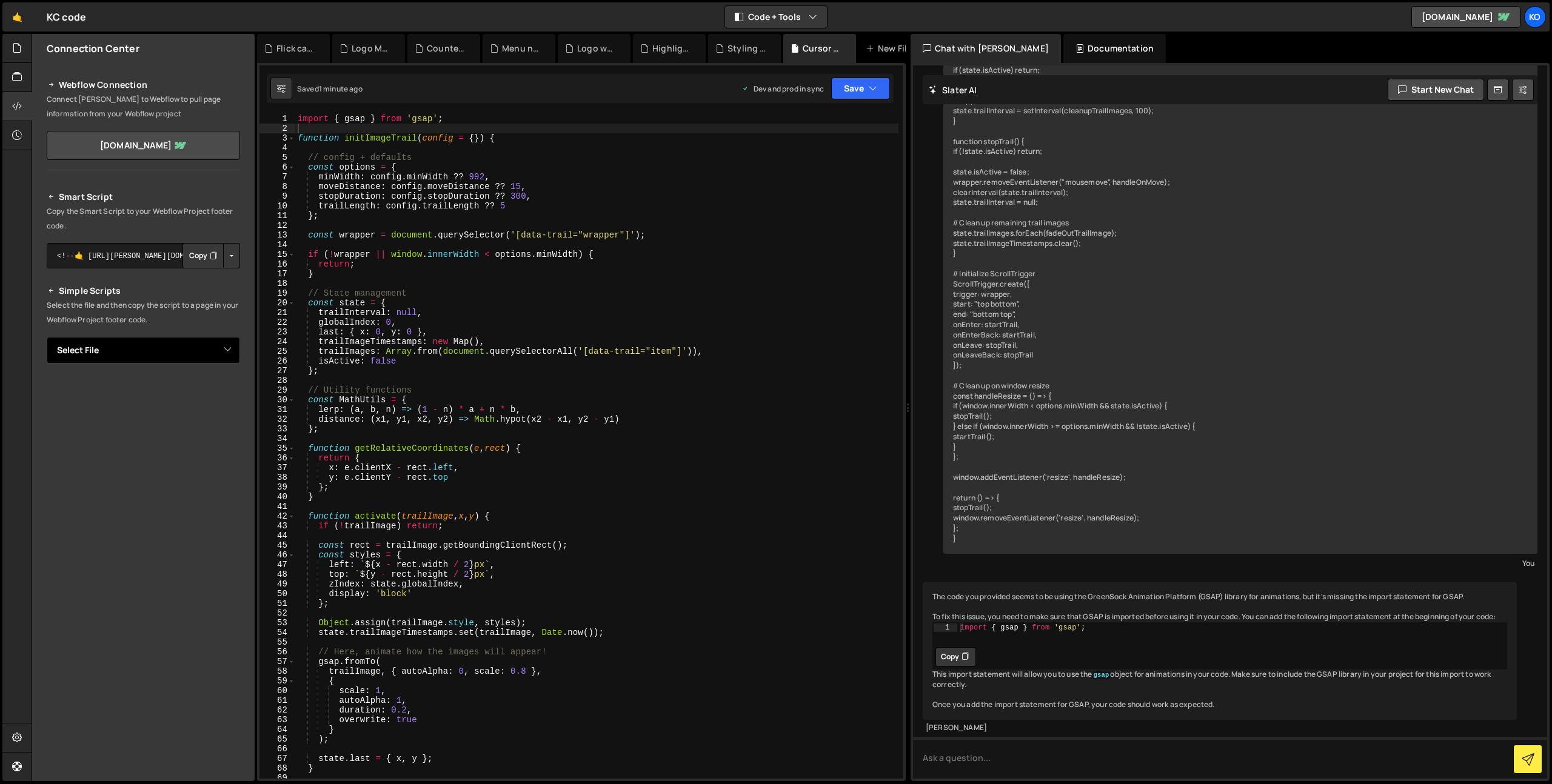
click at [191, 352] on select "Select File Counter when scrolled in view.[PERSON_NAME] card.js Cursor trail ef…" at bounding box center [143, 350] width 193 height 26
select select "44202"
click at [47, 337] on select "Select File Counter when scrolled in view.[PERSON_NAME] card.js Cursor trail ef…" at bounding box center [143, 350] width 193 height 26
click at [194, 395] on button "Copy" at bounding box center [203, 392] width 41 height 26
click at [954, 647] on button "Copy" at bounding box center [955, 657] width 41 height 20
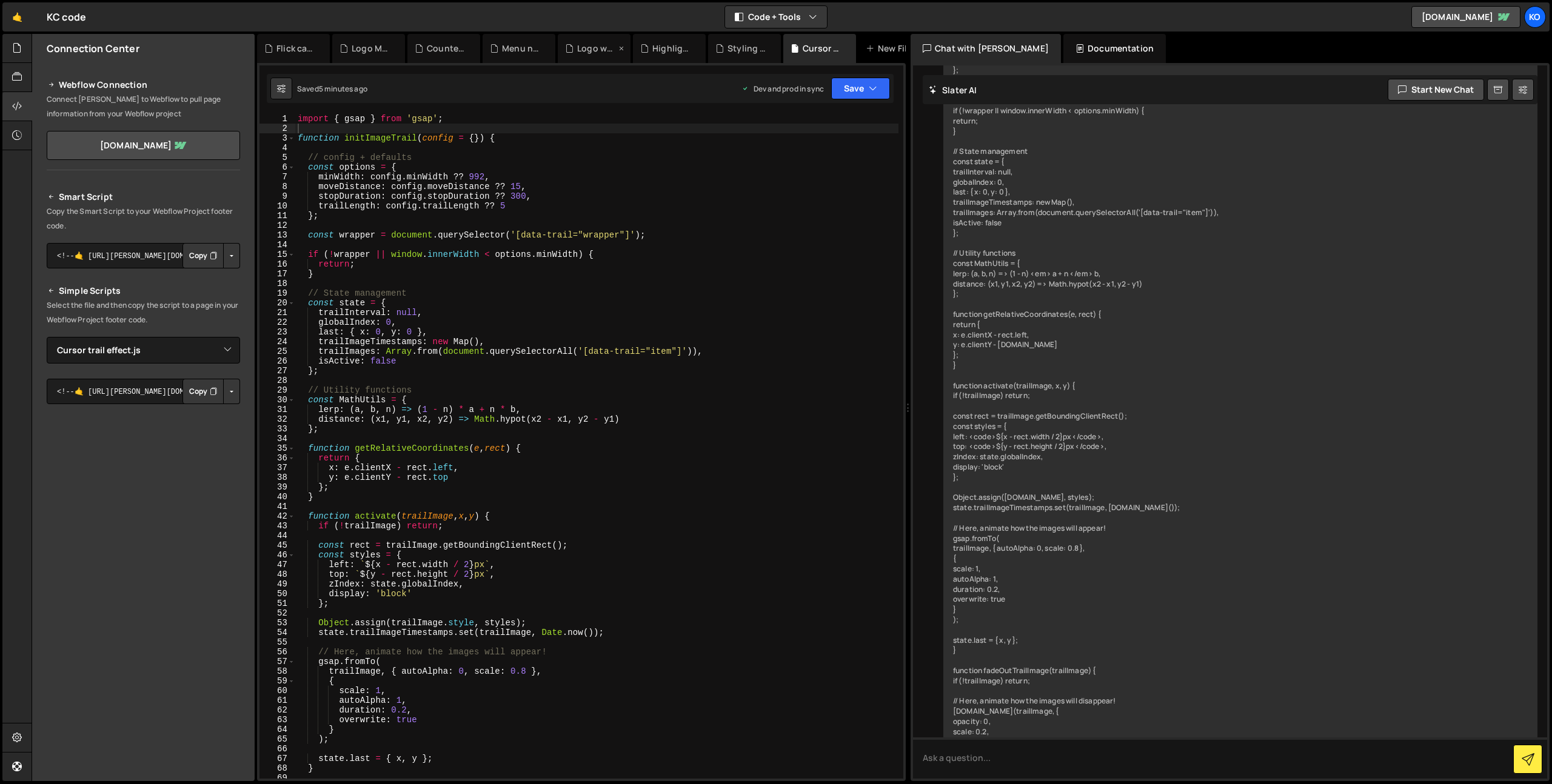
scroll to position [552, 0]
click at [1085, 757] on textarea at bounding box center [1229, 758] width 634 height 41
type textarea "it's not working"
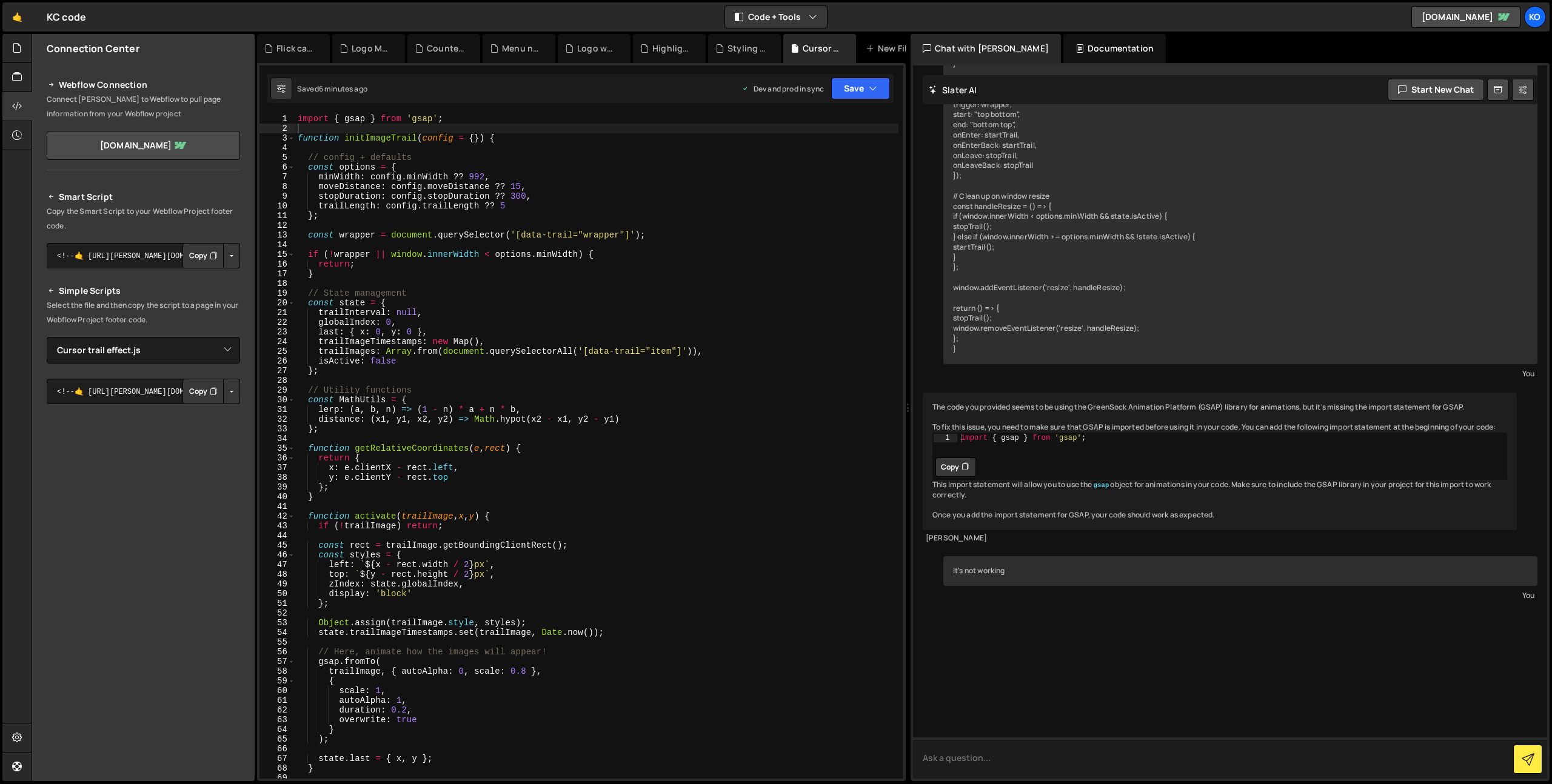
scroll to position [10131, 0]
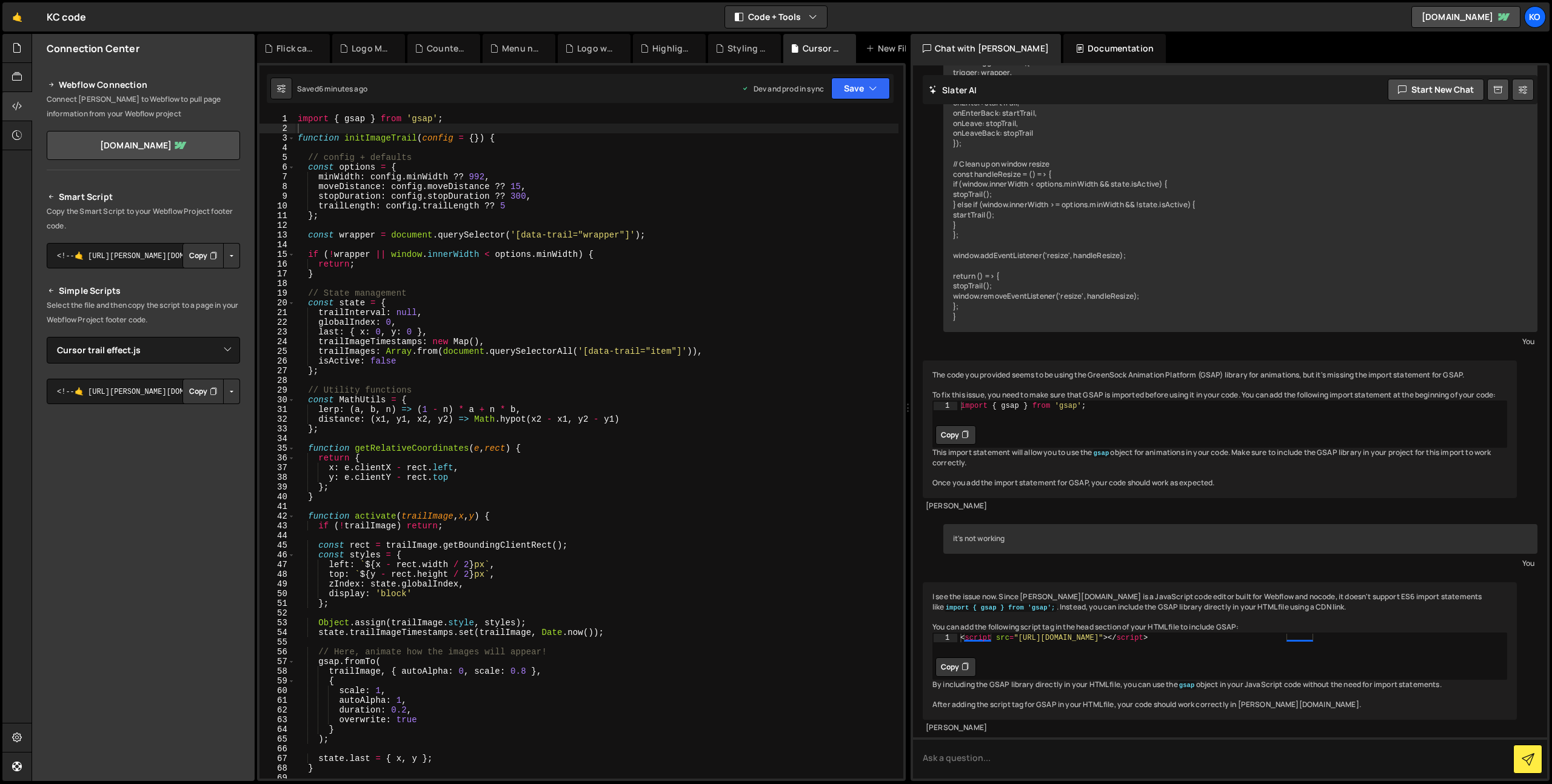
click at [964, 661] on icon at bounding box center [965, 667] width 7 height 12
type textarea "};"
click at [625, 214] on div "import { gsap } from 'gsap' ; function initImageTrail ( config = { }) { // conf…" at bounding box center [597, 455] width 603 height 684
click at [429, 51] on div "Counter when scrolled in view.js" at bounding box center [445, 49] width 39 height 12
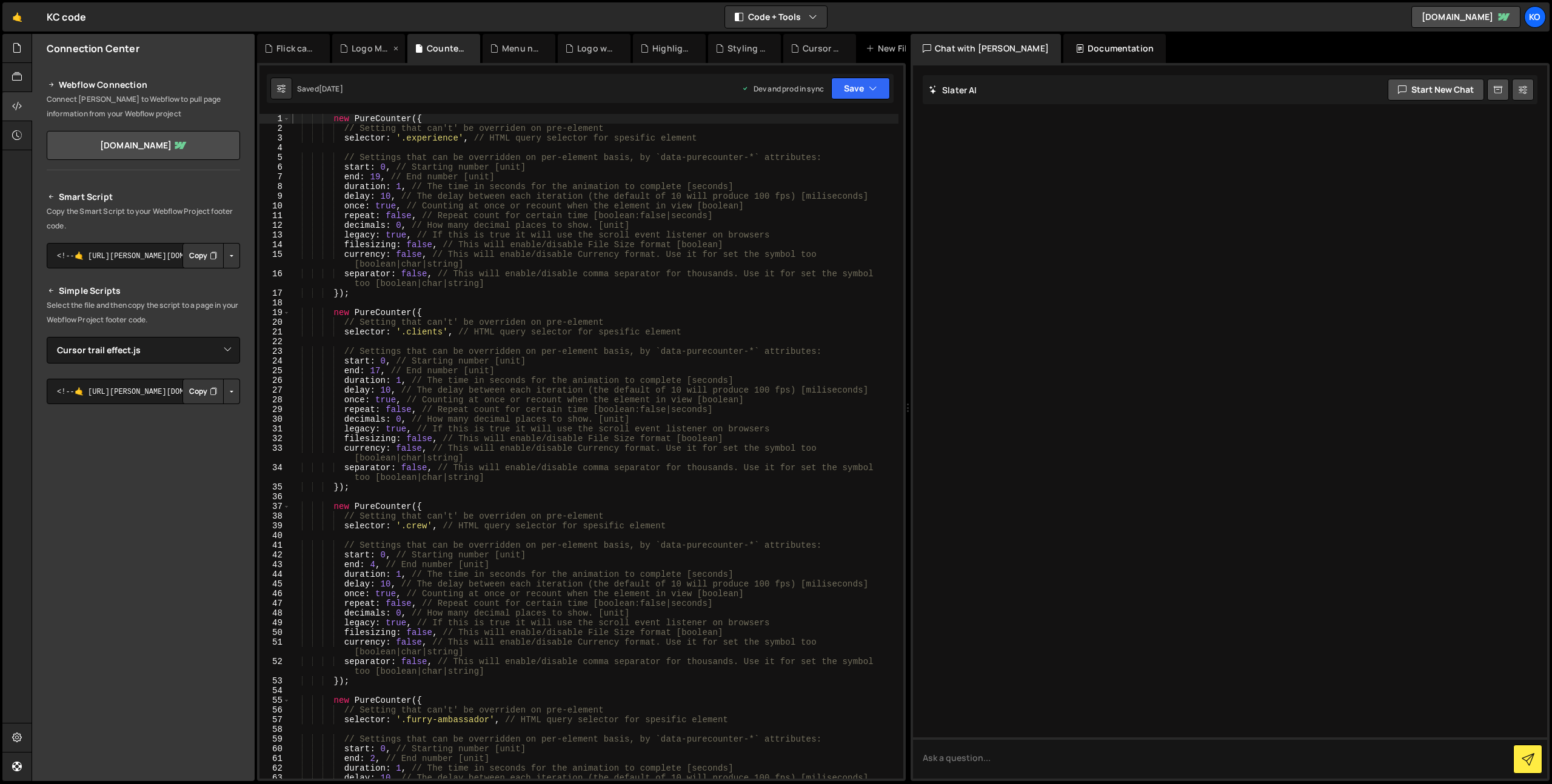
click at [352, 49] on div "Logo Marquee.js" at bounding box center [371, 49] width 39 height 12
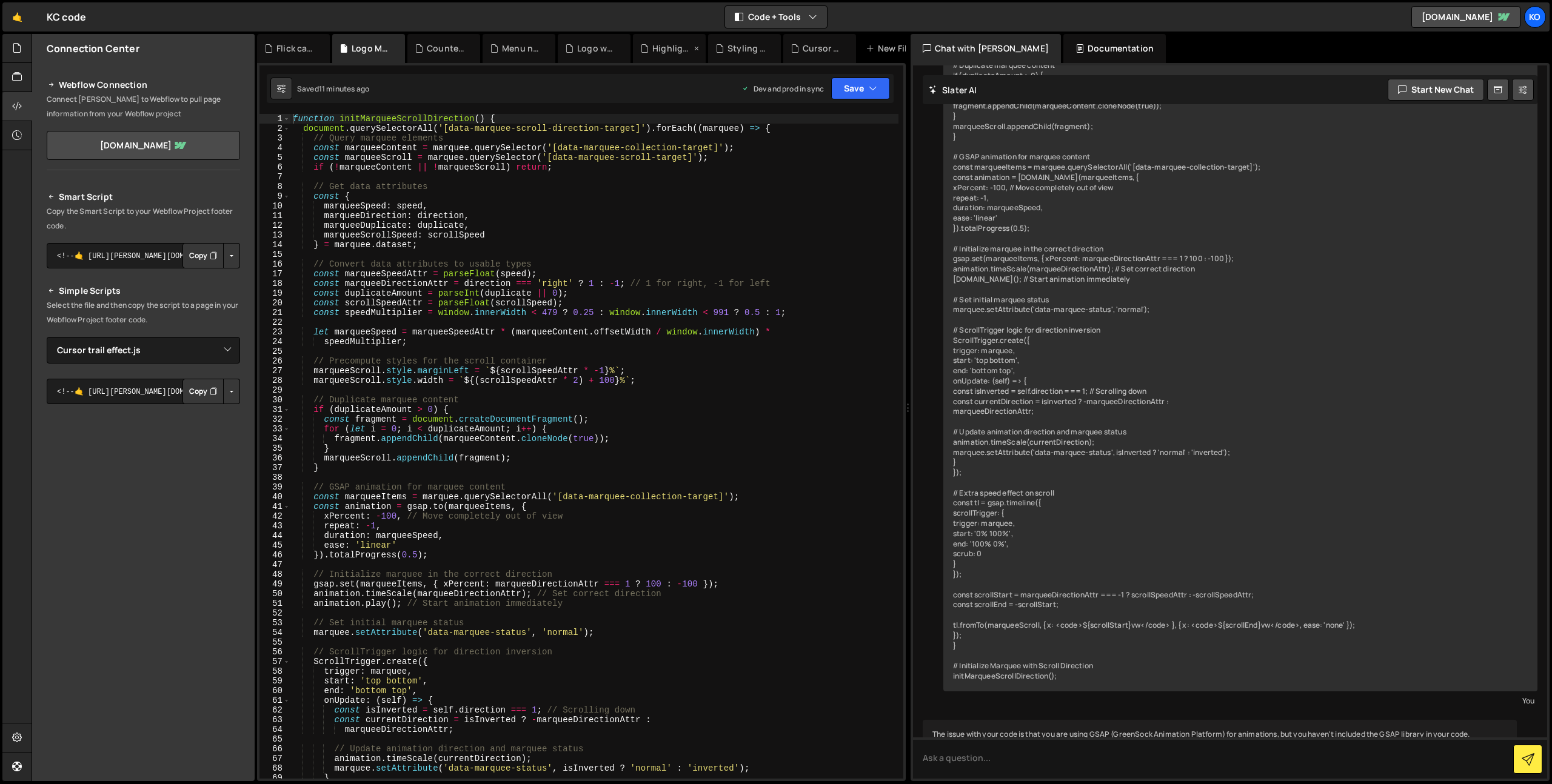
scroll to position [7837, 0]
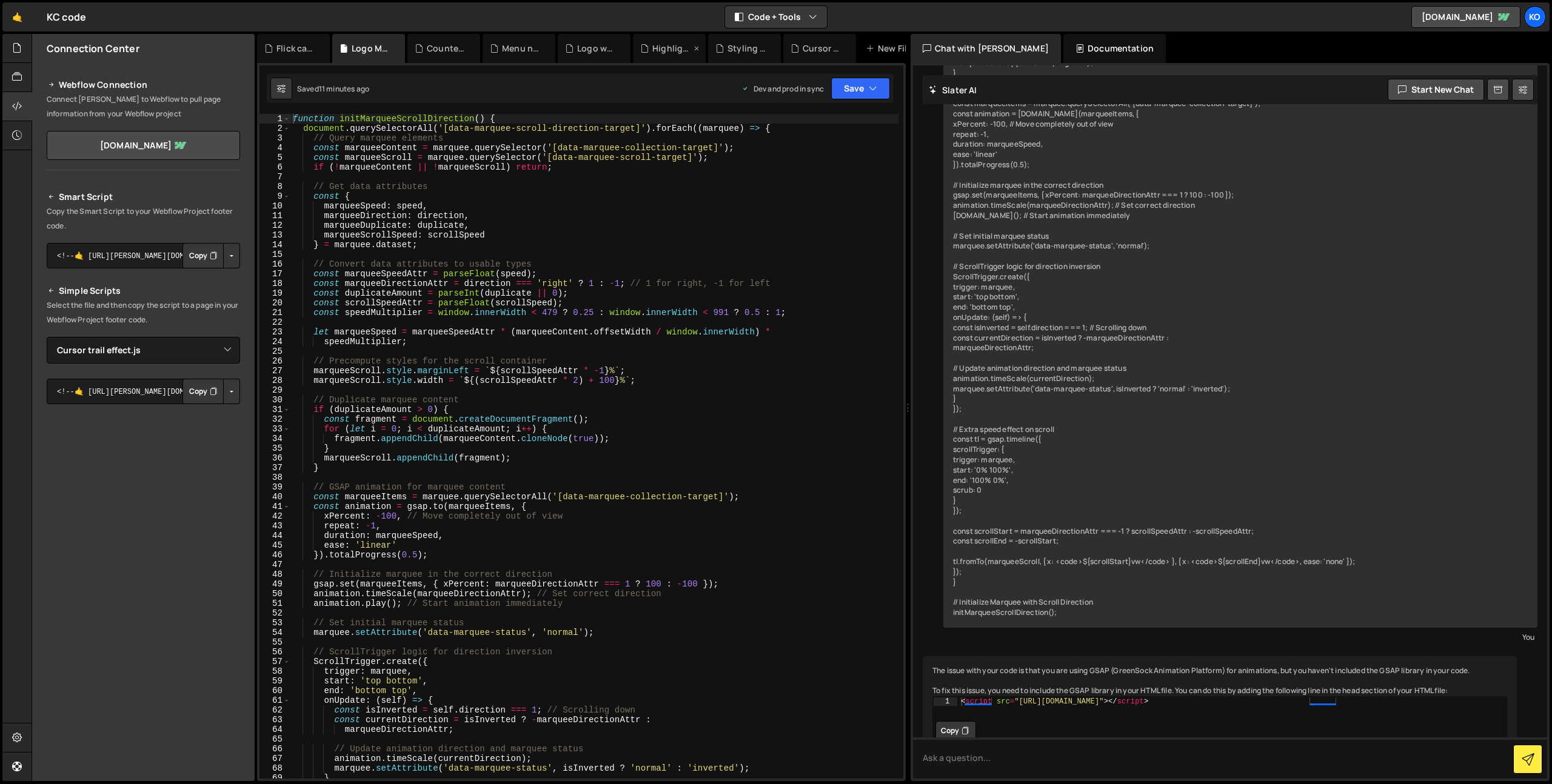
click at [672, 54] on div "Highlight text on Scroll.js" at bounding box center [671, 49] width 39 height 12
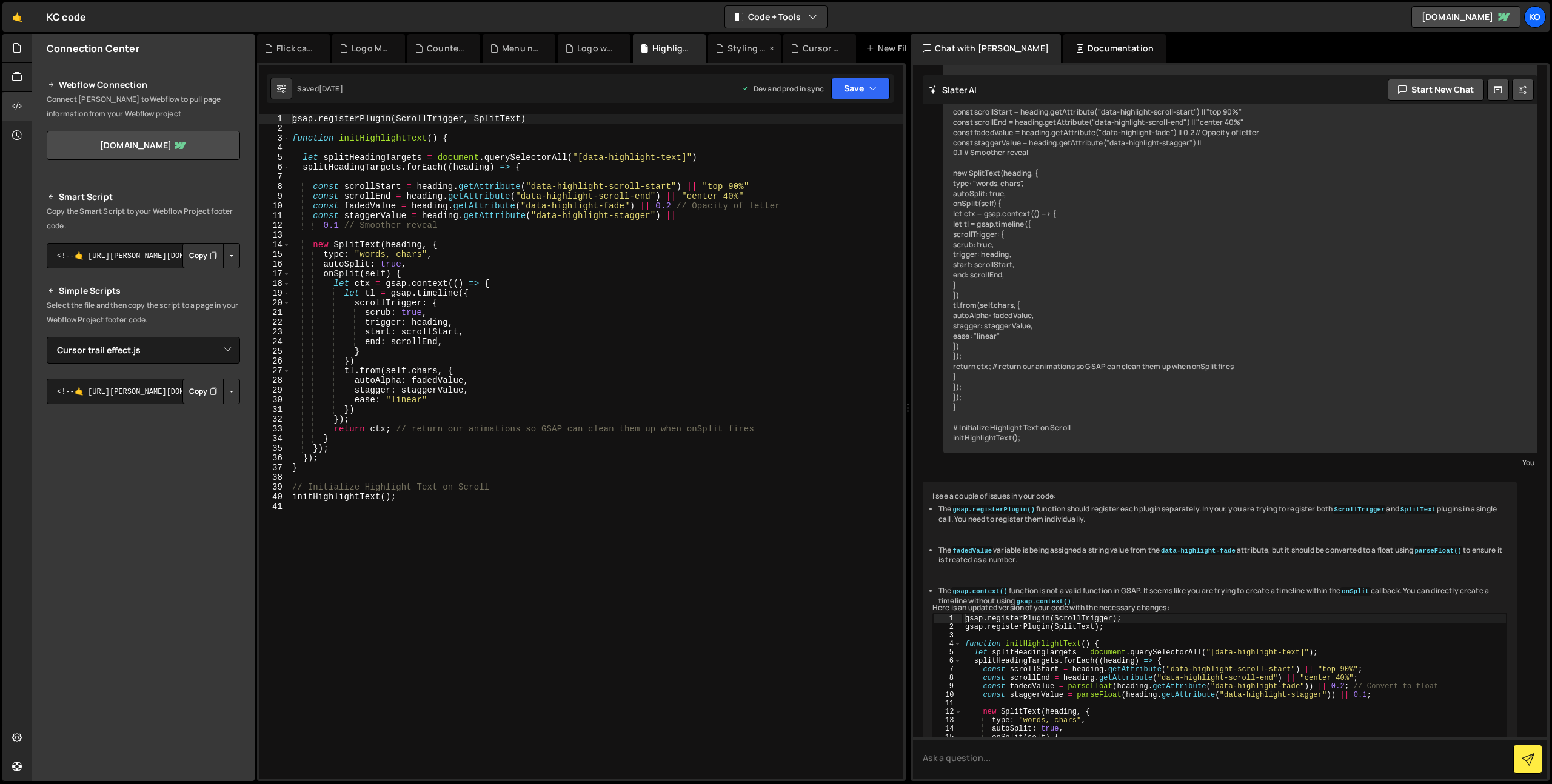
scroll to position [2737, 0]
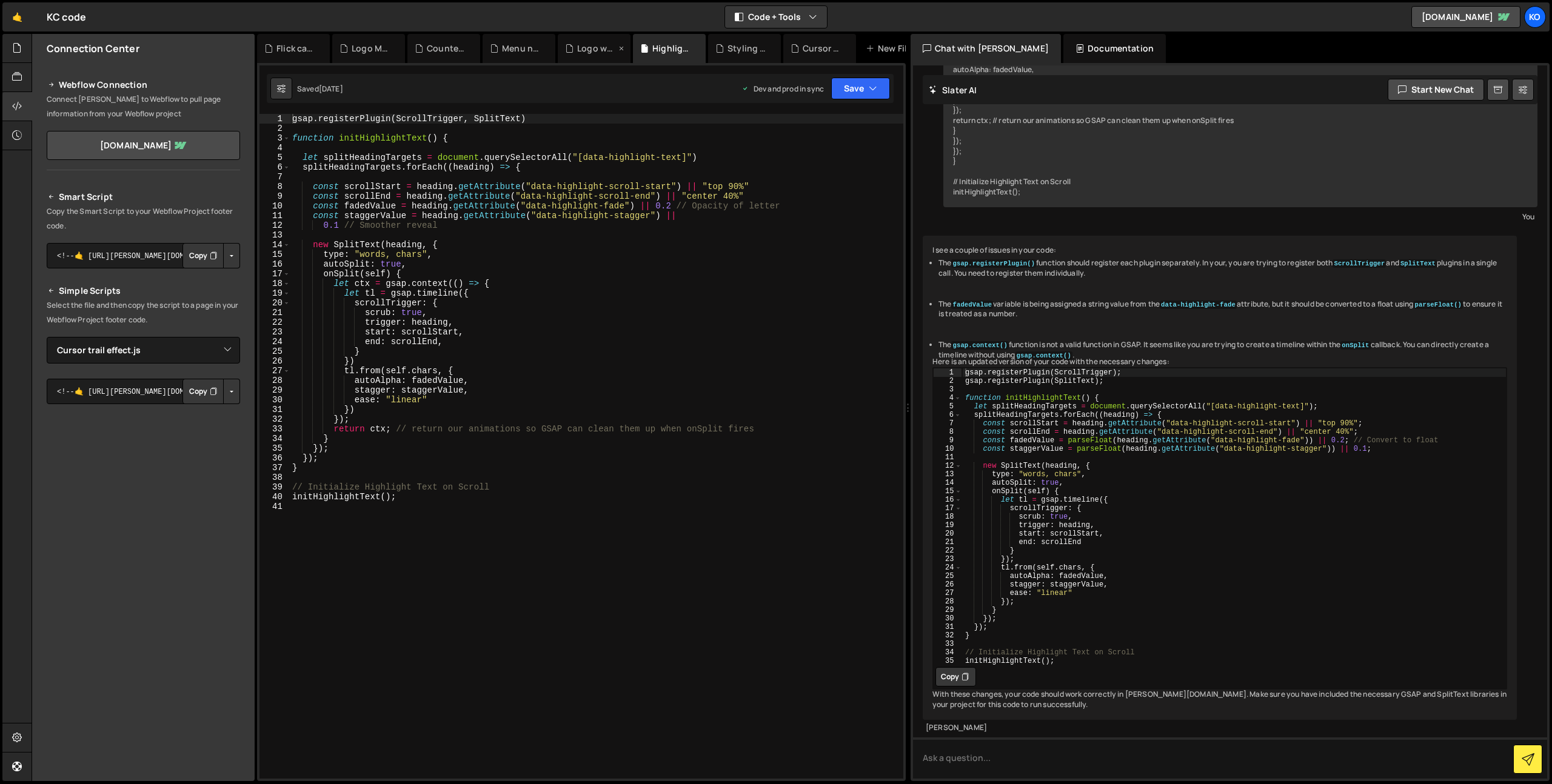
click at [580, 54] on div "Logo wall cycle.js" at bounding box center [593, 48] width 73 height 29
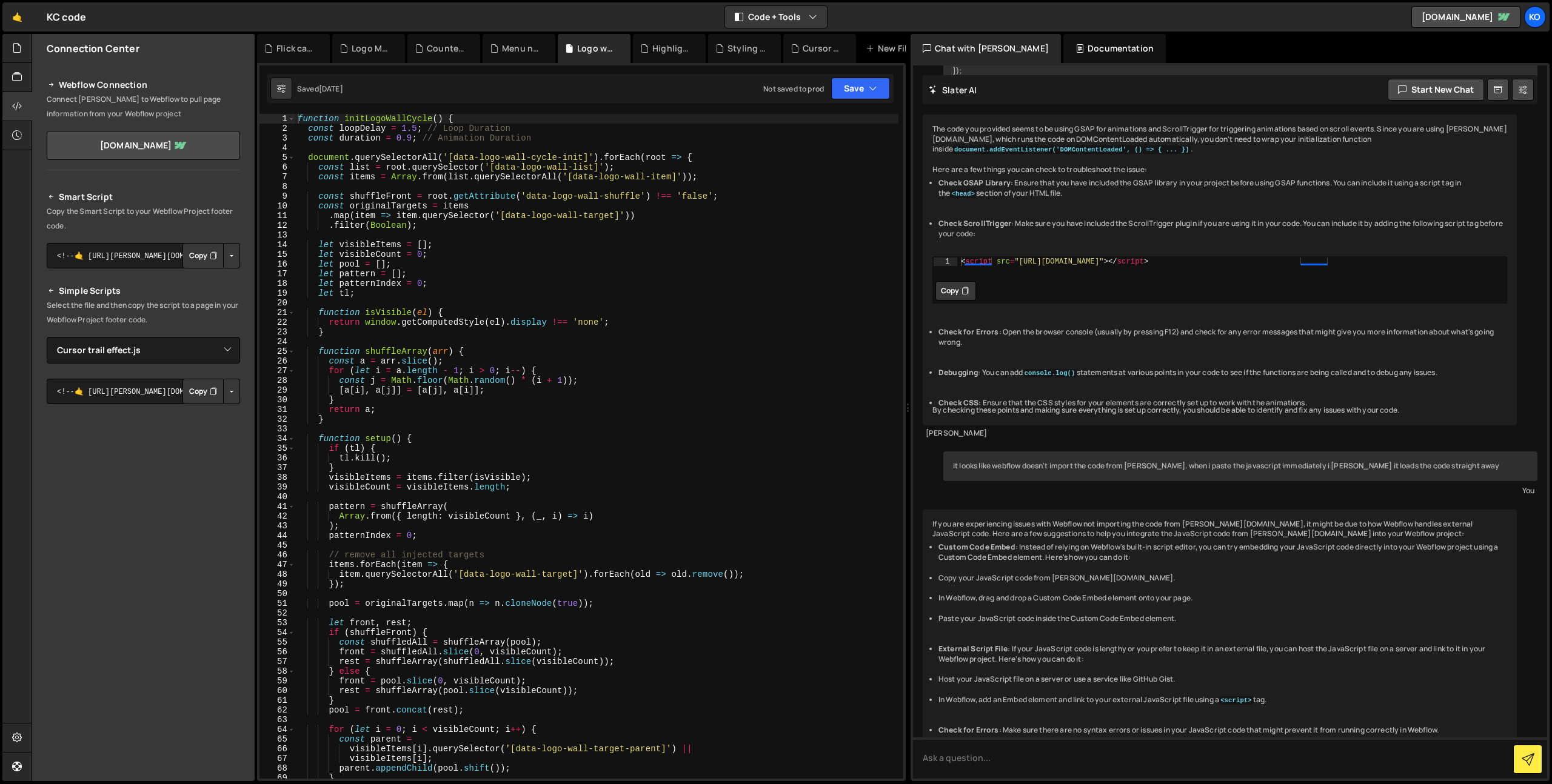
scroll to position [3769, 0]
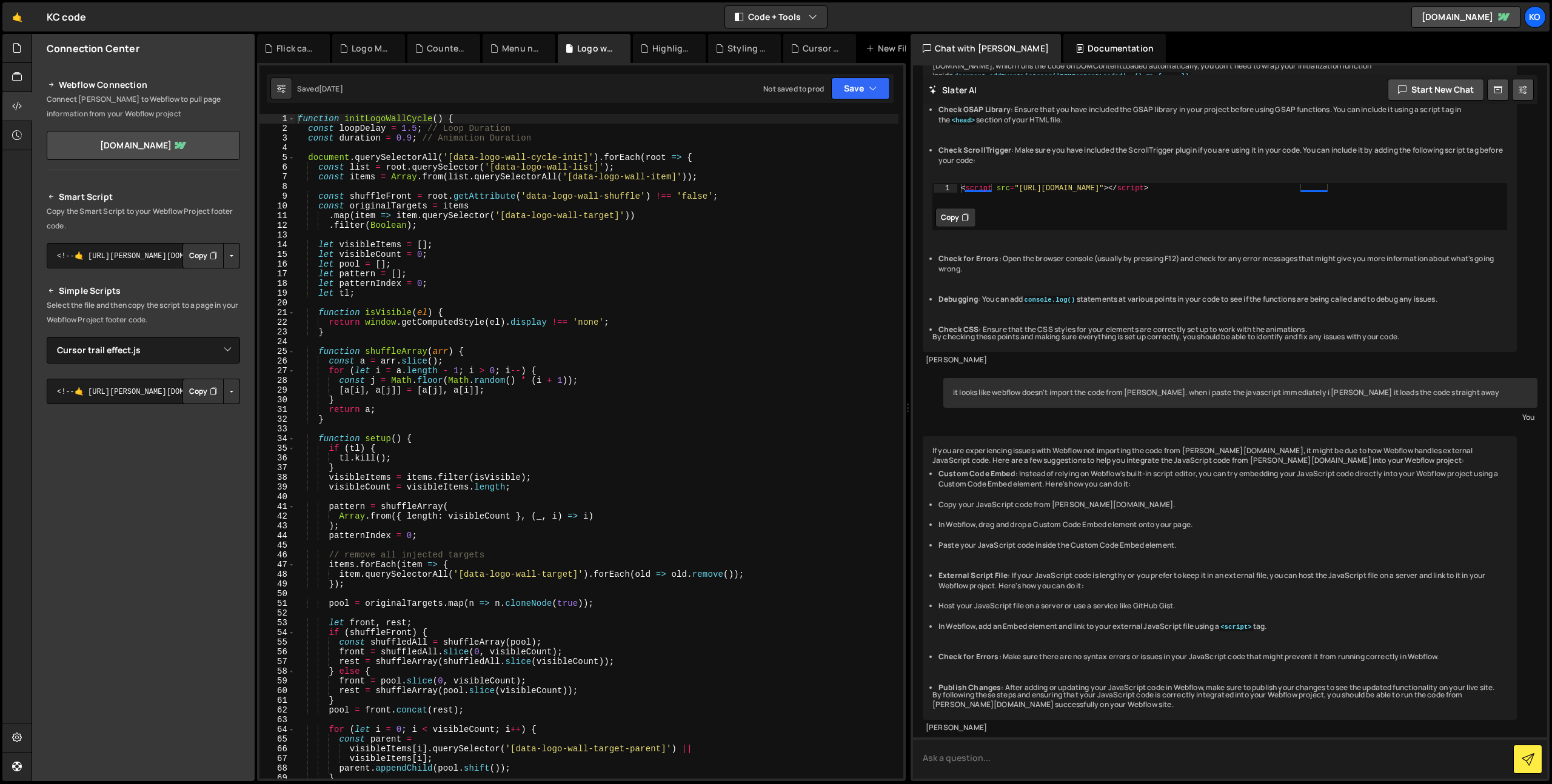
click at [1065, 770] on textarea at bounding box center [1229, 758] width 634 height 41
type textarea "it's not working with webflow"
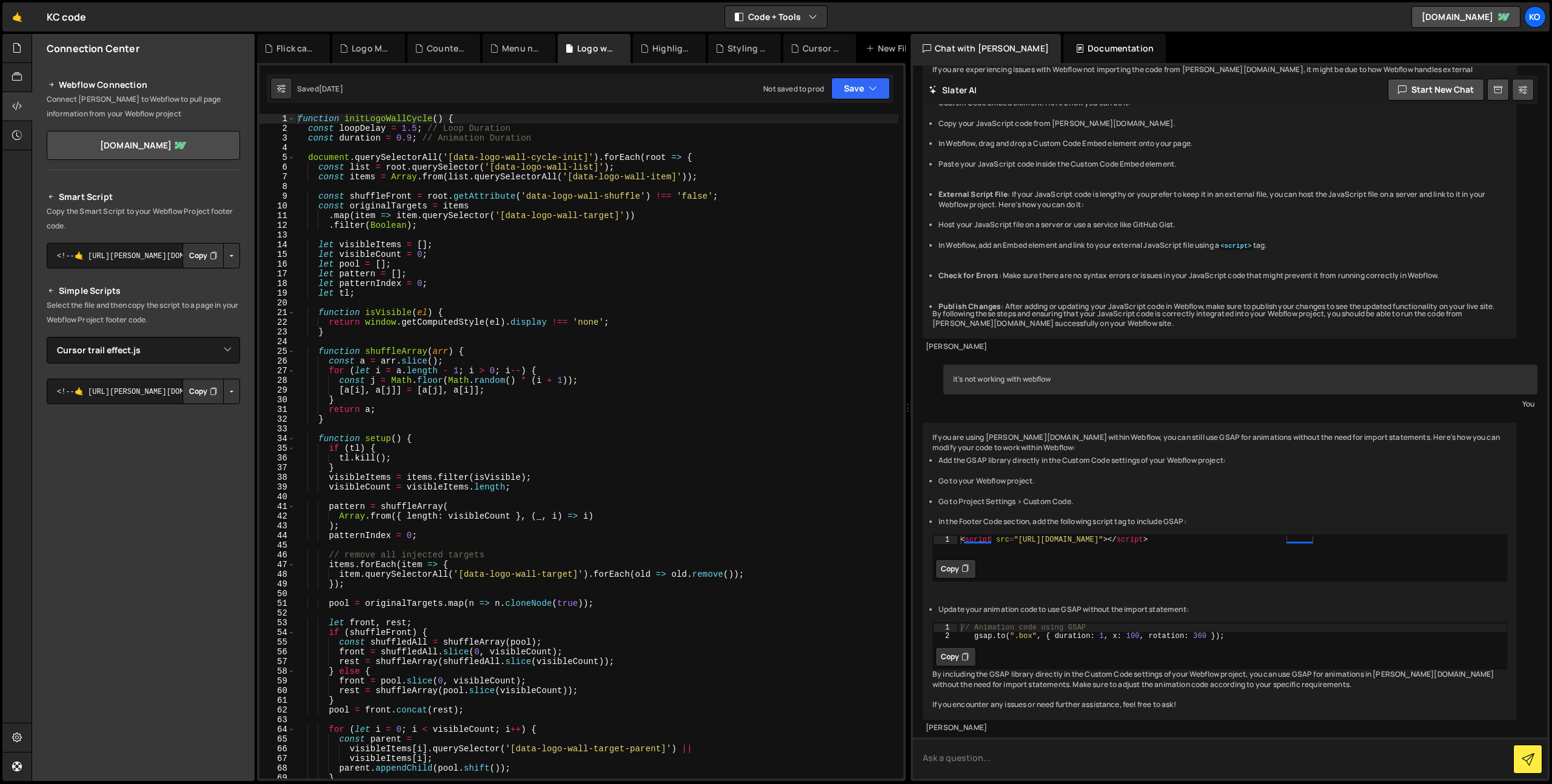
scroll to position [4175, 0]
click at [1278, 541] on div "1 < script src = "[URL][DOMAIN_NAME]" > </ script > ההההההההההההההההההההההההההה…" at bounding box center [1219, 558] width 574 height 47
click at [957, 560] on button "Copy" at bounding box center [955, 569] width 41 height 20
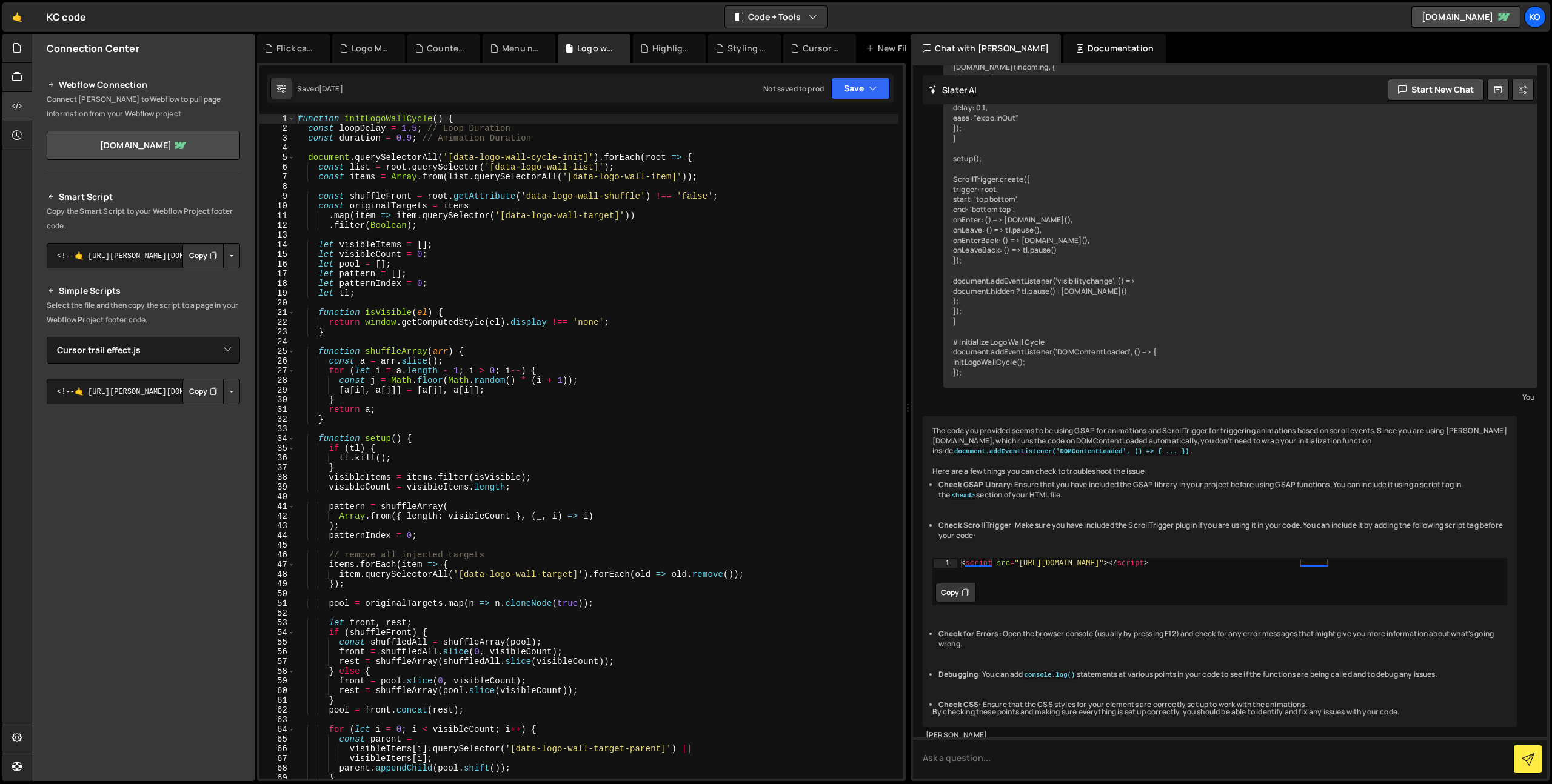
scroll to position [3247, 0]
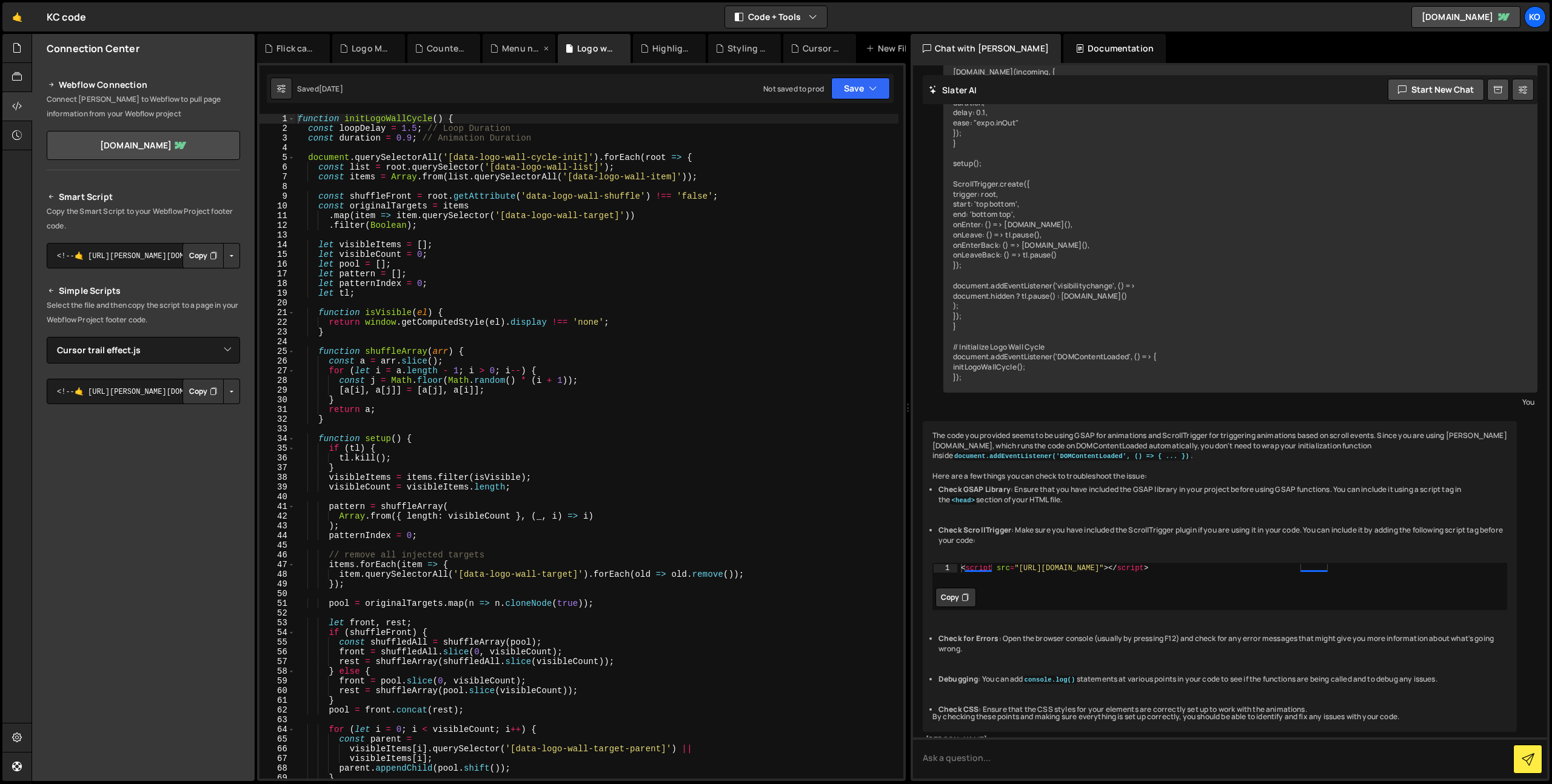
click at [508, 53] on div "Menu navigation.js" at bounding box center [521, 49] width 39 height 12
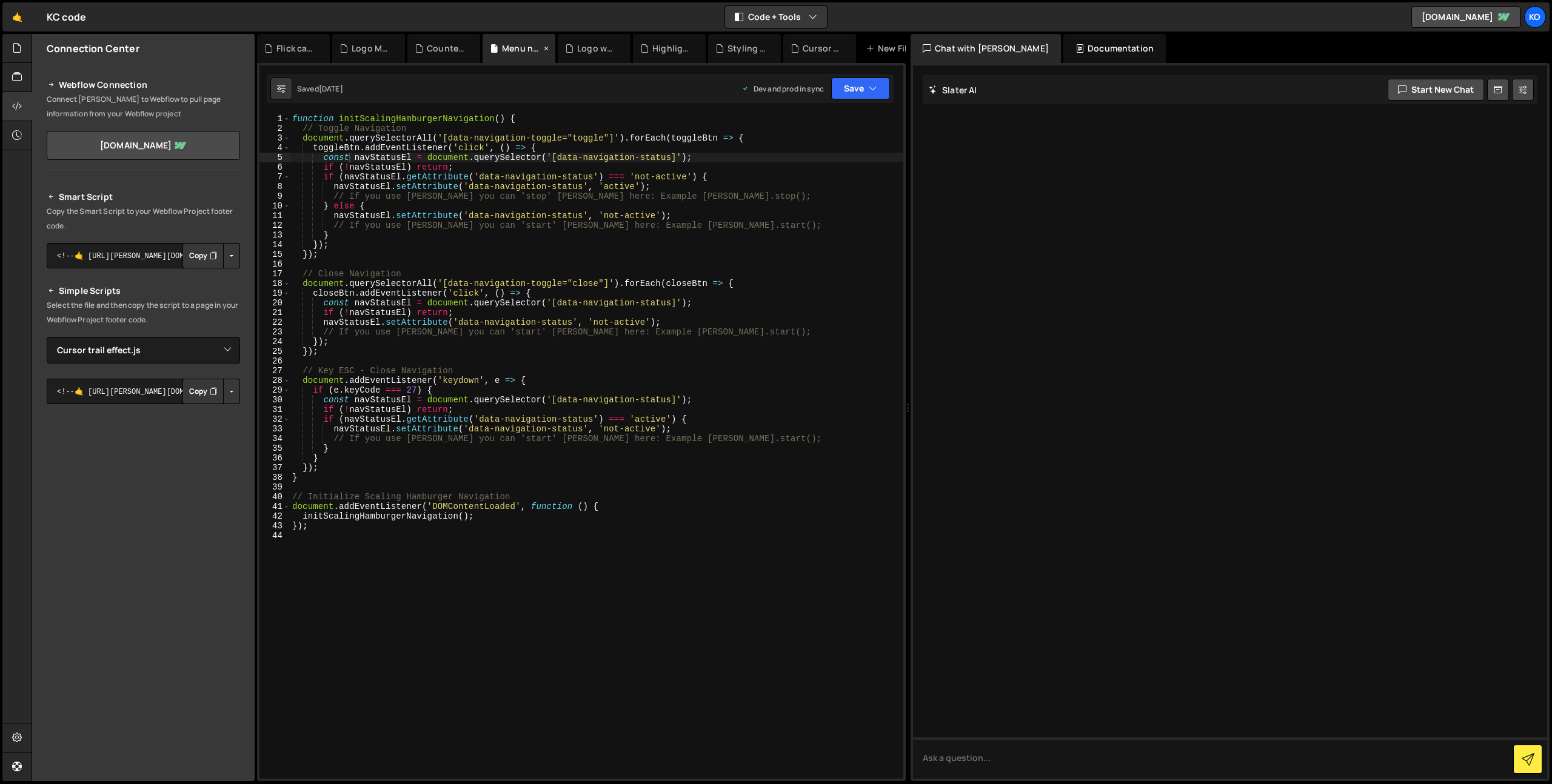
scroll to position [0, 0]
click at [366, 44] on div "Logo Marquee.js" at bounding box center [371, 49] width 39 height 12
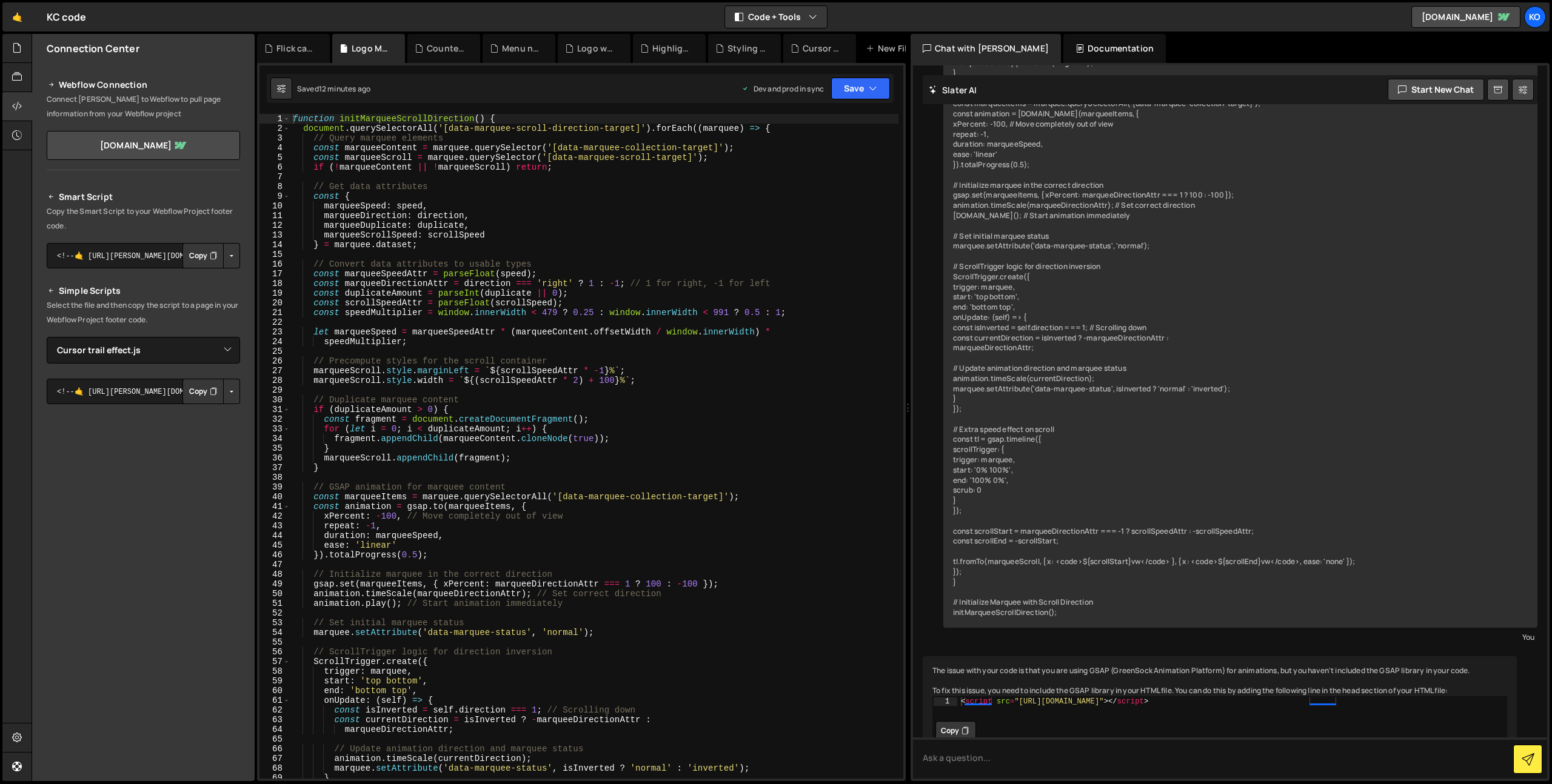
scroll to position [7837, 0]
click at [969, 758] on textarea at bounding box center [1229, 758] width 634 height 41
type textarea "it's not working"
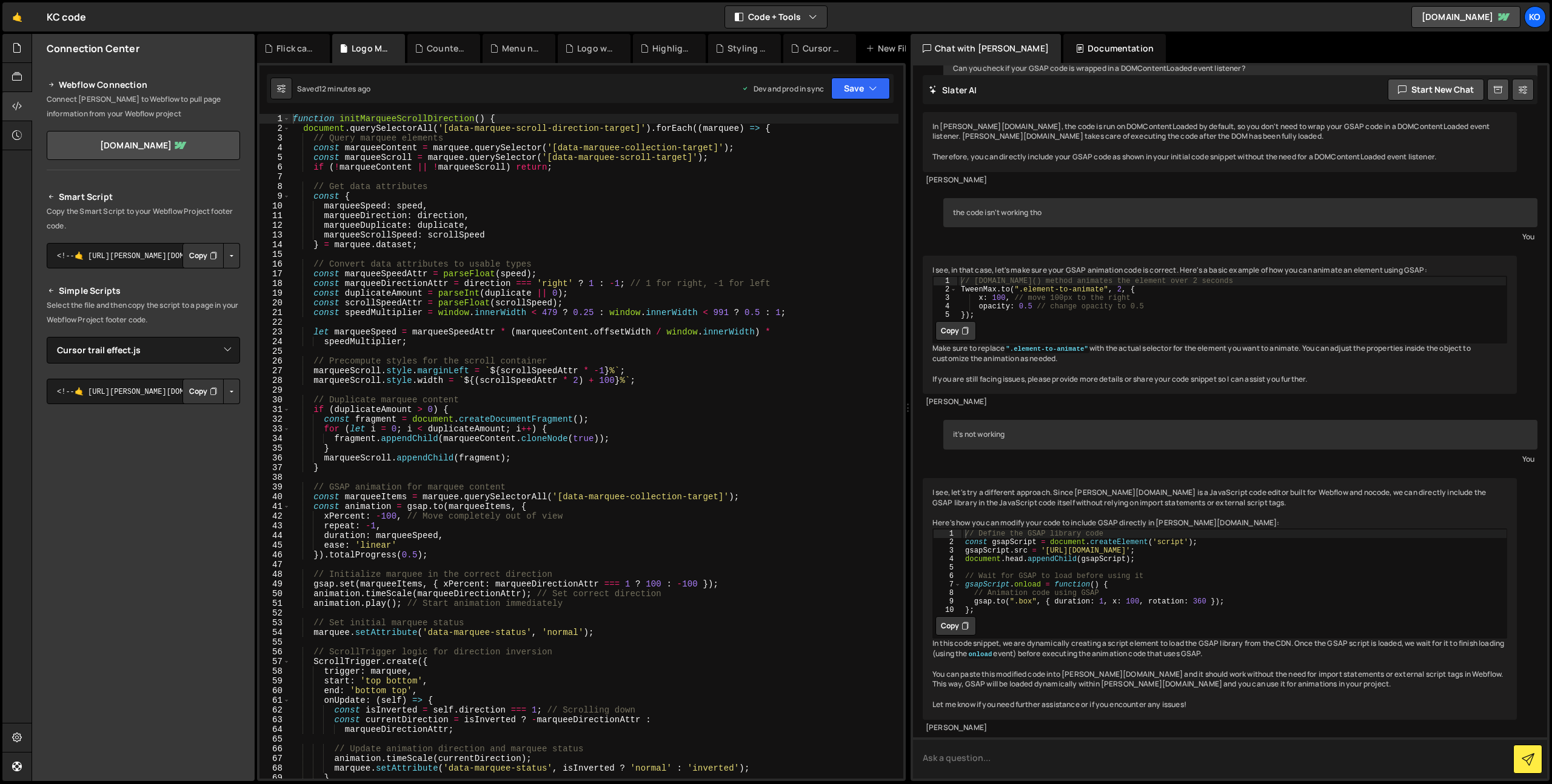
scroll to position [8864, 0]
drag, startPoint x: 912, startPoint y: 308, endPoint x: 903, endPoint y: 306, distance: 9.2
click at [913, 308] on div "This code isn't working. What is wrong with it? t You It seems like you have a …" at bounding box center [1229, 422] width 634 height 713
click at [582, 41] on div "Logo wall cycle.js" at bounding box center [593, 48] width 73 height 29
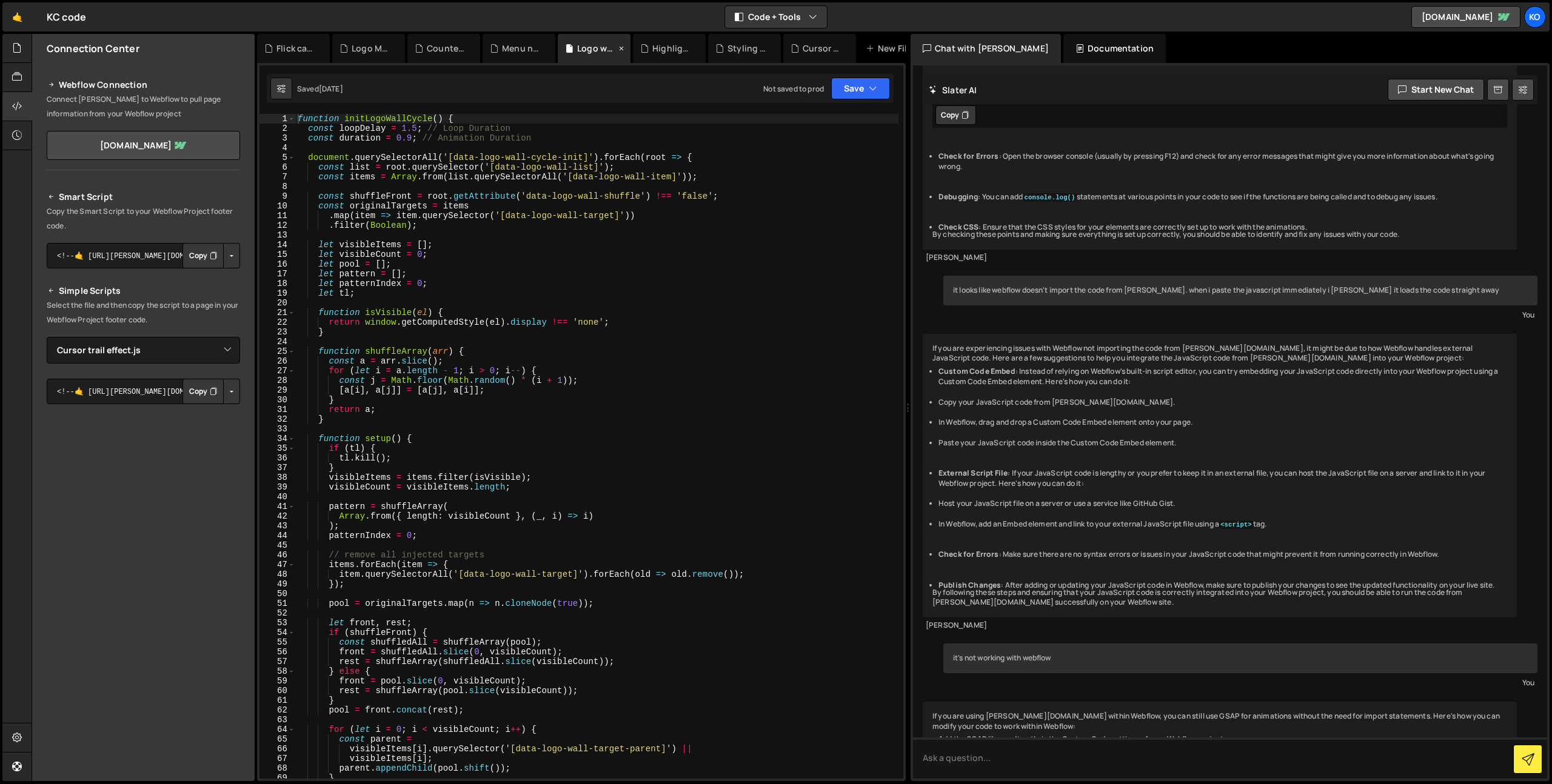
scroll to position [4181, 0]
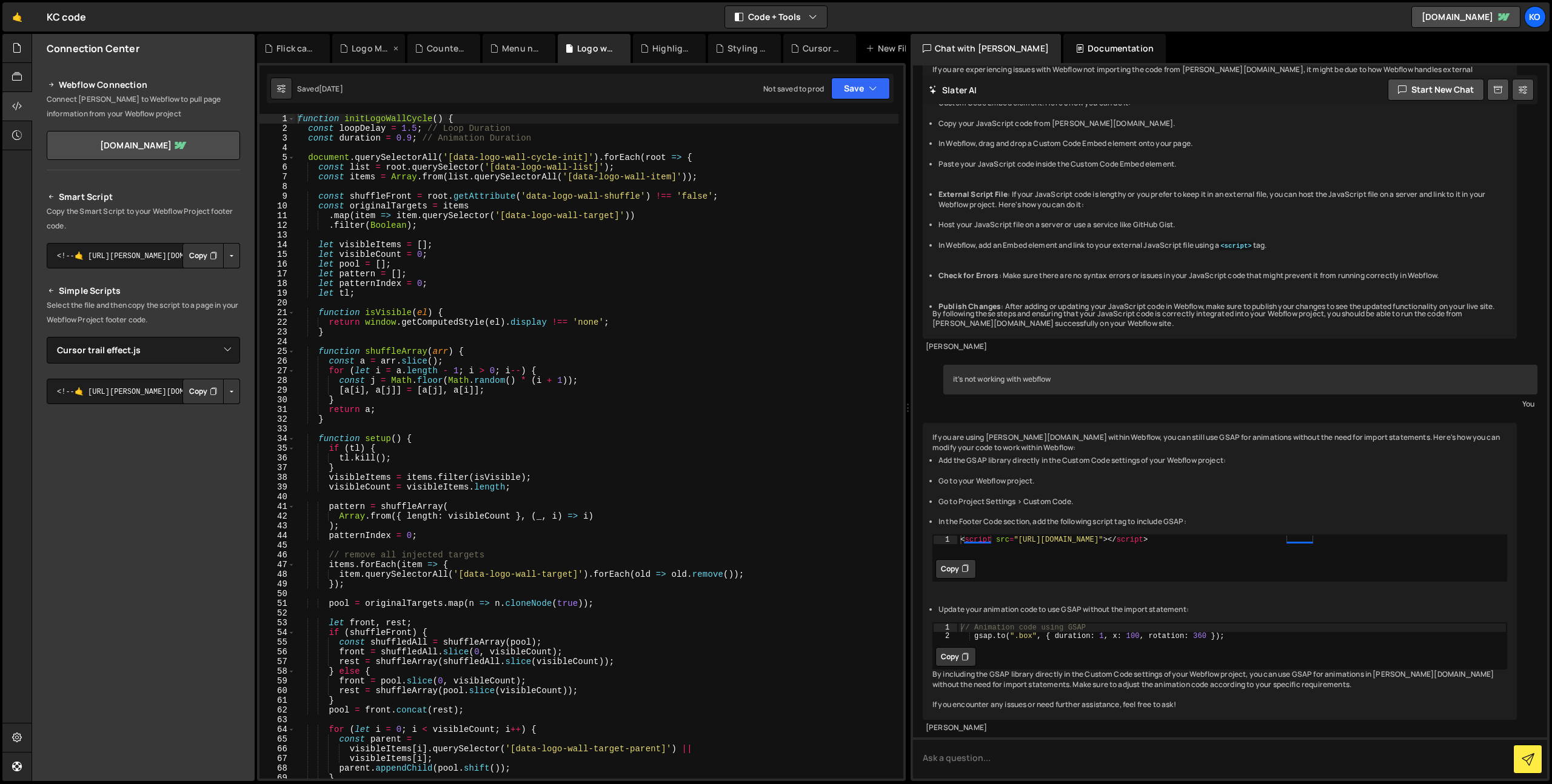
click at [363, 53] on div "Logo Marquee.js" at bounding box center [371, 49] width 39 height 12
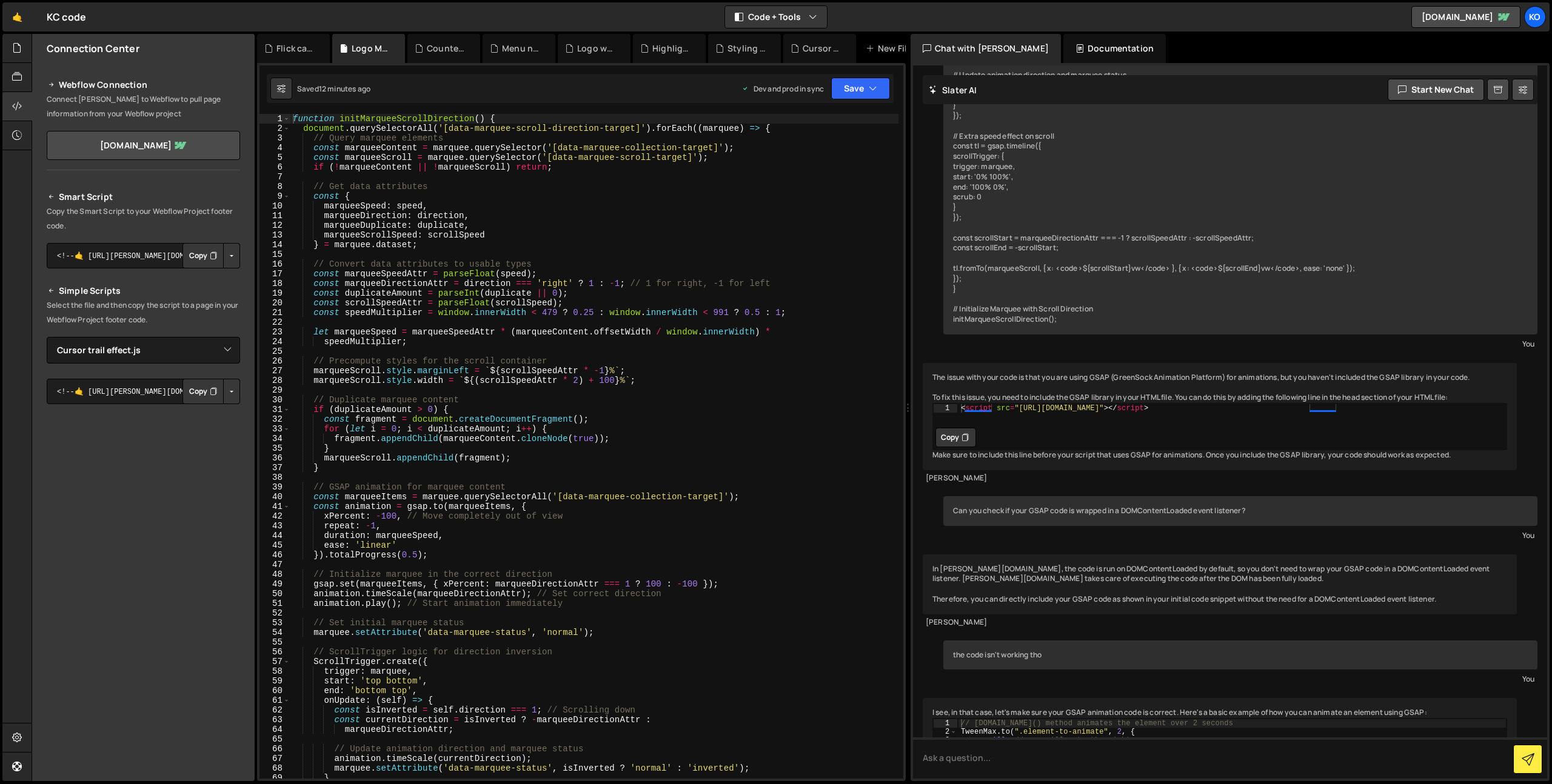
scroll to position [8130, 0]
click at [961, 443] on icon at bounding box center [965, 438] width 7 height 12
